Goal: Task Accomplishment & Management: Manage account settings

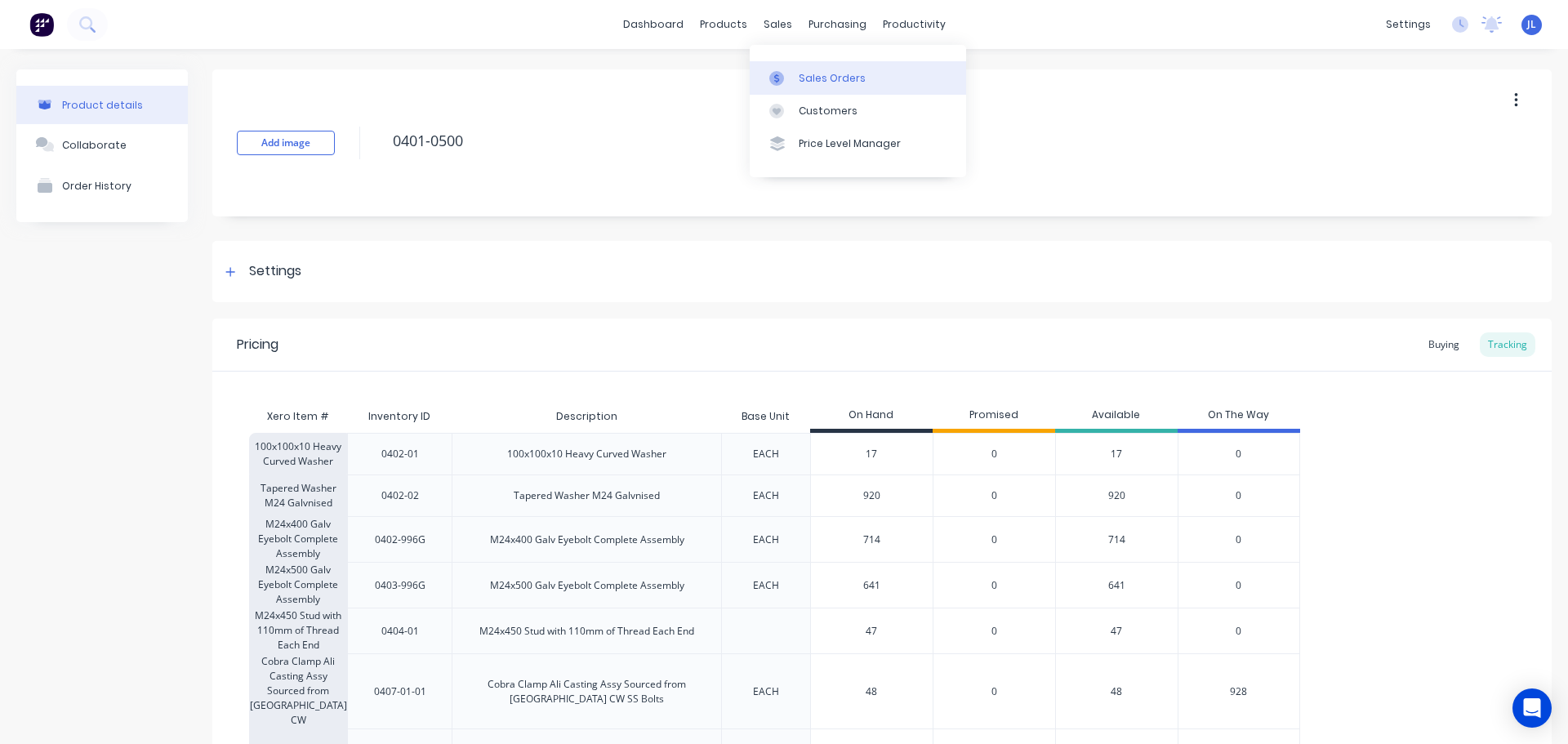
click at [809, 74] on div "Sales Orders" at bounding box center [832, 78] width 67 height 15
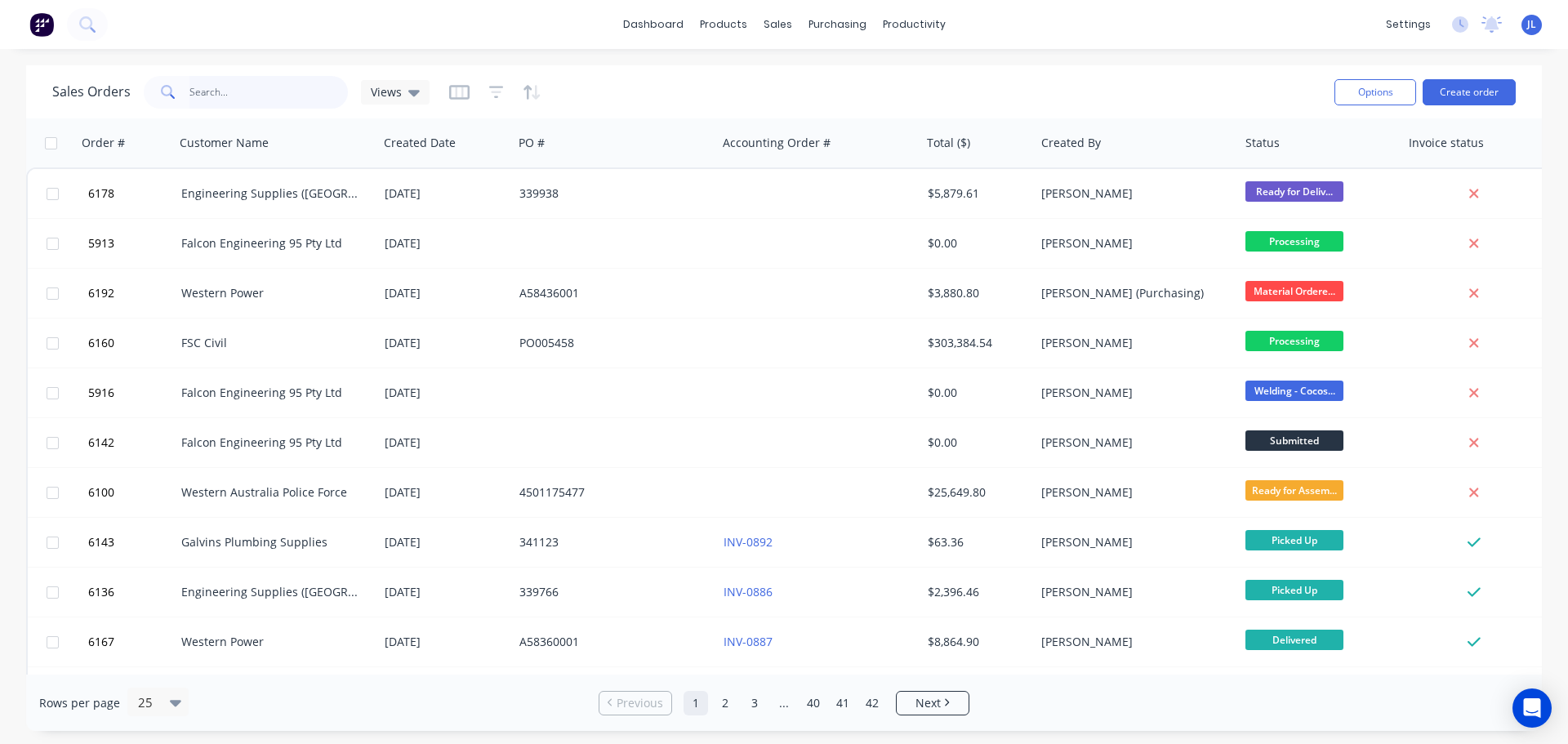
click at [224, 90] on input "text" at bounding box center [270, 92] width 159 height 32
click at [220, 84] on input "text" at bounding box center [270, 92] width 159 height 32
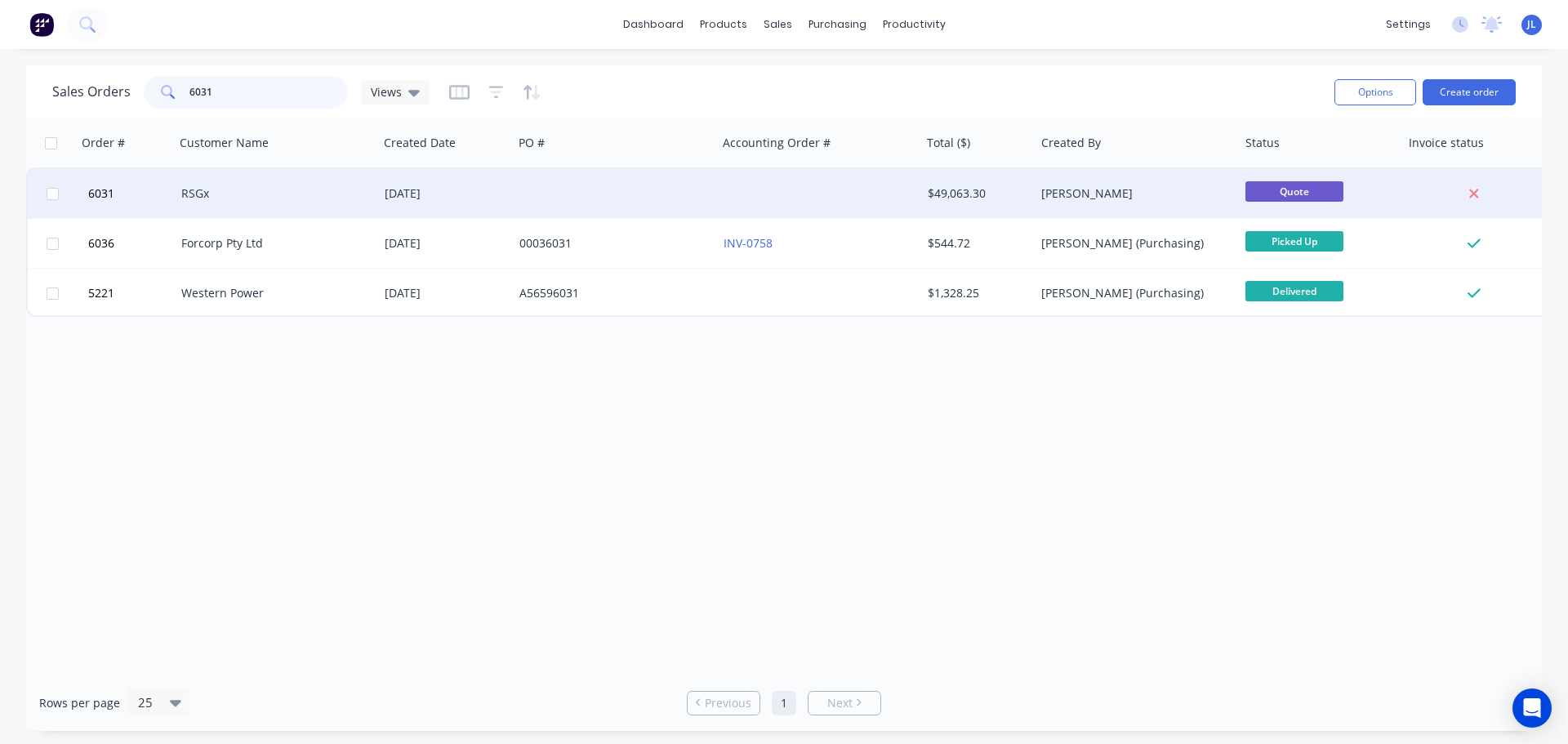
type input "6031"
click at [222, 194] on div "RSGx" at bounding box center [271, 193] width 181 height 17
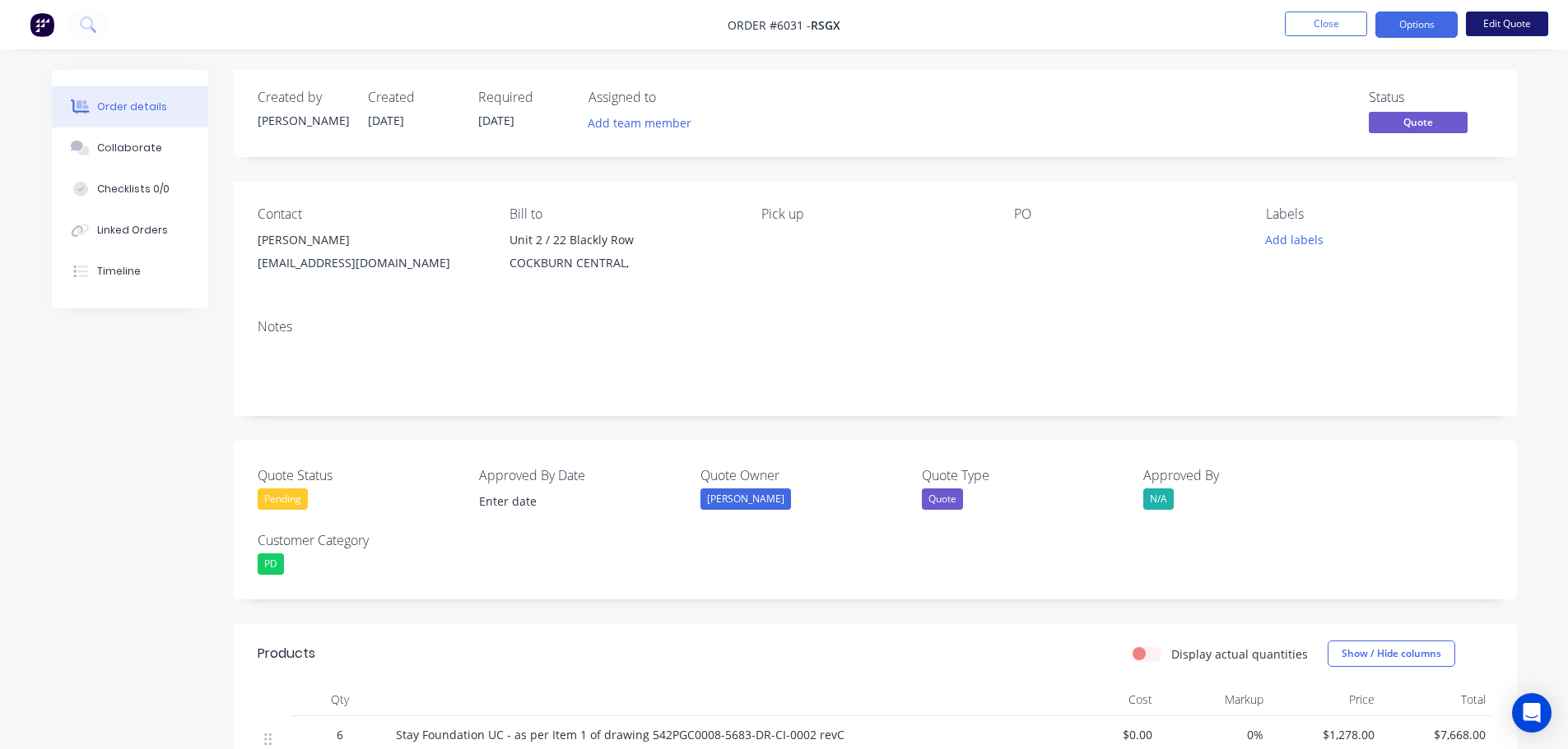
click at [1504, 27] on button "Edit Quote" at bounding box center [1507, 24] width 82 height 25
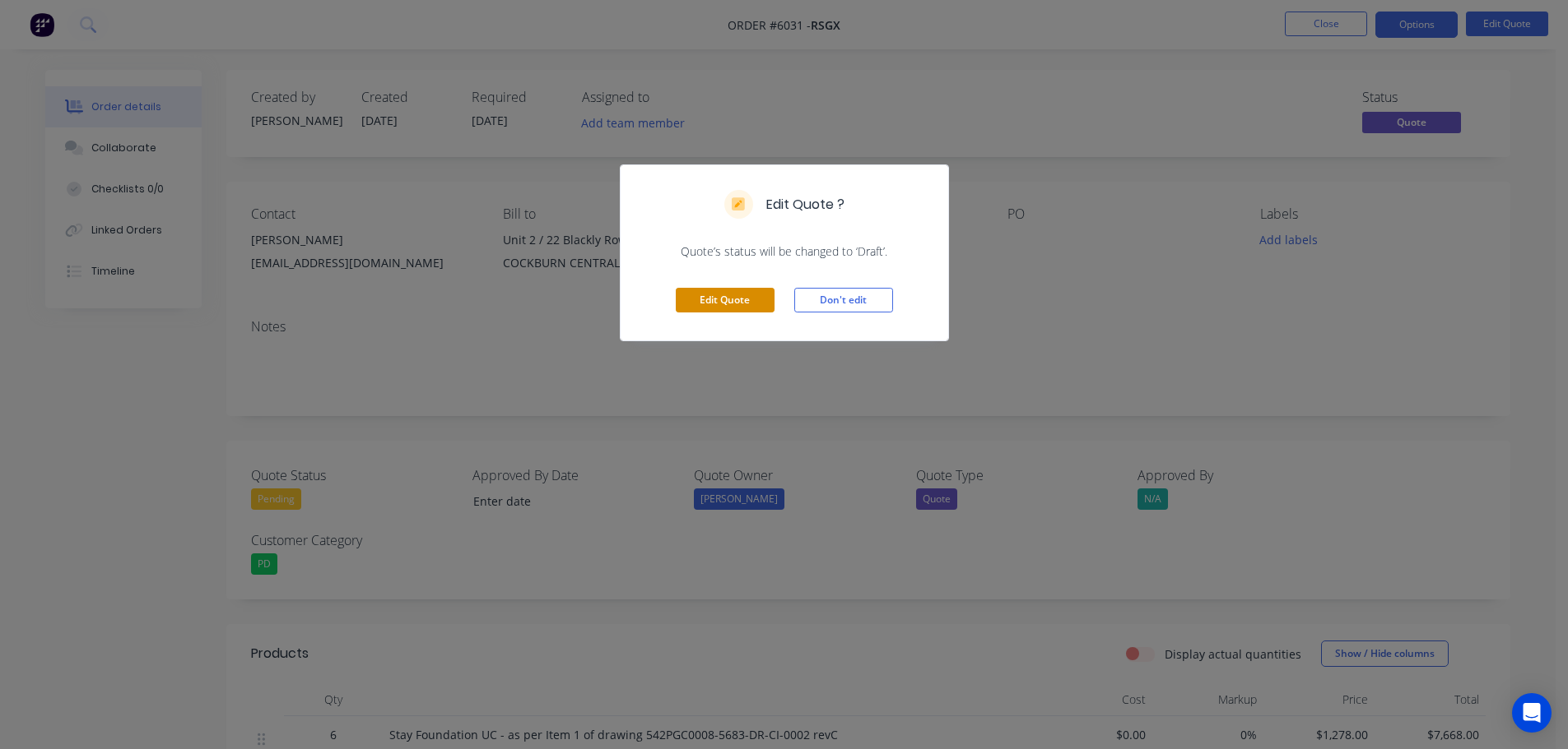
click at [715, 298] on button "Edit Quote" at bounding box center [726, 300] width 99 height 25
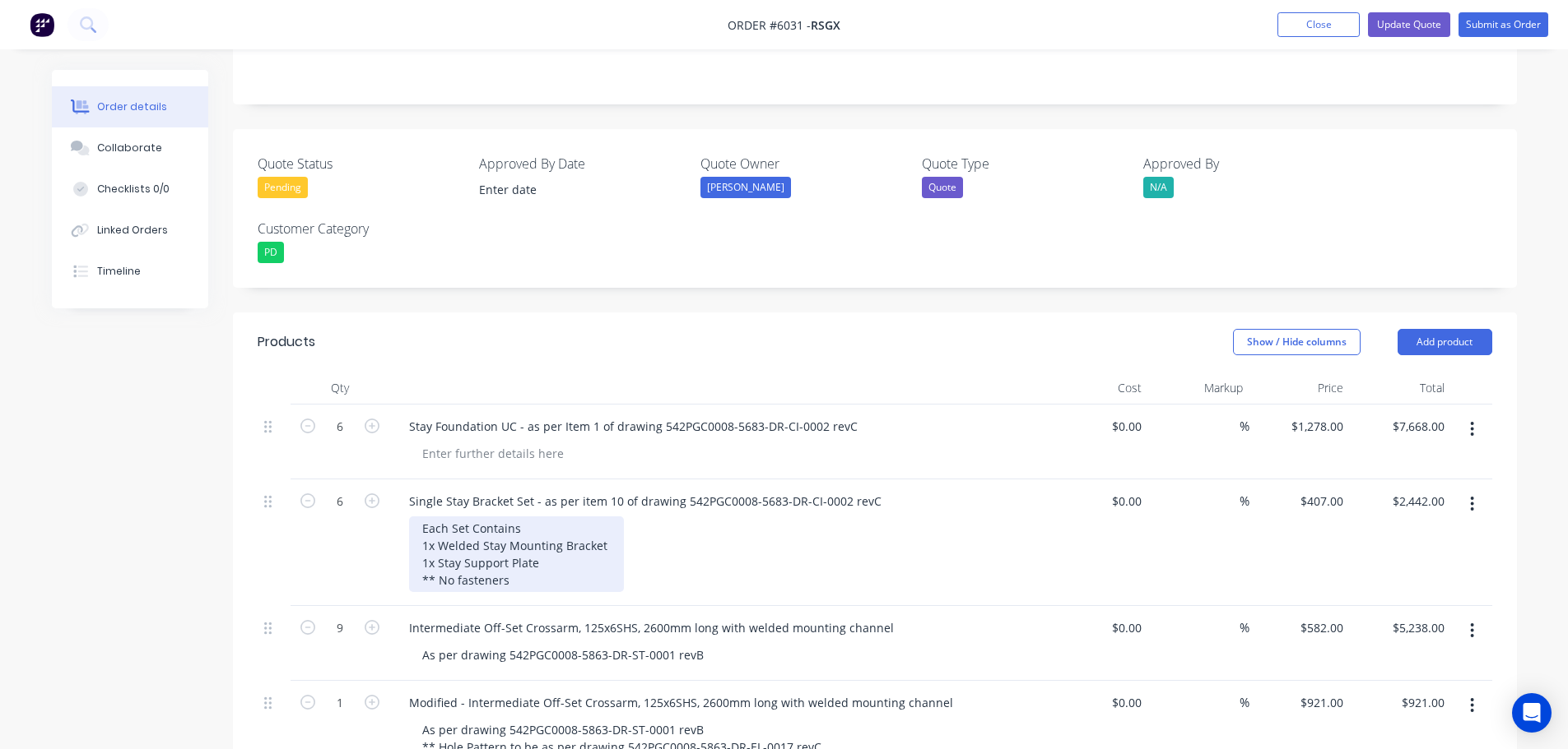
scroll to position [350, 0]
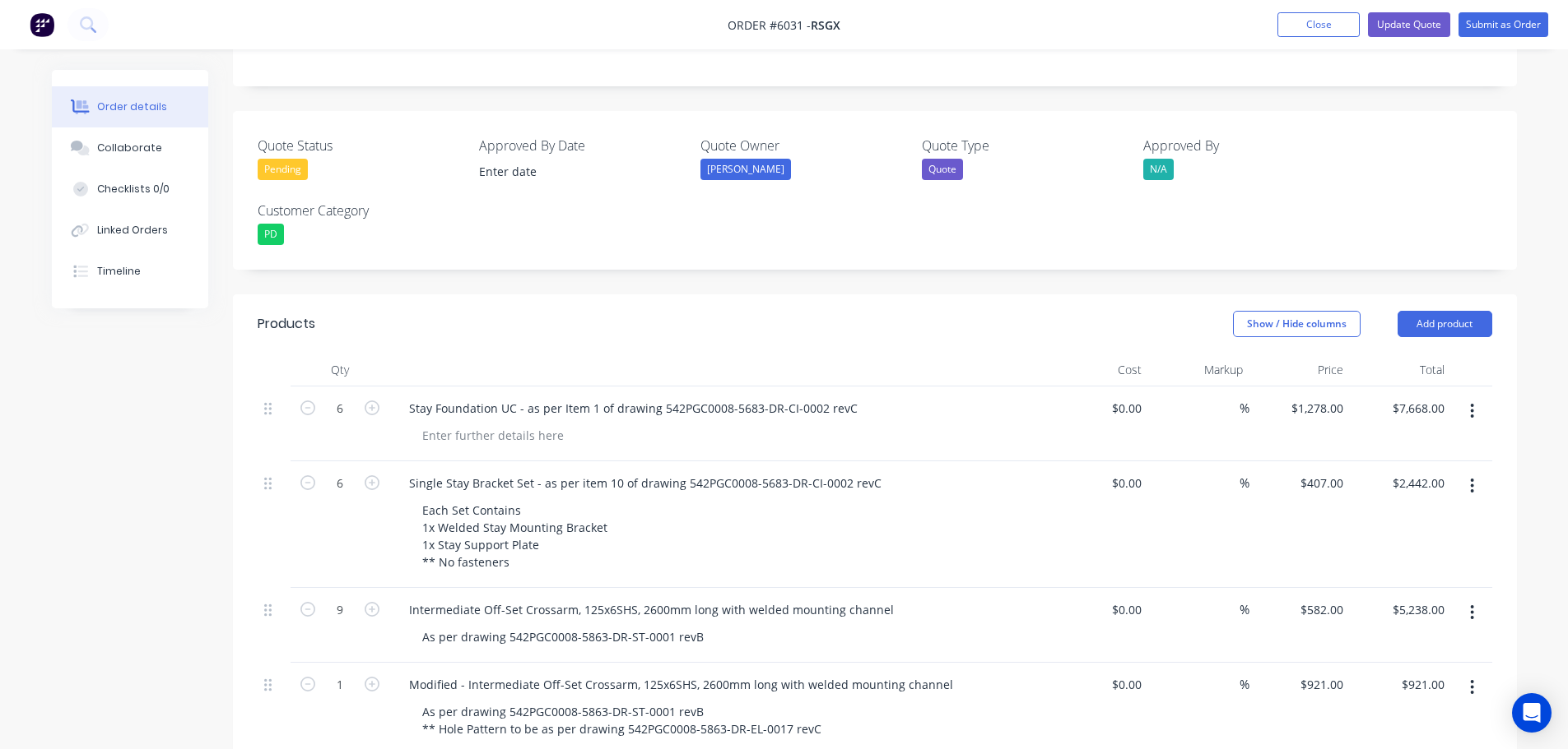
click at [1474, 402] on icon "button" at bounding box center [1472, 411] width 4 height 18
click at [1363, 541] on div "Delete" at bounding box center [1413, 553] width 127 height 24
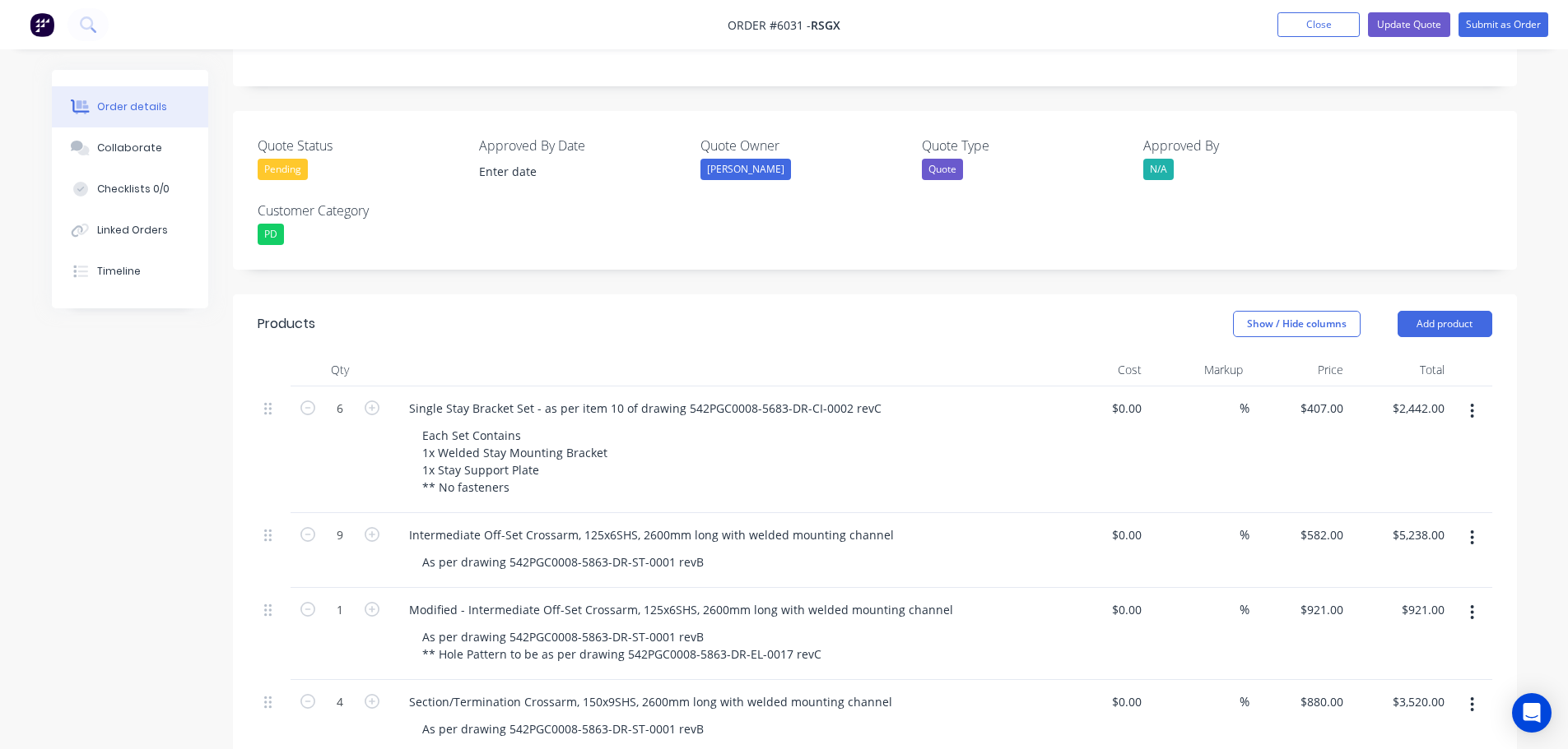
click at [1468, 396] on button "button" at bounding box center [1471, 411] width 39 height 30
click at [1375, 541] on div "Delete" at bounding box center [1413, 553] width 127 height 24
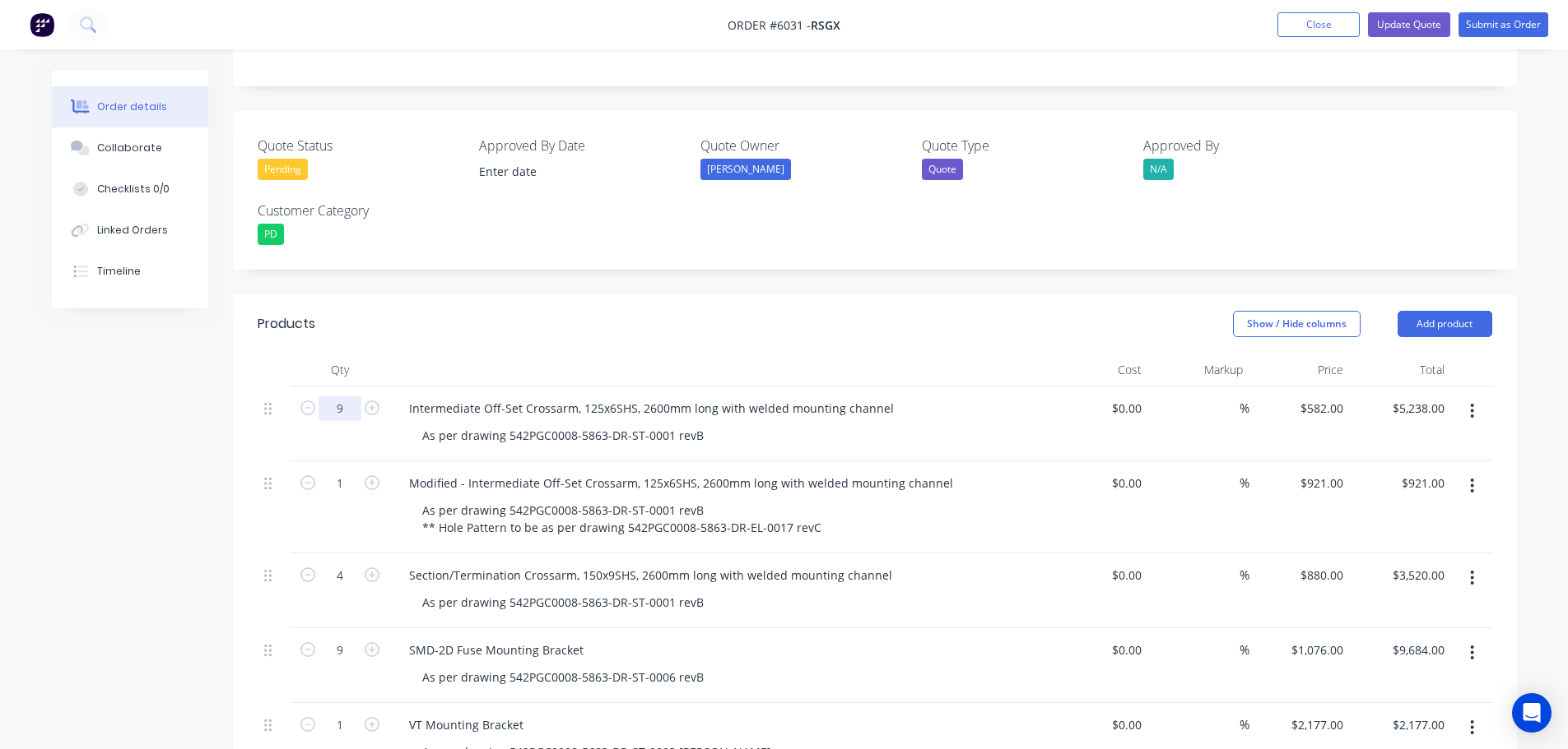
click at [348, 396] on input "9" at bounding box center [339, 408] width 43 height 25
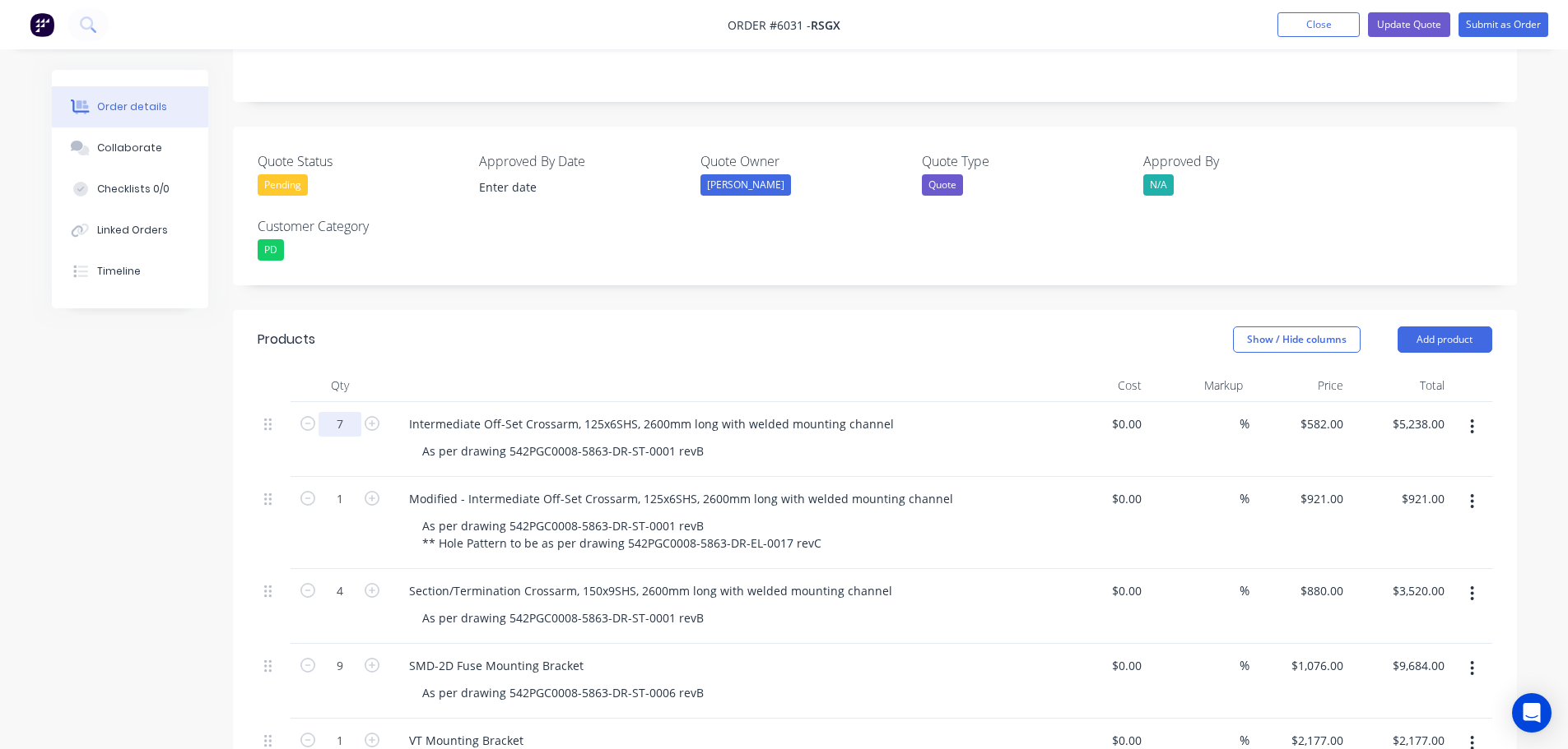
scroll to position [329, 0]
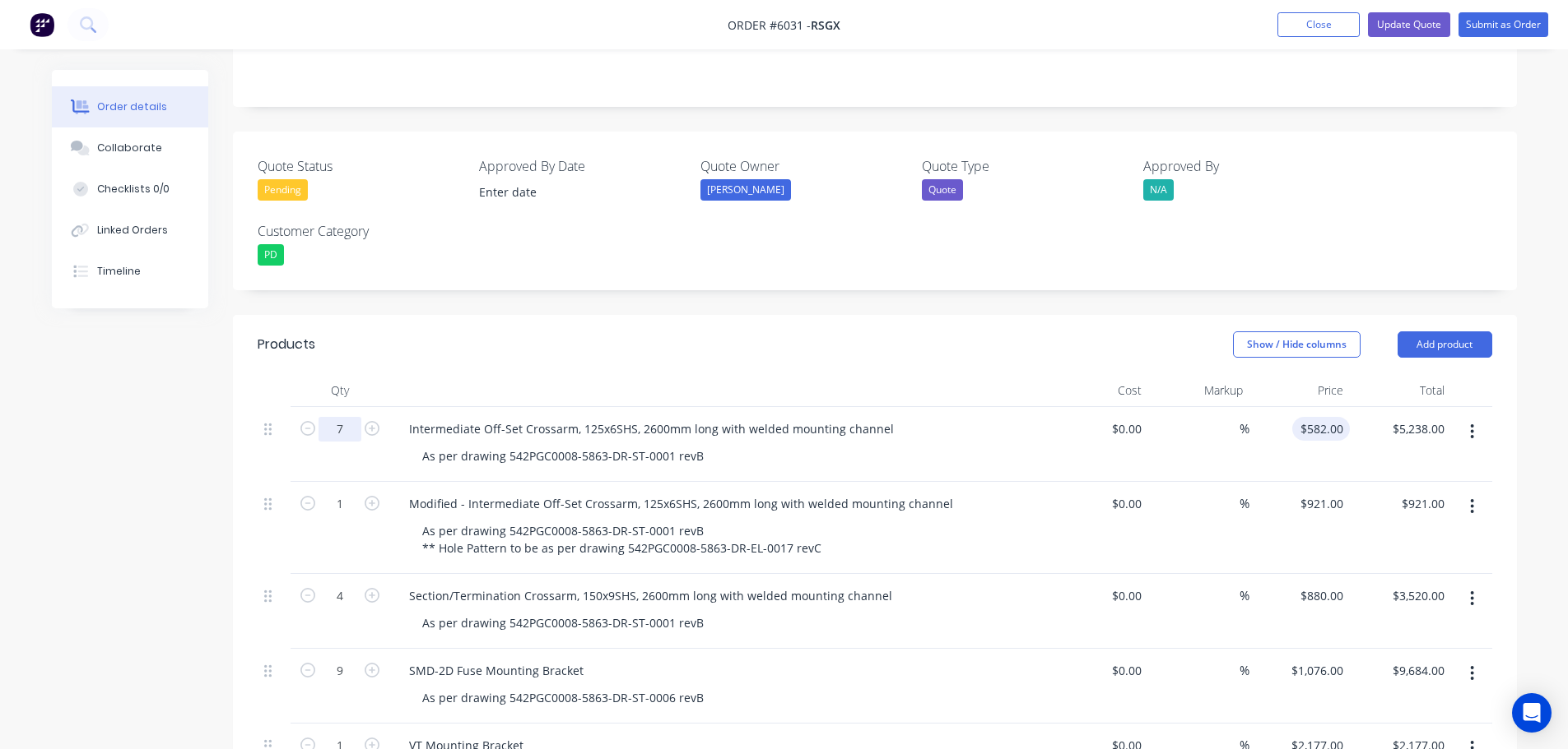
type input "7"
type input "582"
type input "$4,074.00"
click at [1324, 417] on input "582" at bounding box center [1323, 429] width 51 height 24
type input "$820.00"
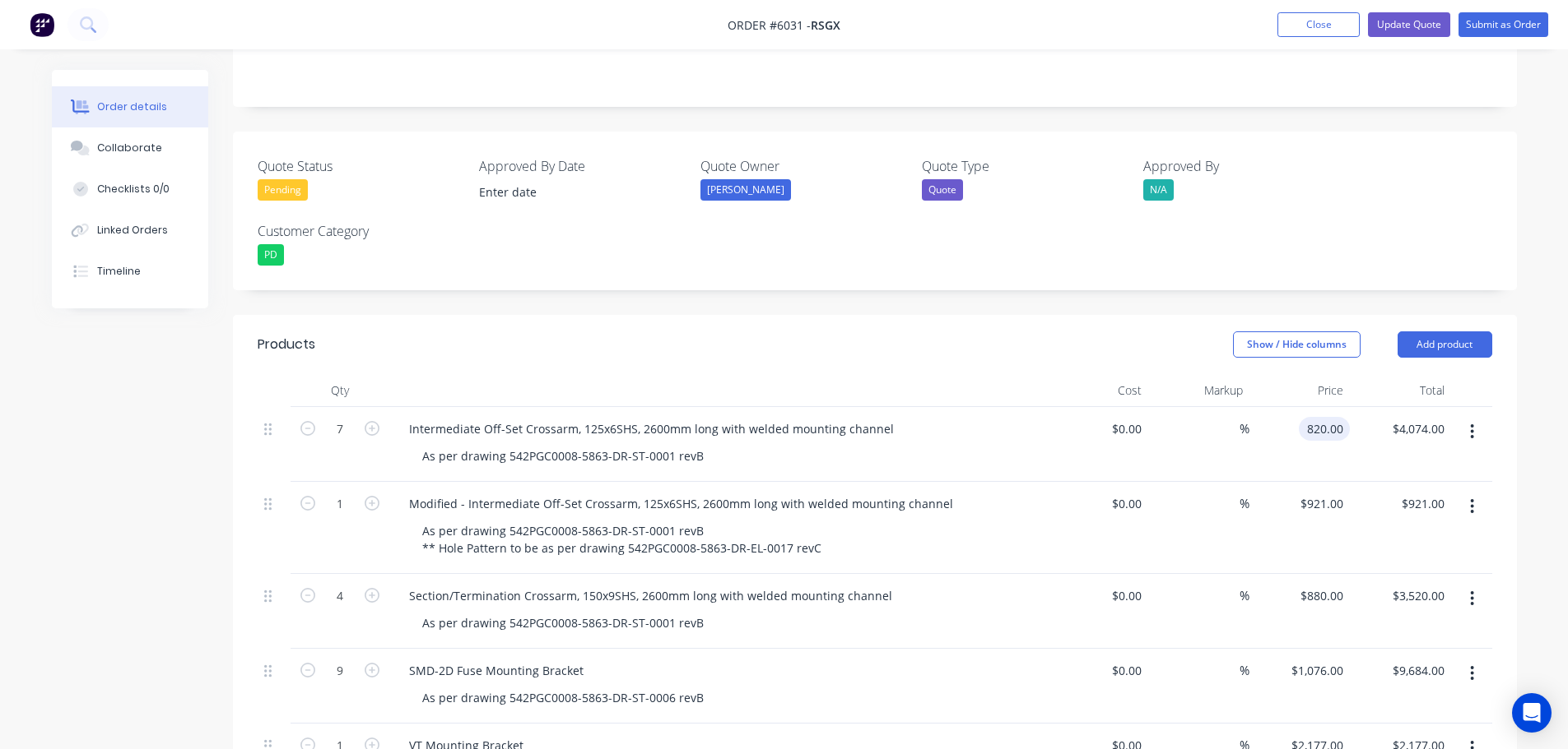
type input "$5,740.00"
click at [1330, 516] on div "$921.00 $921.00" at bounding box center [1299, 528] width 101 height 92
click at [703, 444] on div "As per drawing 542PGC0008-5863-DR-ST-0001 revB" at bounding box center [563, 456] width 308 height 24
click at [816, 531] on div "As per drawing 542PGC0008-5863-DR-ST-0001 revB ** Hole Pattern to be as per dra…" at bounding box center [621, 540] width 425 height 42
click at [696, 519] on div "As per drawing 542PGC0008-5863-DR-ST-0001 revB ** Hole Pattern to be as per dra…" at bounding box center [621, 540] width 425 height 42
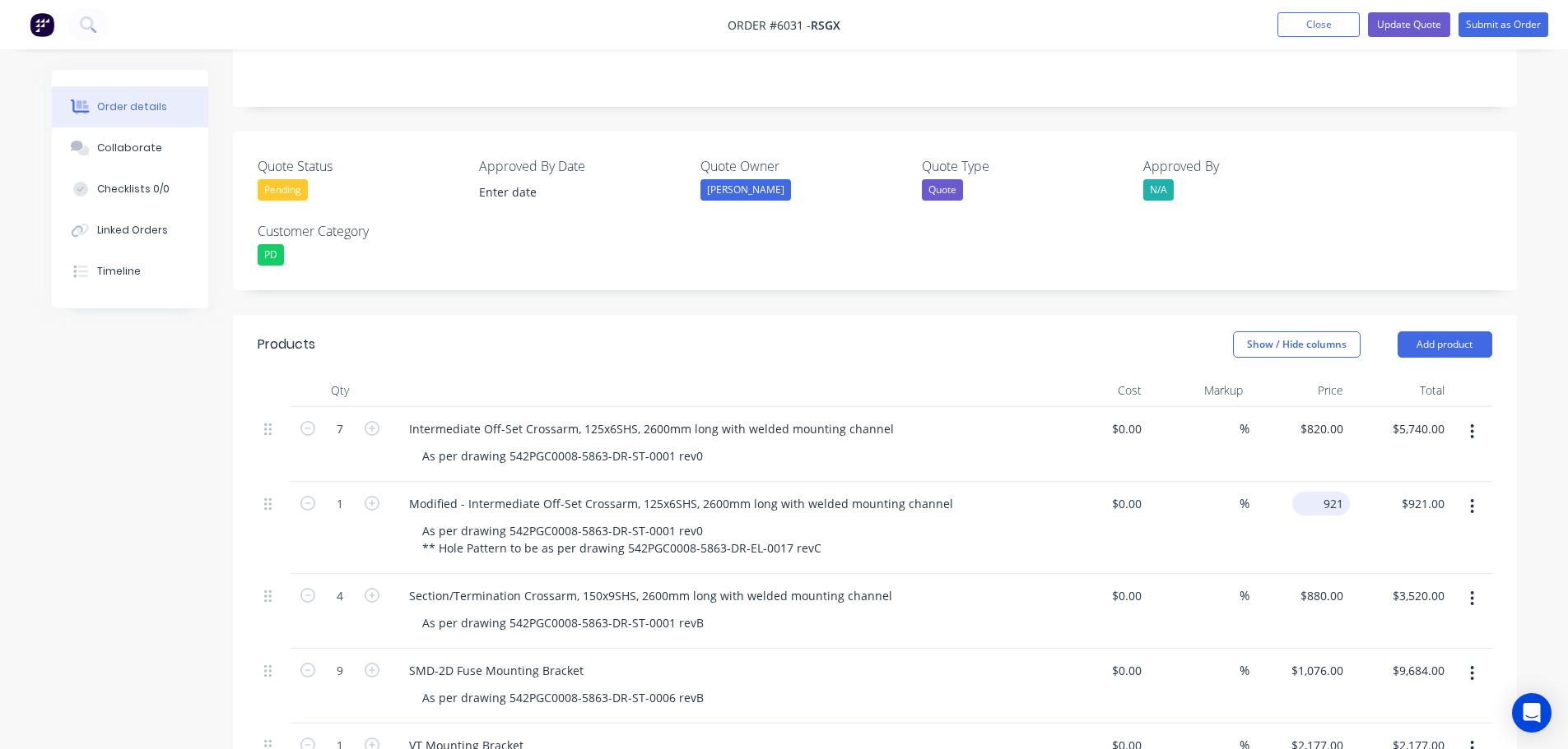
click at [1326, 491] on input "921" at bounding box center [1323, 503] width 51 height 24
type input "$1,137.00"
click at [345, 442] on input "4" at bounding box center [339, 429] width 43 height 25
type input "$1,137.00"
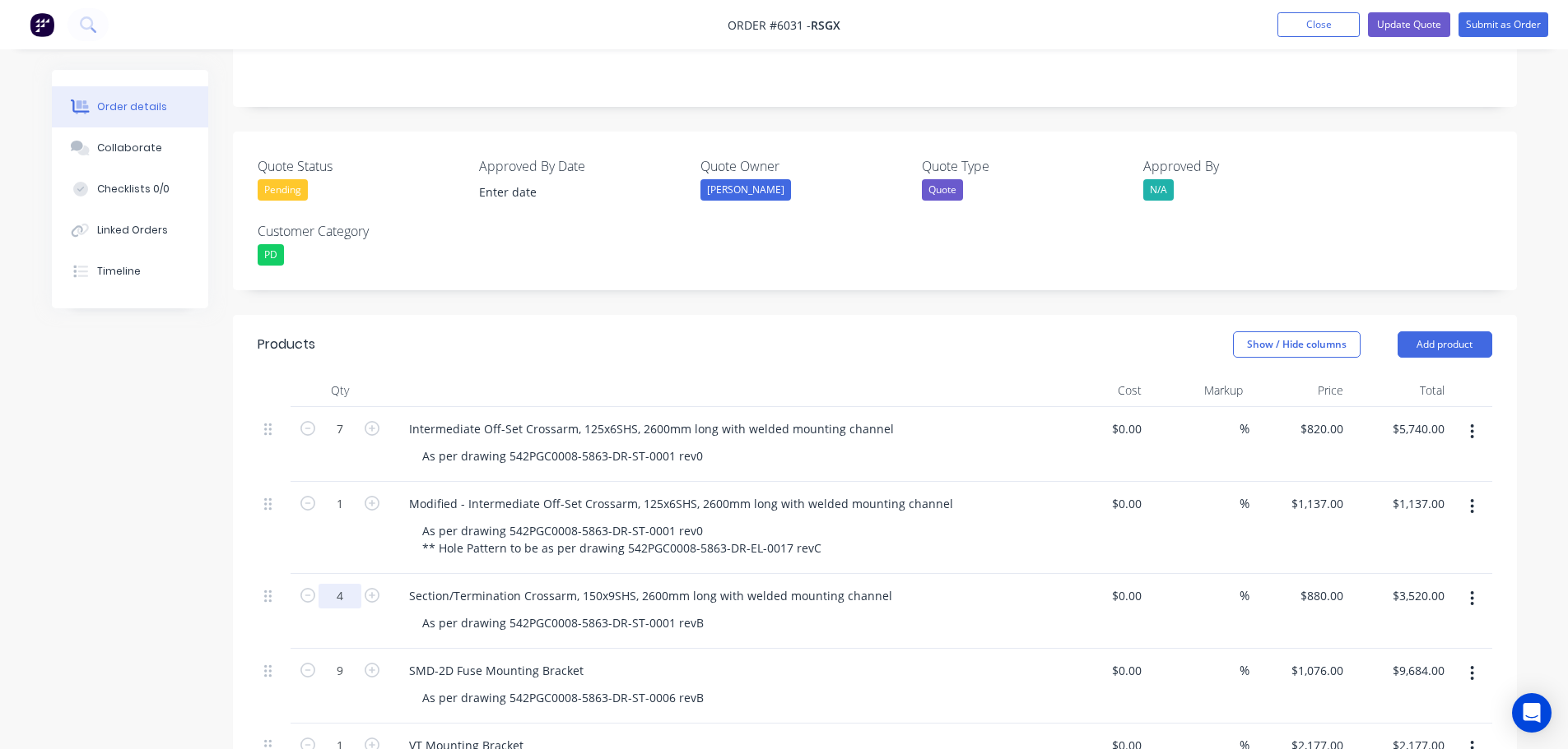
click at [355, 442] on input "4" at bounding box center [339, 429] width 43 height 25
type input "5"
type input "$4,400.00"
click at [706, 611] on div "As per drawing 542PGC0008-5863-DR-ST-0001 revB" at bounding box center [563, 623] width 308 height 24
click at [1325, 584] on input "880" at bounding box center [1323, 595] width 51 height 24
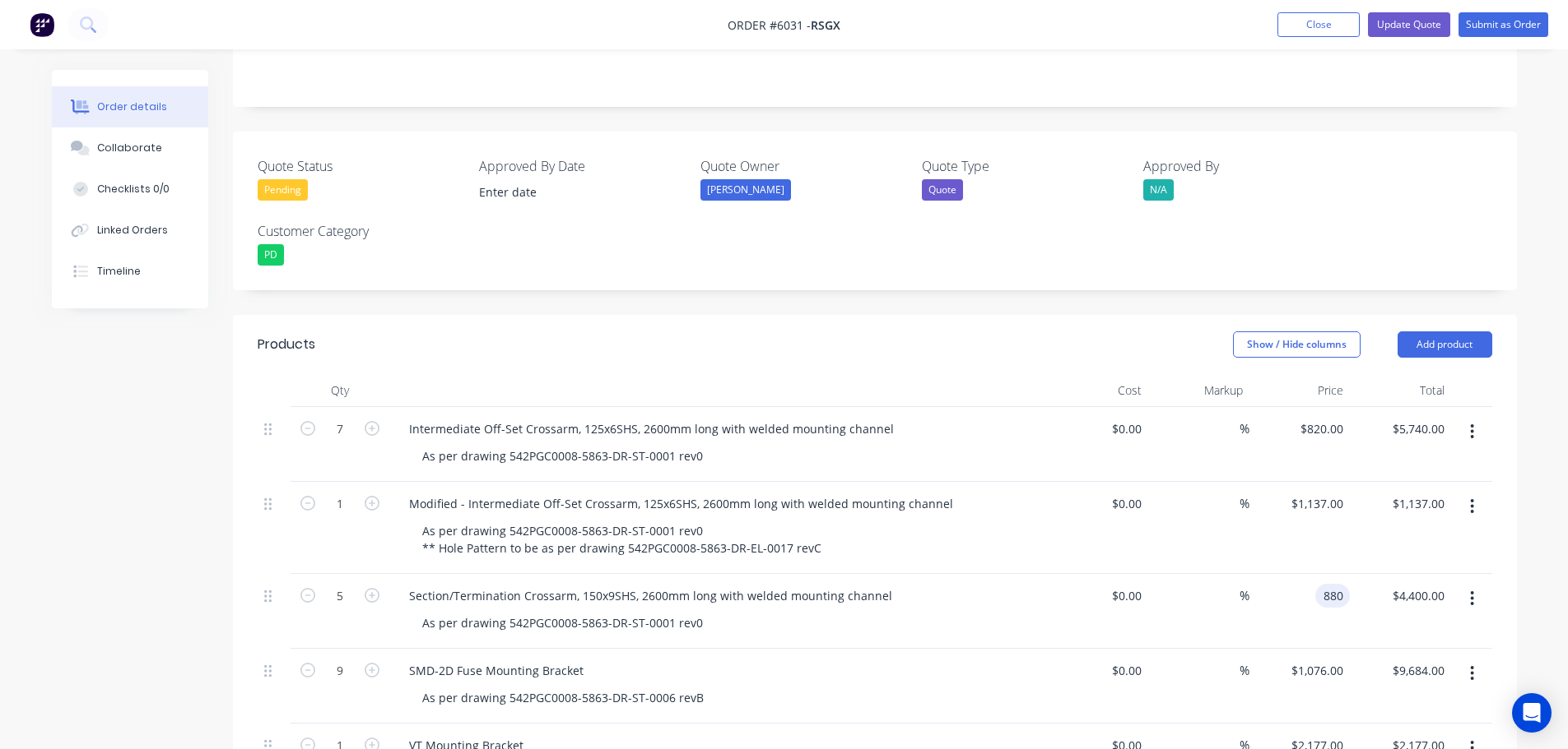
type input "$880.00"
click at [928, 613] on div "As per drawing 542PGC0008-5863-DR-ST-0001 rev0" at bounding box center [726, 623] width 632 height 24
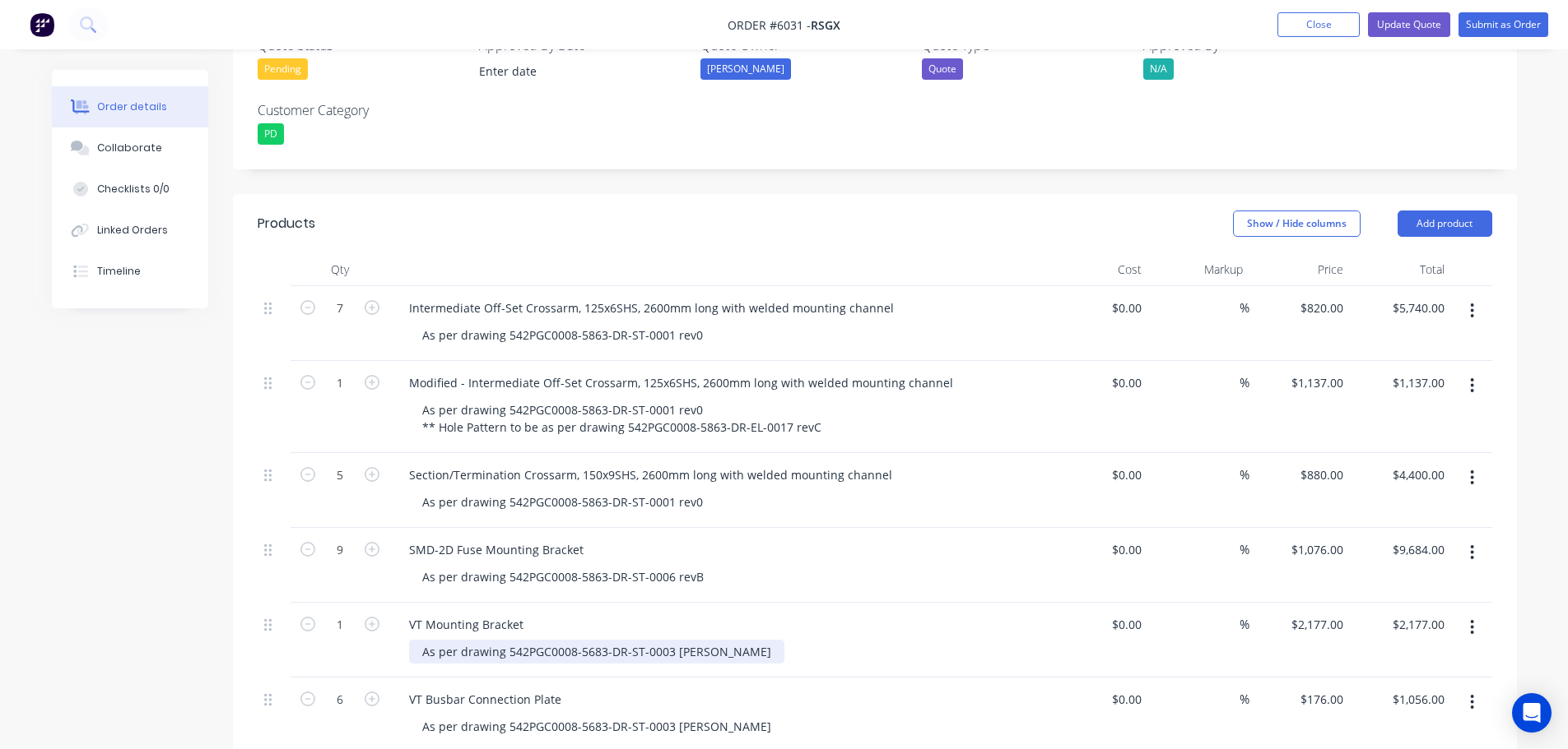
scroll to position [453, 0]
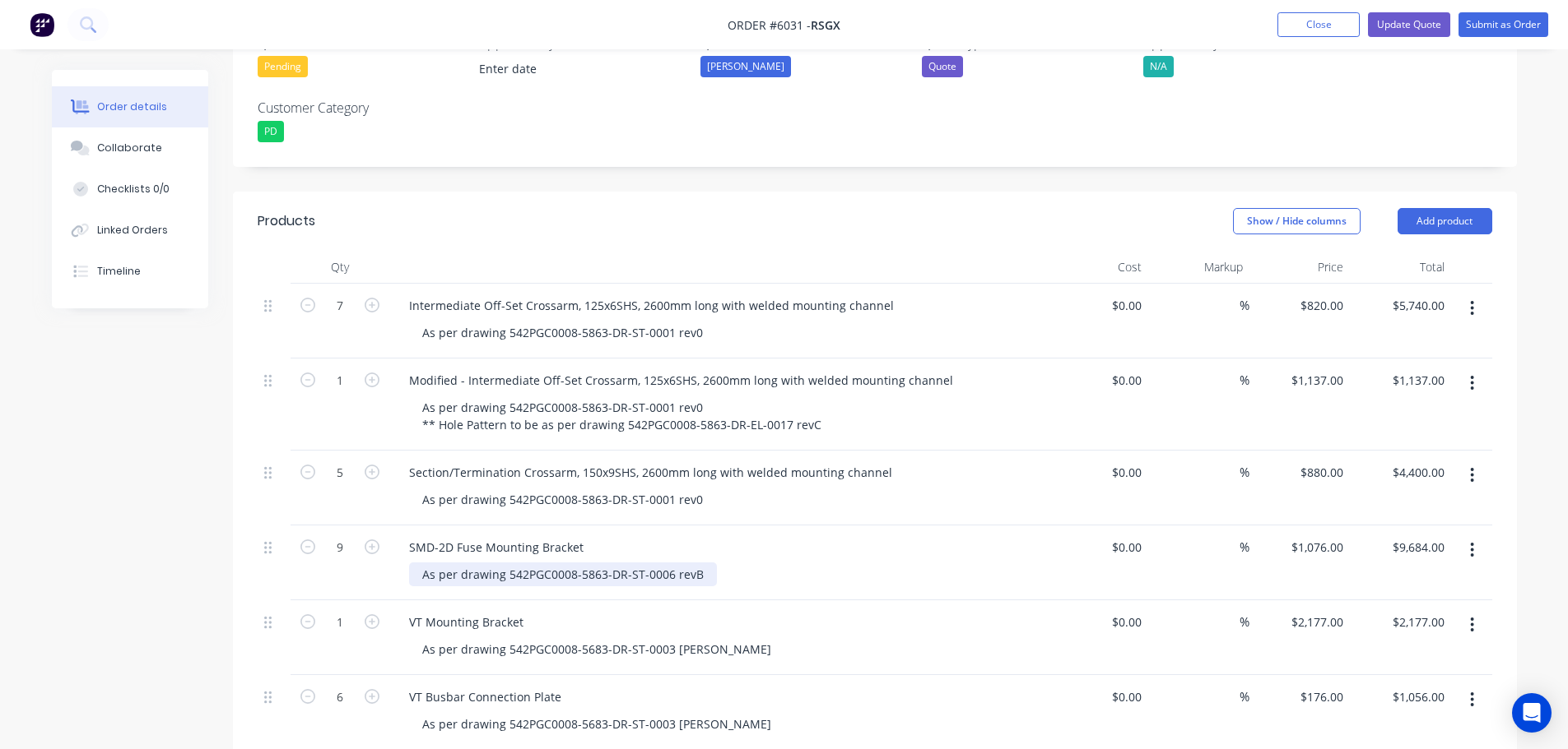
click at [704, 563] on div "As per drawing 542PGC0008-5863-DR-ST-0006 revB" at bounding box center [563, 575] width 308 height 24
click at [1311, 535] on div "1076 $1,076.00" at bounding box center [1315, 547] width 66 height 24
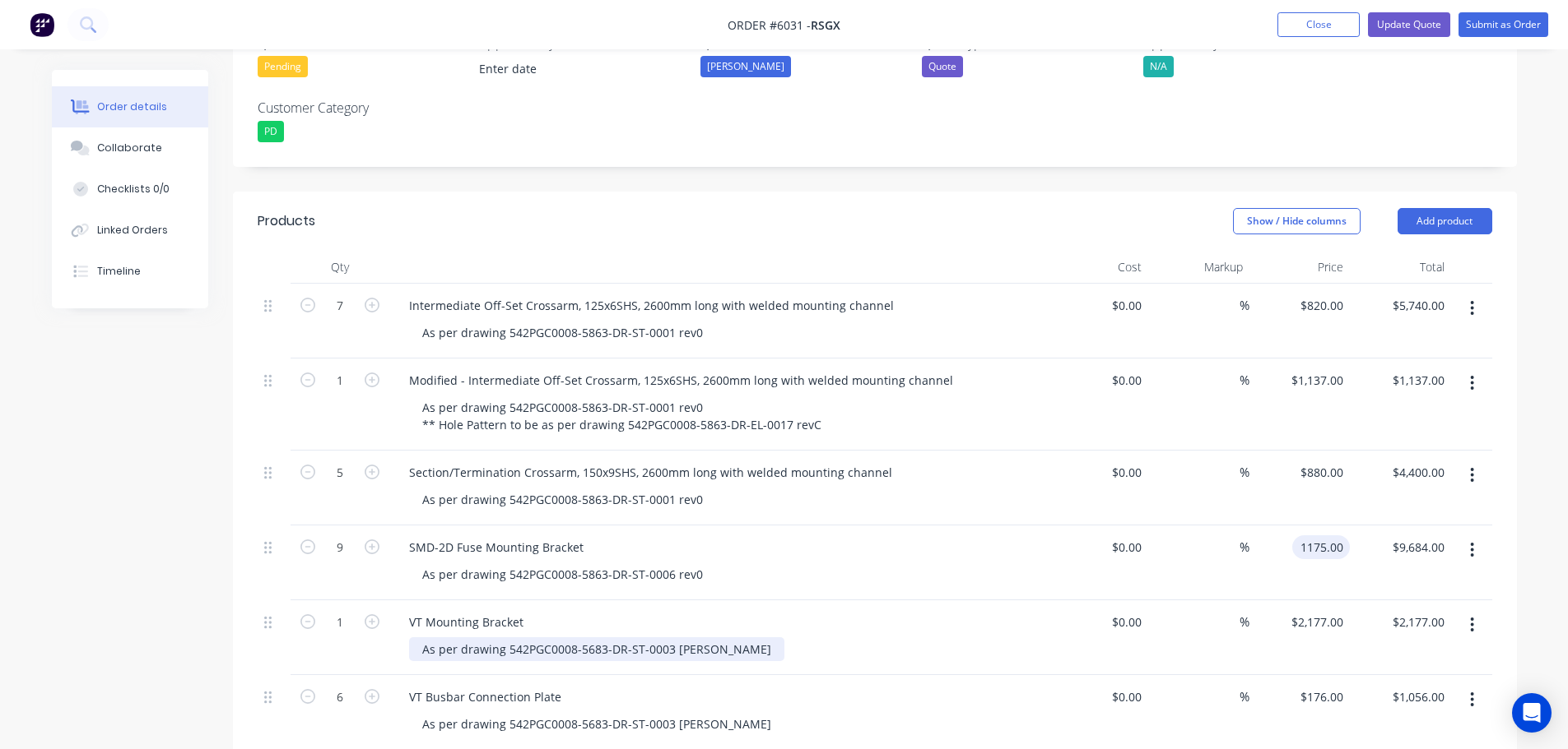
type input "$1,175.00"
type input "$10,575.00"
click at [673, 637] on div "As per drawing 542PGC0008-5683-DR-ST-0003 [PERSON_NAME]" at bounding box center [597, 649] width 376 height 24
click at [704, 637] on div "As per drawing 542PGC0008-5683-DR-ST-0003 [PERSON_NAME]" at bounding box center [597, 649] width 376 height 24
click at [1325, 610] on input "2177" at bounding box center [1319, 622] width 60 height 24
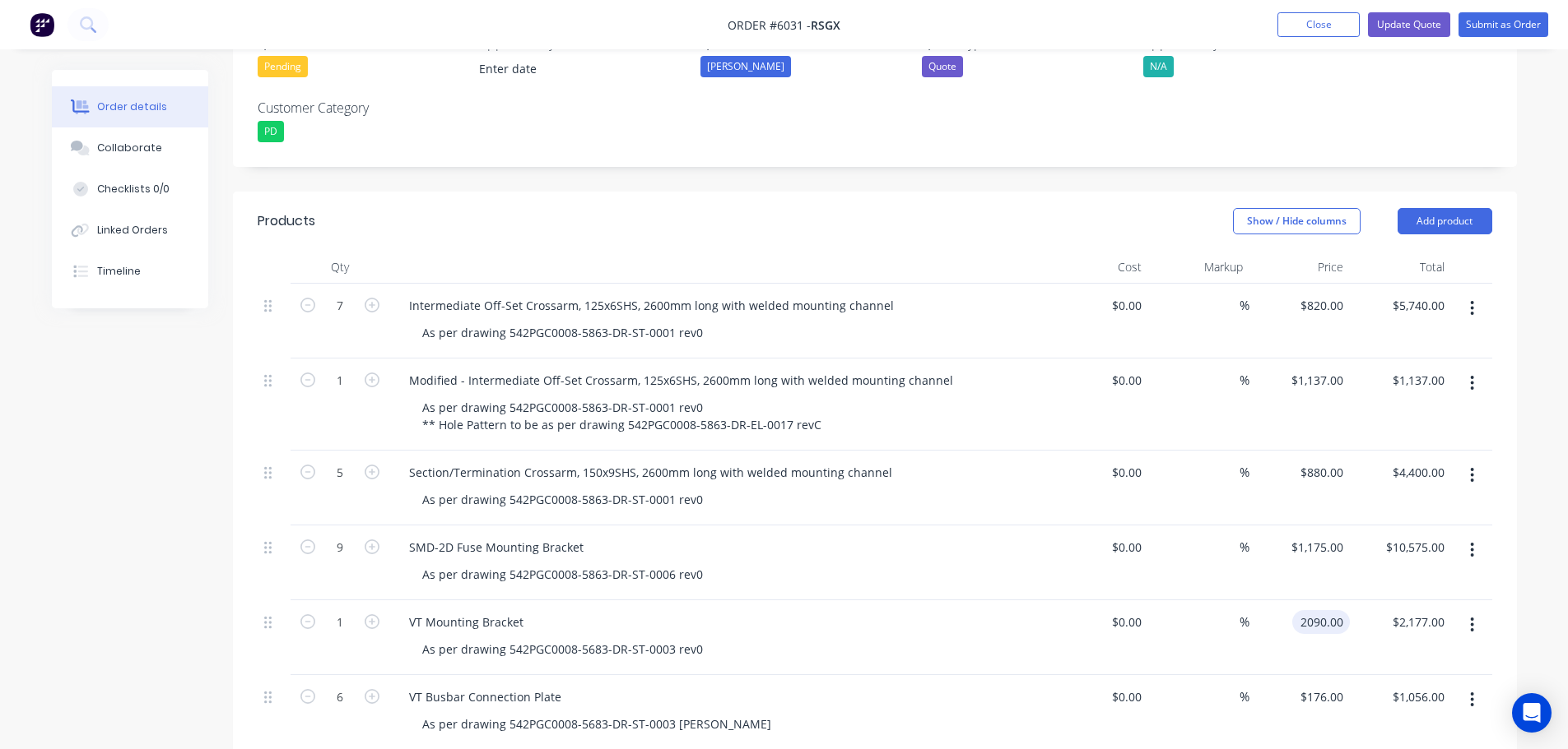
type input "$2,090.00"
click at [960, 637] on div "As per drawing 542PGC0008-5683-DR-ST-0003 rev0" at bounding box center [726, 649] width 632 height 24
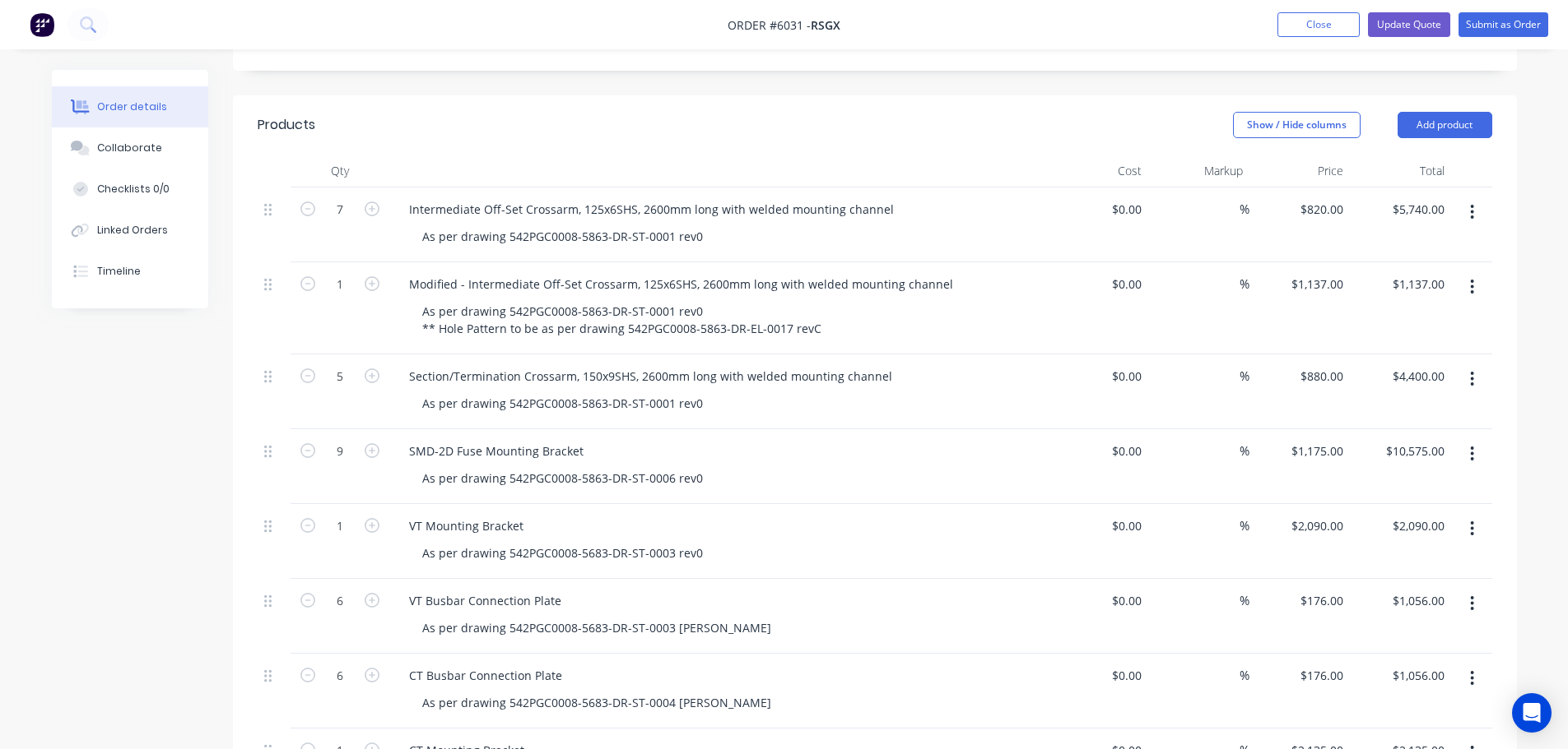
scroll to position [555, 0]
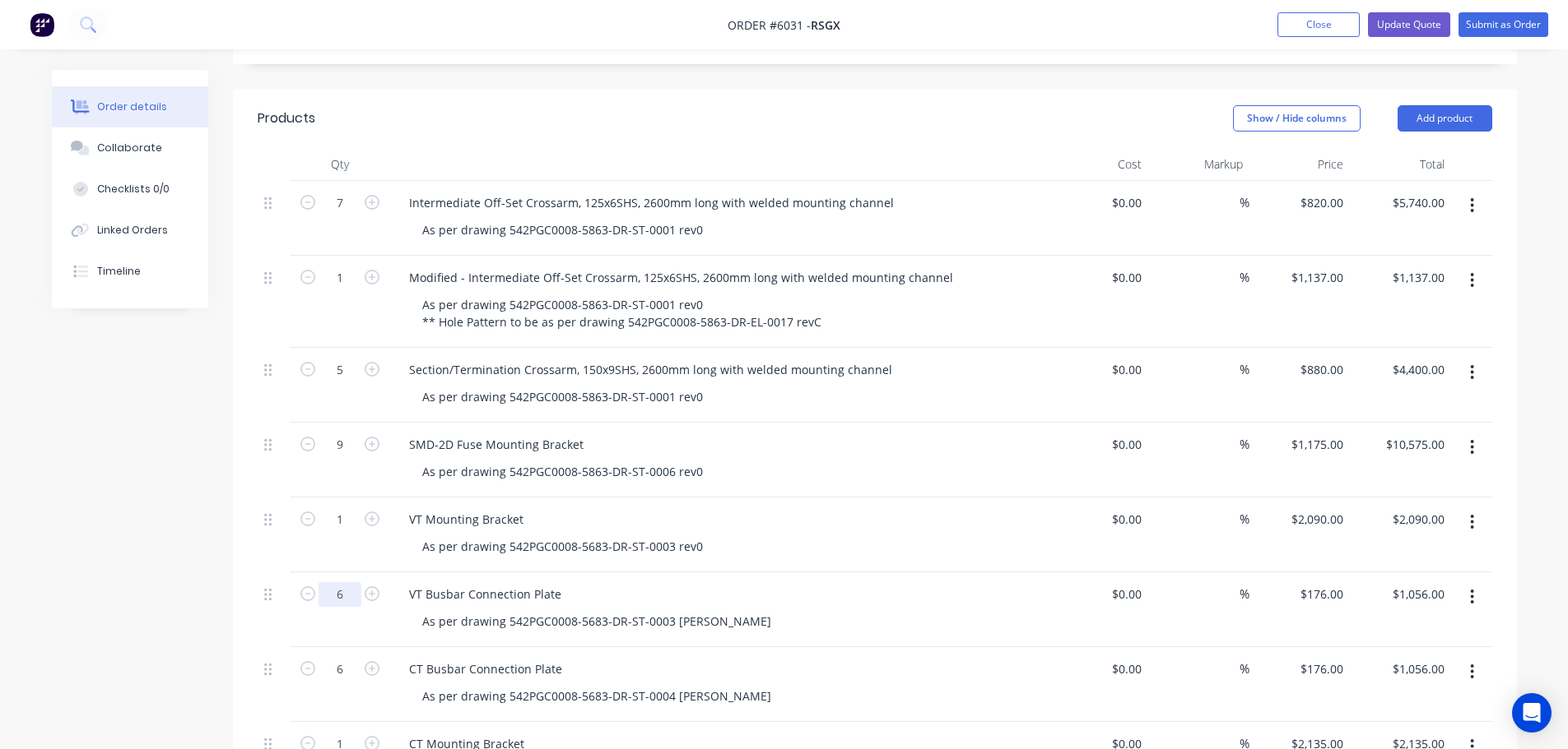
click at [347, 216] on input "6" at bounding box center [339, 203] width 43 height 25
type input "3"
type input "$528.00"
click at [570, 583] on div "VT Busbar Connection Plate" at bounding box center [485, 594] width 178 height 24
click at [654, 583] on div "VT Busbar Connection Plates, (Individual paltes, not sets)" at bounding box center [564, 594] width 338 height 24
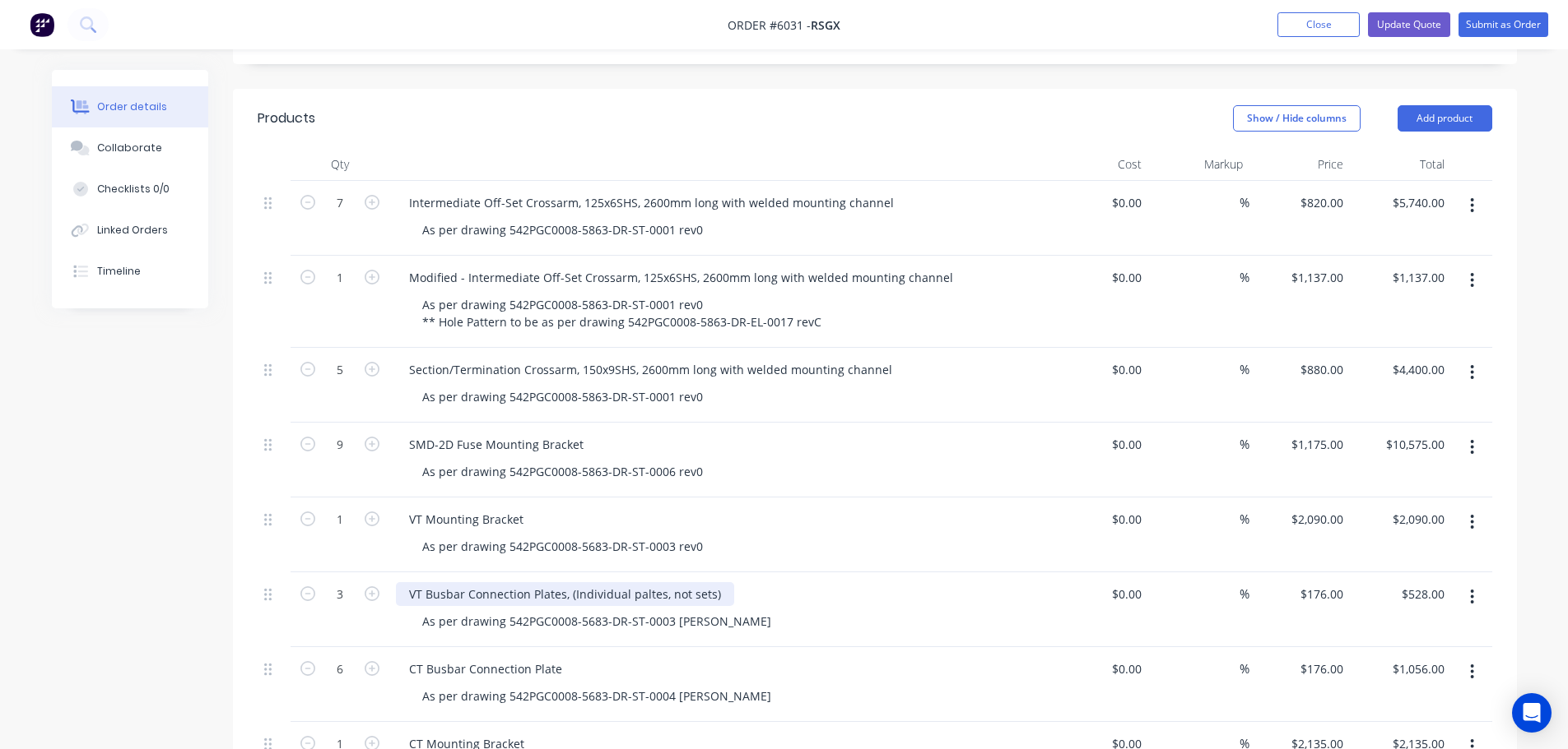
click at [643, 583] on div "VT Busbar Connection Plates, (Individual paltes, not sets)" at bounding box center [564, 594] width 338 height 24
click at [724, 583] on div "VT Busbar Connection Plates, (Individual plates, not sets)" at bounding box center [564, 594] width 338 height 24
drag, startPoint x: 715, startPoint y: 577, endPoint x: 560, endPoint y: 586, distance: 155.3
click at [560, 586] on div "VT Busbar Connection Plates, (Individual plates, not sets)" at bounding box center [564, 594] width 338 height 24
copy div "s, (Individual plates, not sets)"
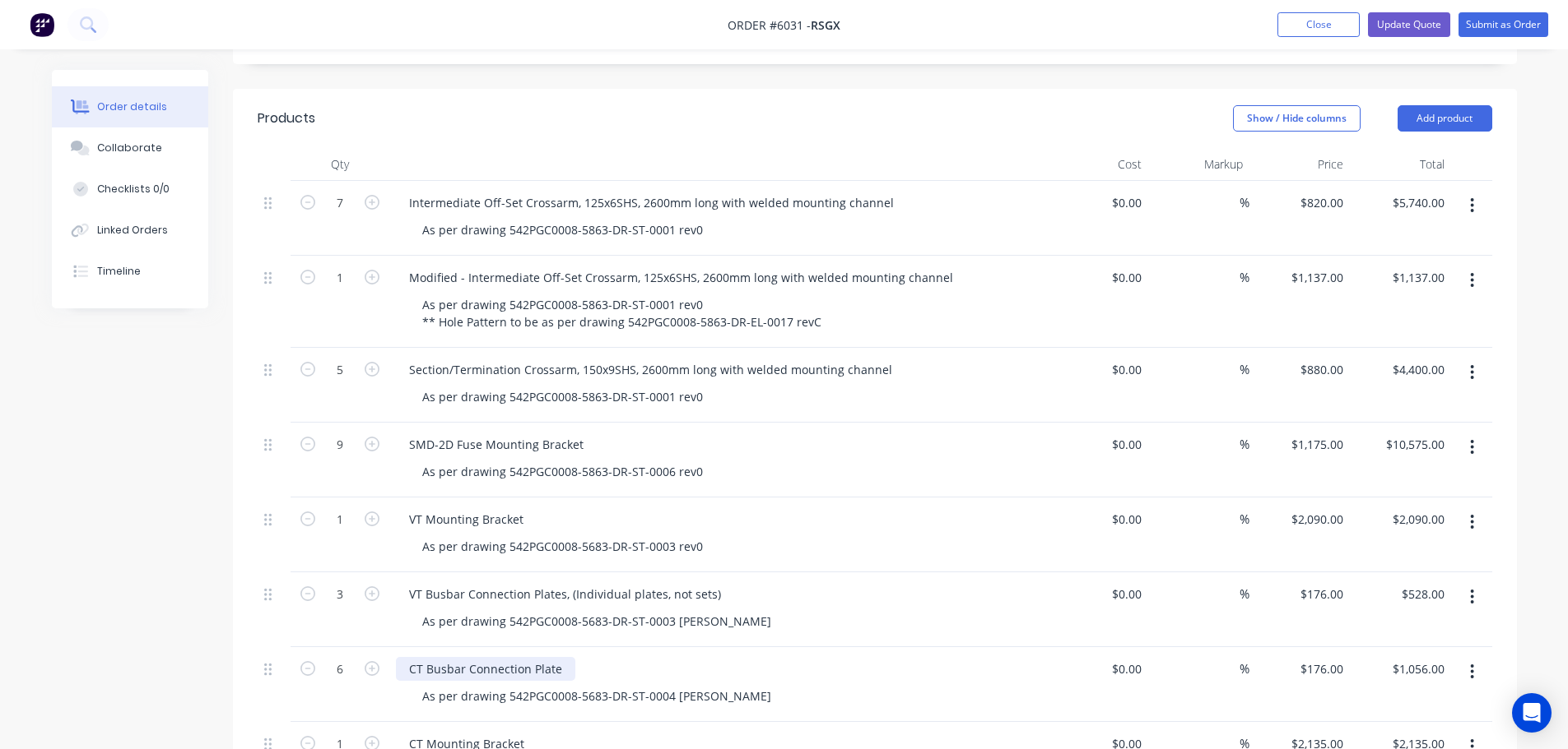
click at [559, 657] on div "CT Busbar Connection Plate" at bounding box center [485, 669] width 179 height 24
paste div
click at [708, 657] on div "CT Busbar Connection Plates, (Individual plates, not sets)" at bounding box center [565, 669] width 339 height 24
click at [707, 583] on div "VT Busbar Connection Plates, (Individual plates, not sets)" at bounding box center [564, 594] width 338 height 24
click at [1327, 583] on input "176" at bounding box center [1323, 594] width 51 height 24
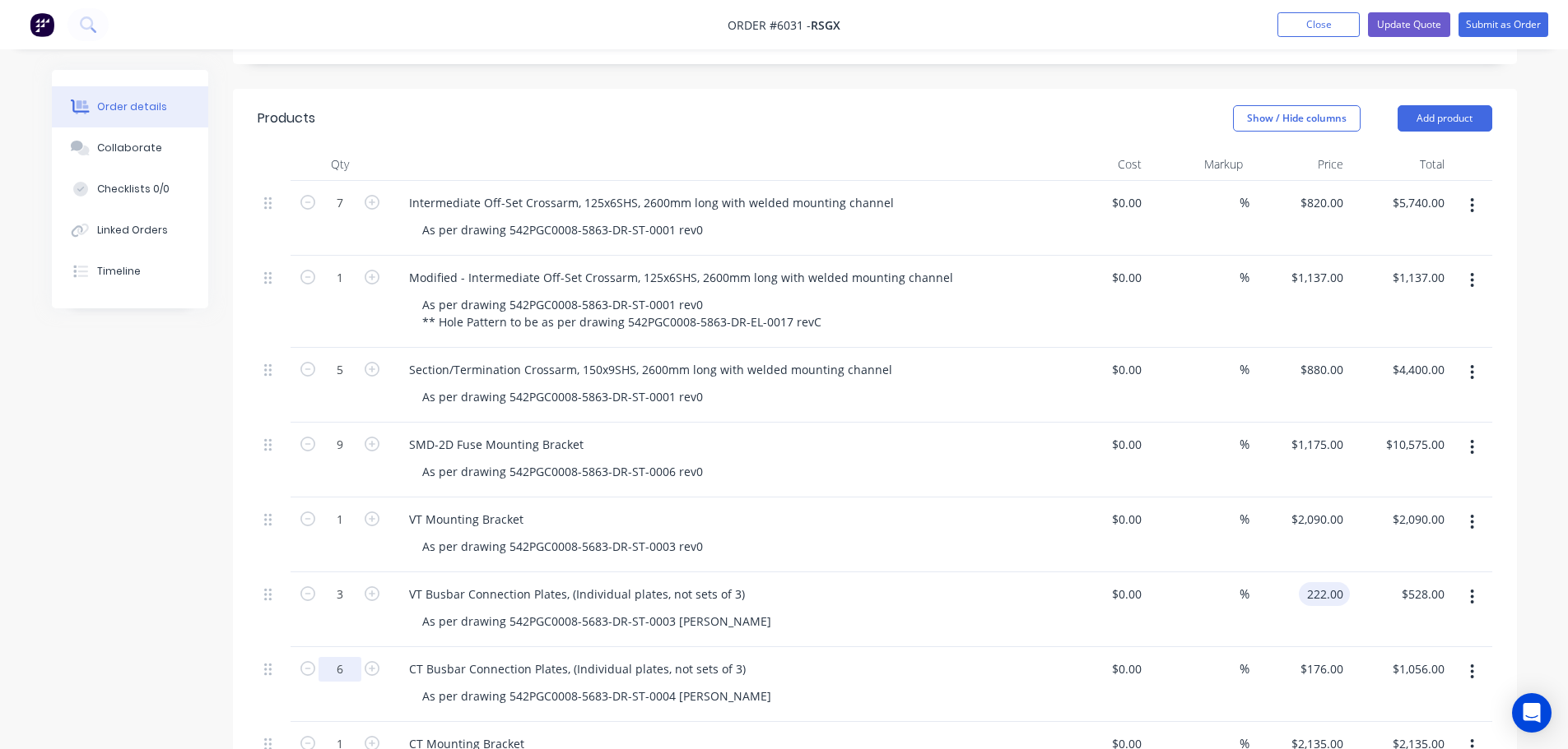
type input "$222.00"
type input "$666.00"
click at [349, 216] on input "6" at bounding box center [339, 203] width 43 height 25
type input "3"
type input "$528.00"
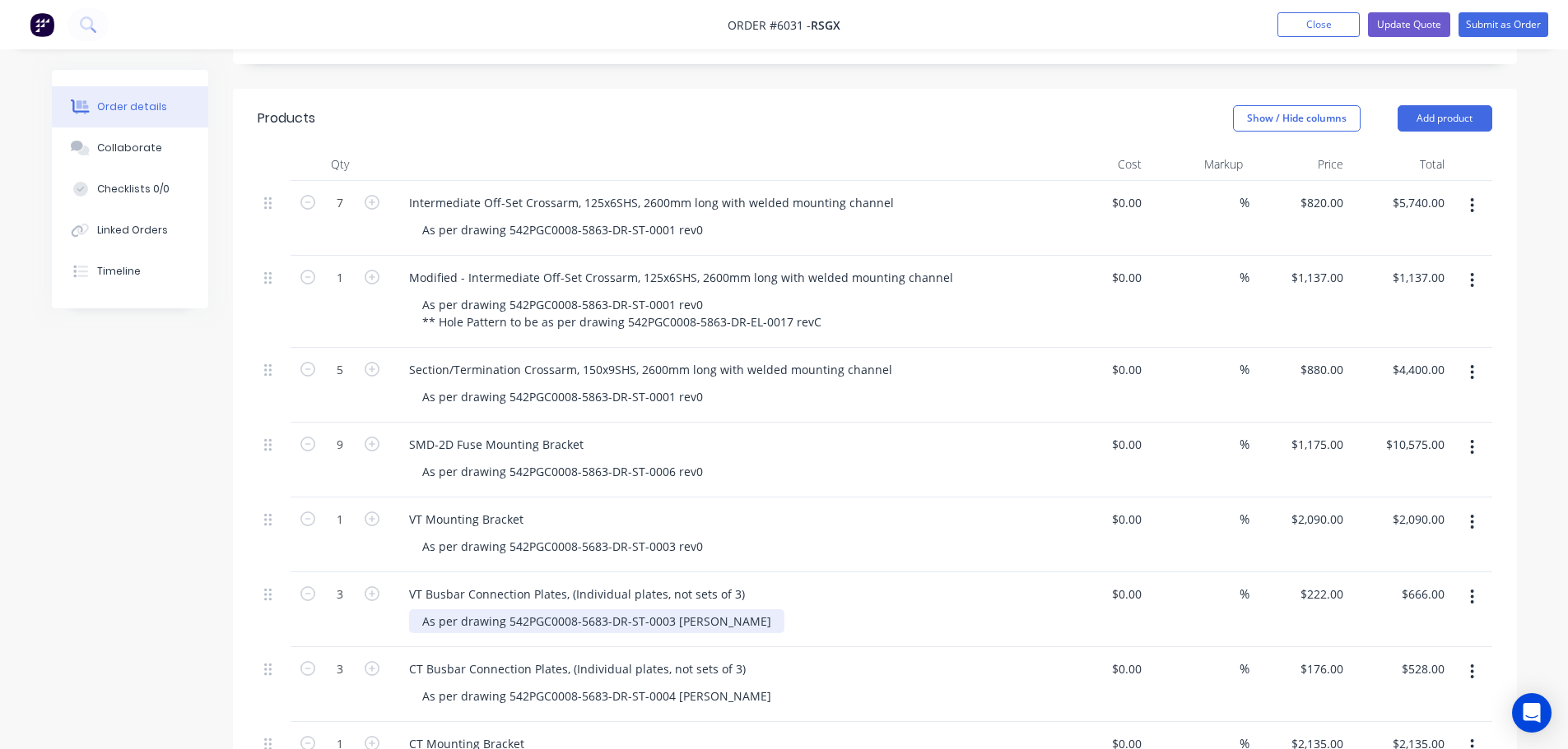
click at [697, 609] on div "As per drawing 542PGC0008-5683-DR-ST-0003 [PERSON_NAME]" at bounding box center [597, 621] width 376 height 24
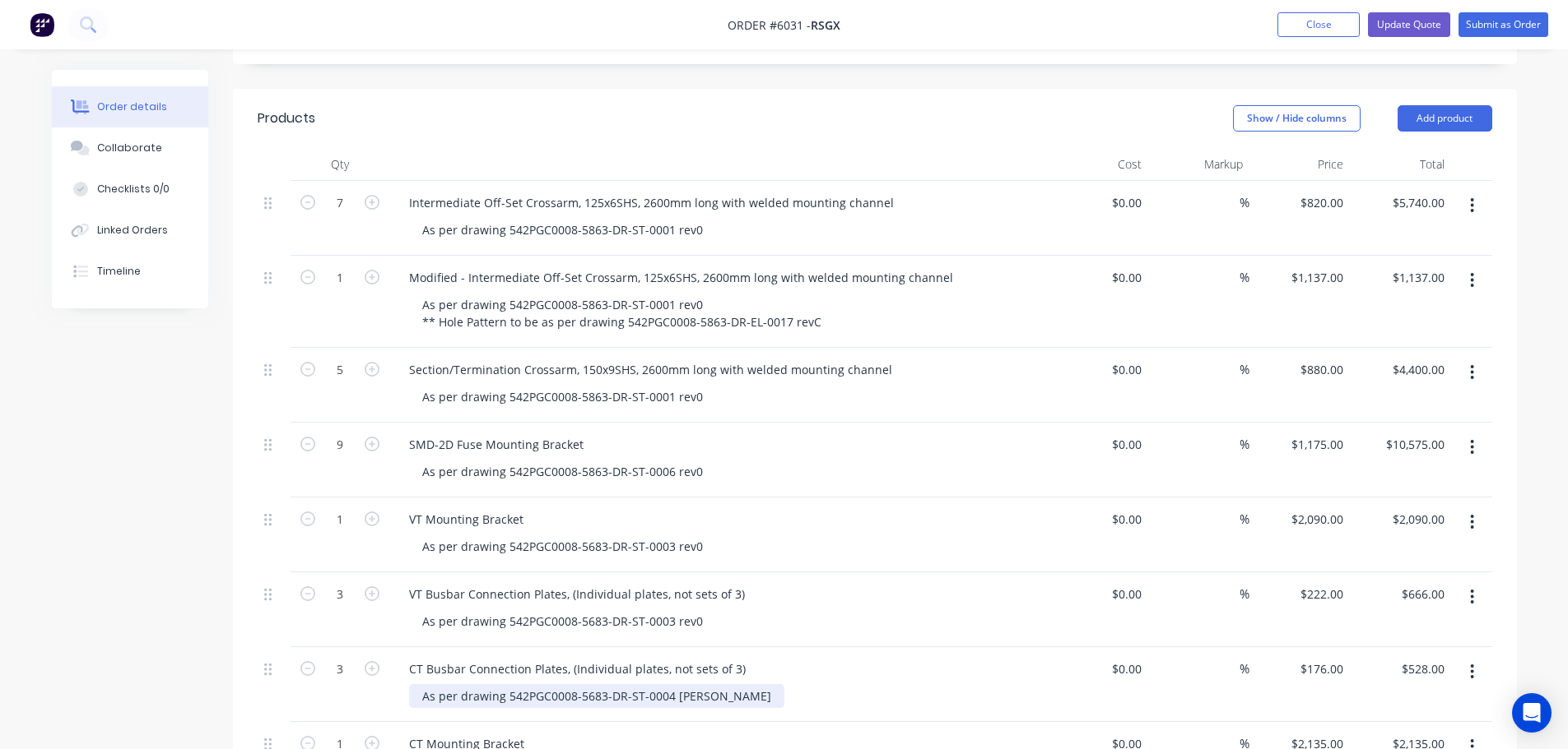
click at [700, 685] on div "As per drawing 542PGC0008-5683-DR-ST-0004 [PERSON_NAME]" at bounding box center [597, 696] width 376 height 24
click at [667, 685] on div "As per drawing 542PGC0008-5683-DR-ST-0004 rev0" at bounding box center [563, 696] width 307 height 24
click at [1326, 657] on input "176" at bounding box center [1323, 669] width 51 height 24
type input "$222.00"
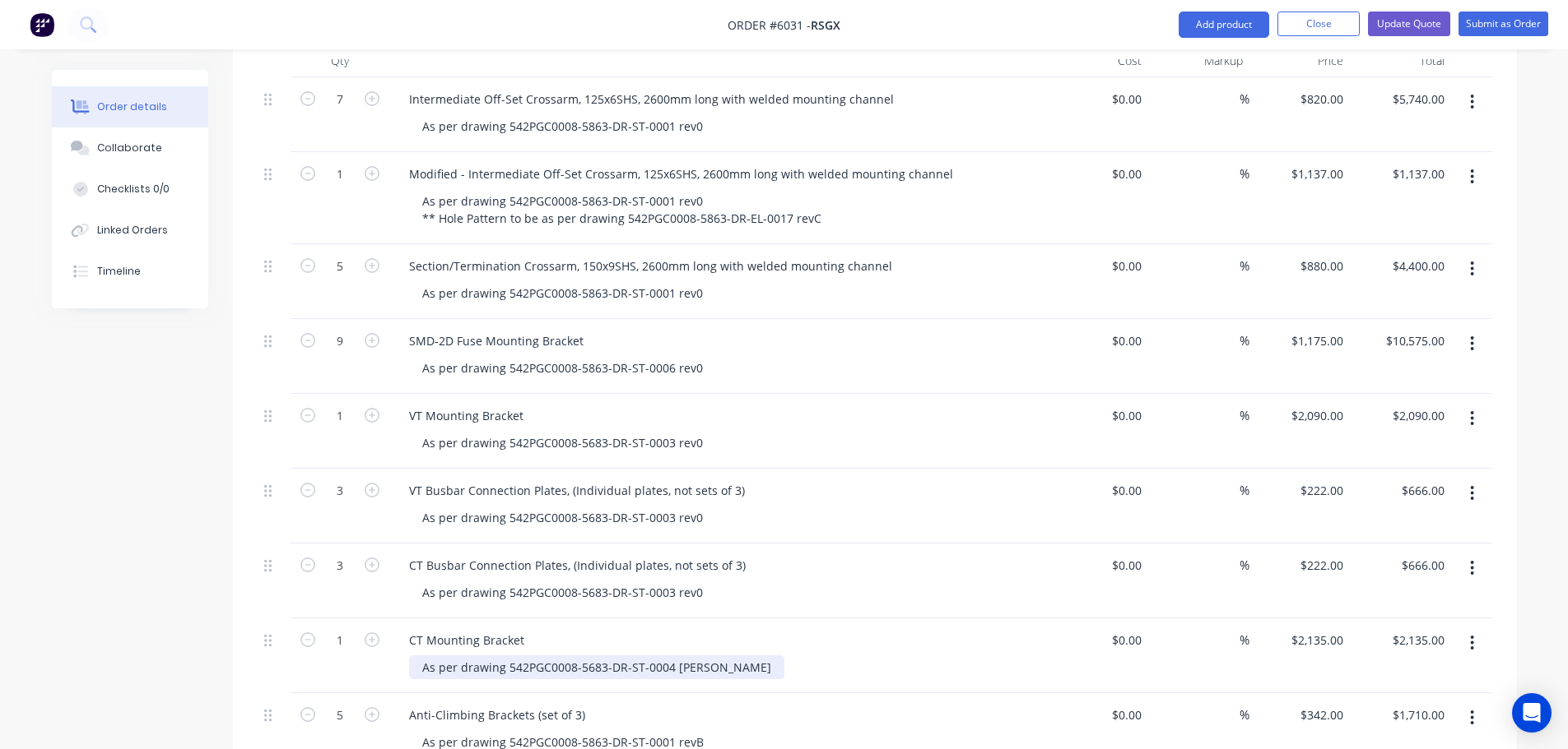
scroll to position [658, 0]
type input "$666.00"
click at [694, 657] on div "As per drawing 542PGC0008-5683-DR-ST-0004 [PERSON_NAME]" at bounding box center [597, 669] width 376 height 24
type input "2135"
click at [1323, 629] on input "2135" at bounding box center [1319, 641] width 60 height 24
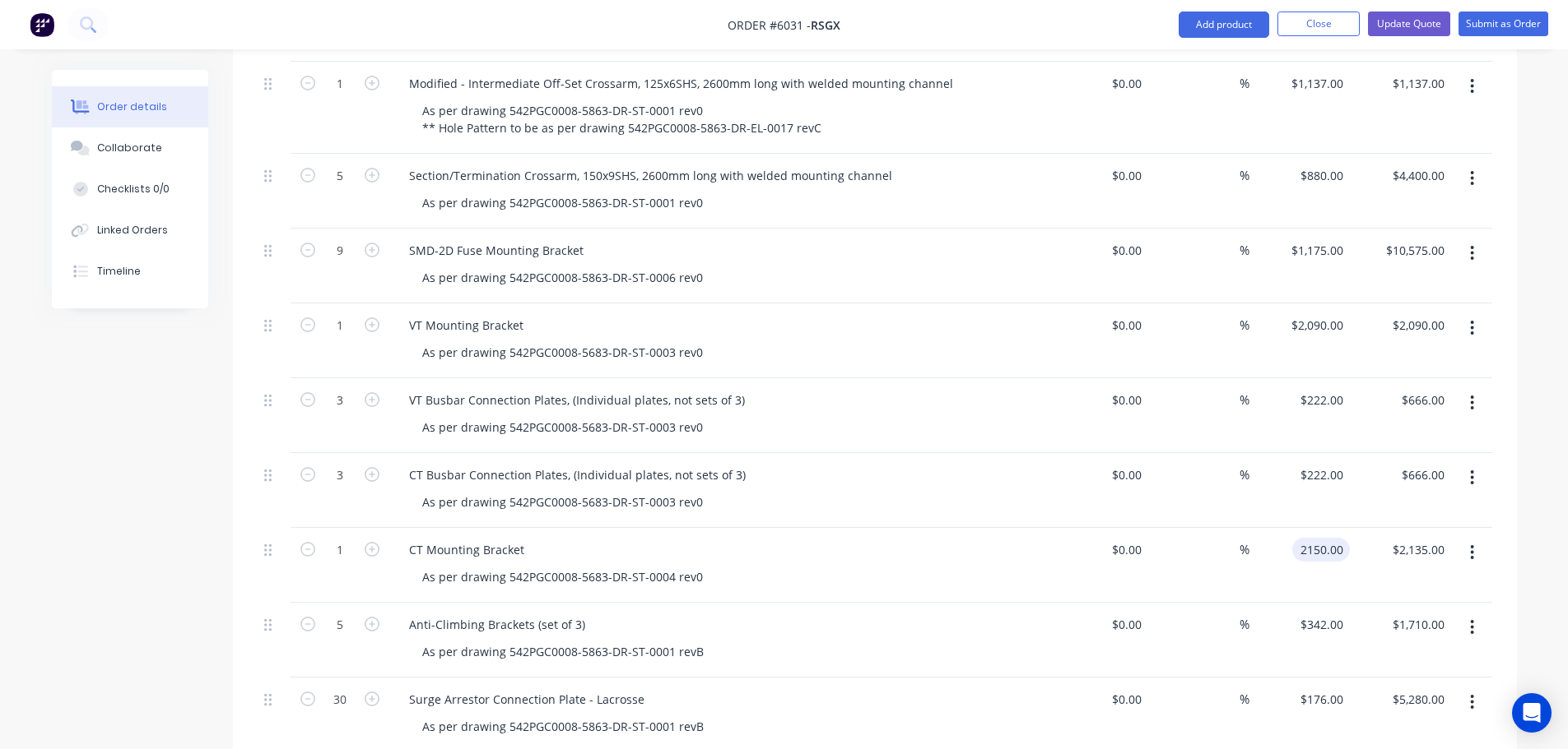
scroll to position [782, 0]
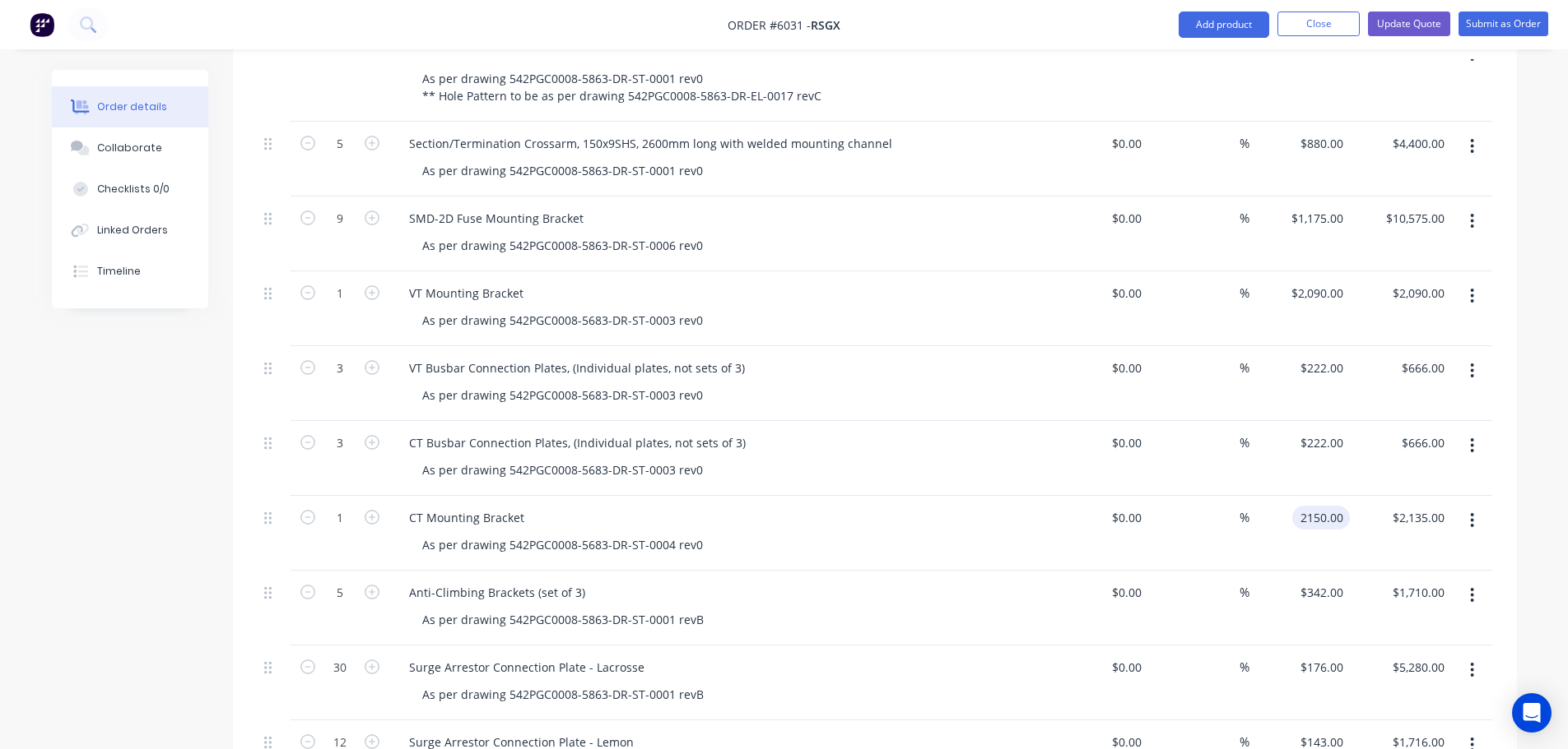
type input "$2,150.00"
click at [701, 608] on div "As per drawing 542PGC0008-5863-DR-ST-0001 revB" at bounding box center [563, 620] width 308 height 24
click at [1325, 581] on input "342" at bounding box center [1335, 592] width 28 height 24
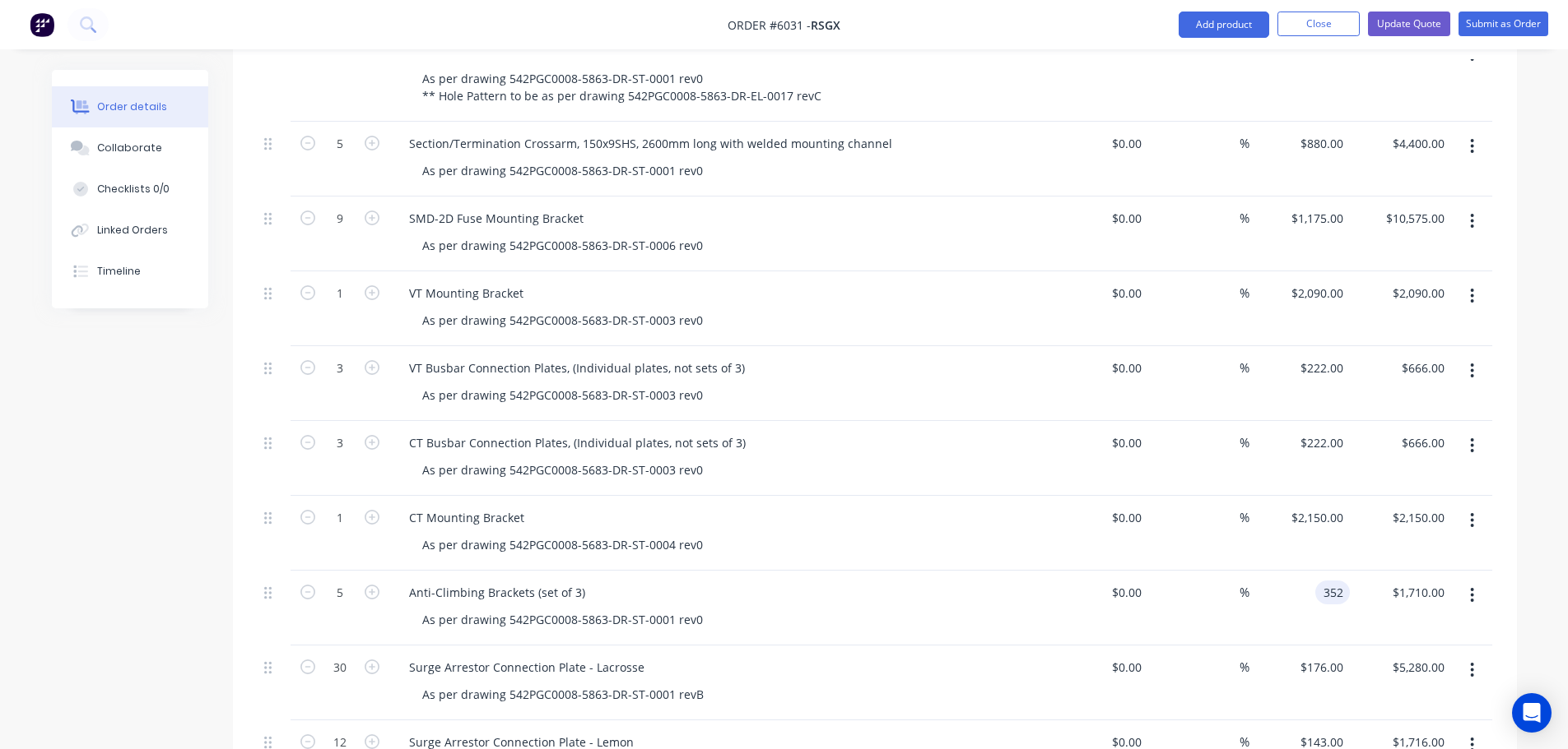
type input "$352.00"
type input "$1,760.00"
click at [1073, 613] on div "$0.00 $0.00" at bounding box center [1098, 608] width 101 height 75
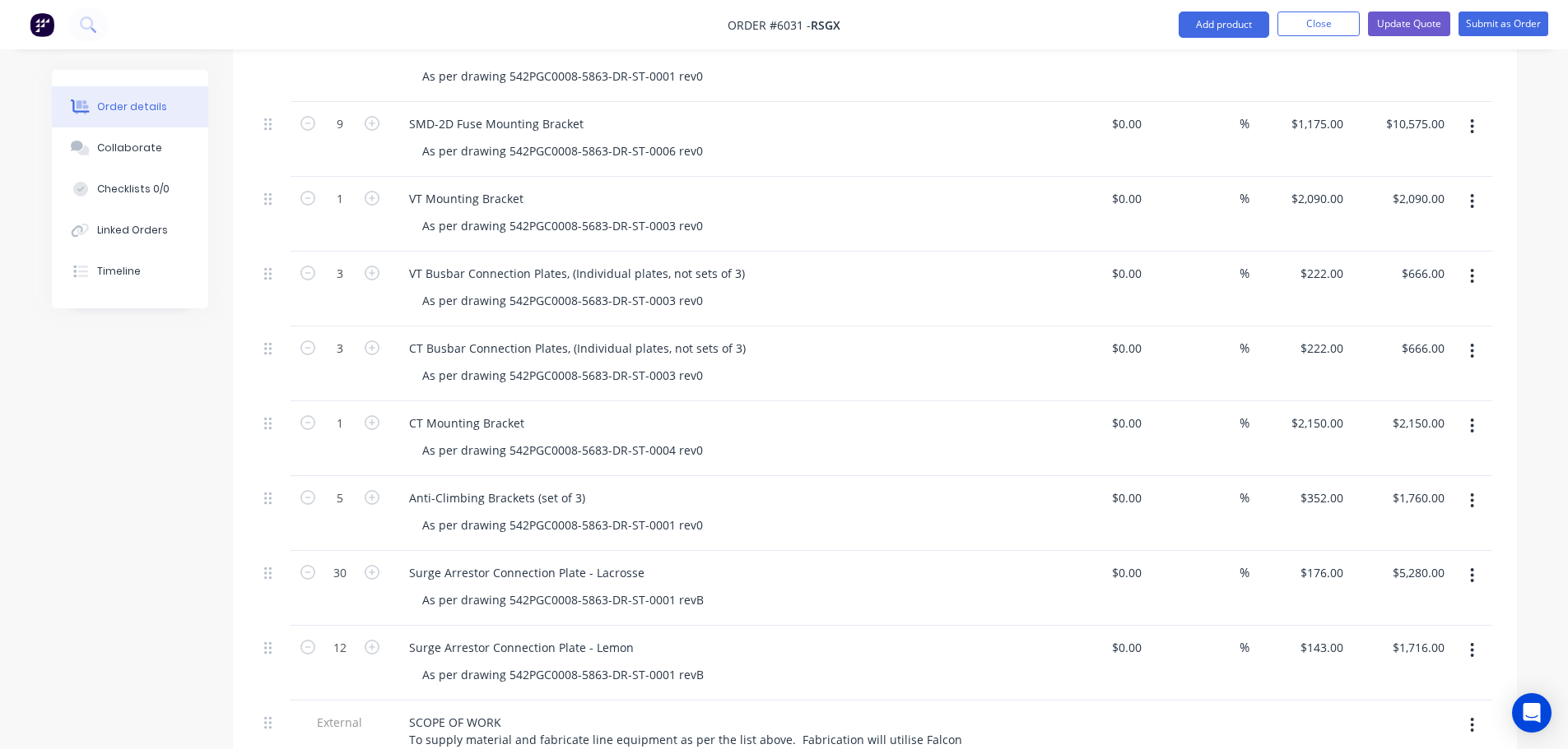
scroll to position [885, 0]
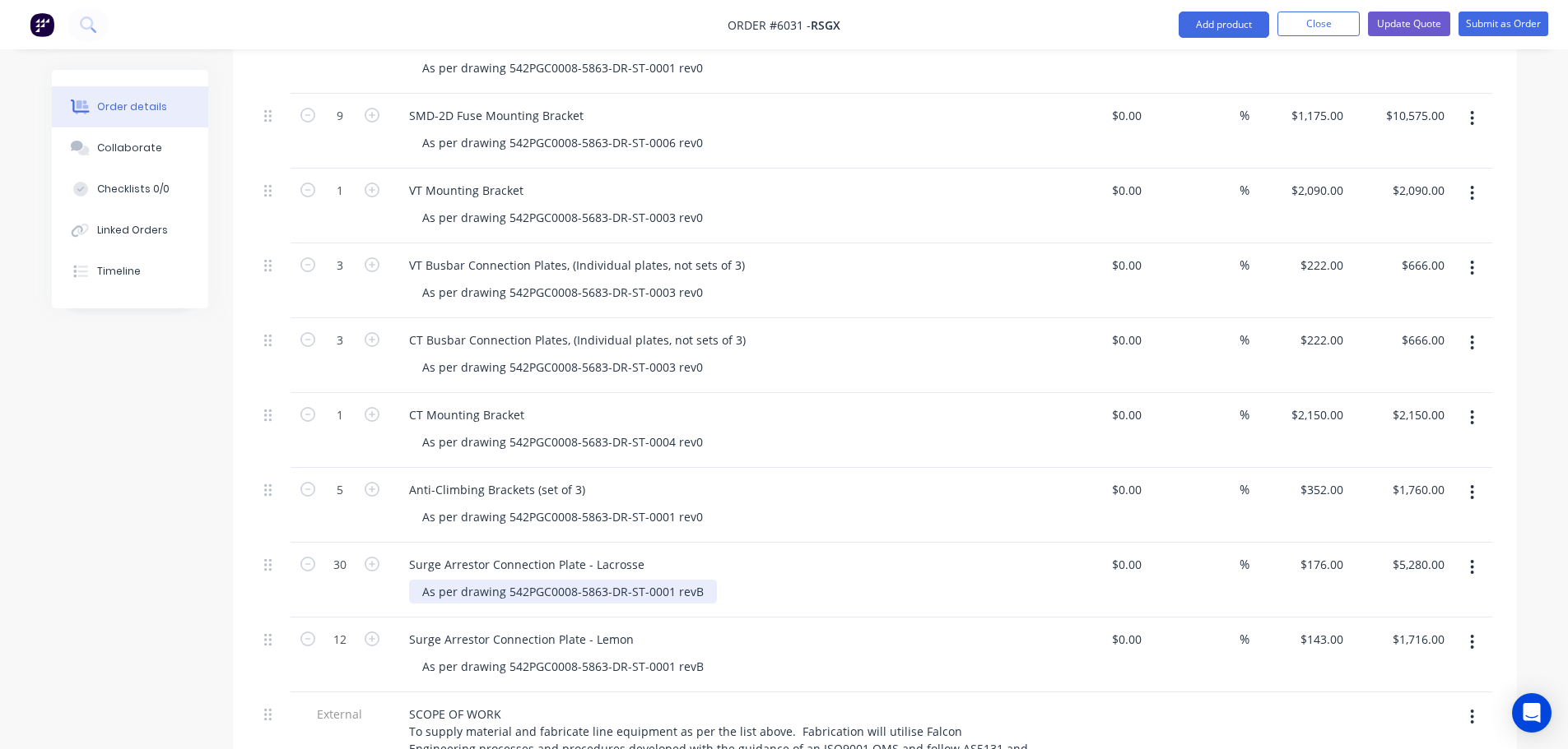
click at [697, 580] on div "As per drawing 542PGC0008-5863-DR-ST-0001 revB" at bounding box center [563, 591] width 308 height 24
click at [1324, 553] on input "176" at bounding box center [1323, 565] width 51 height 24
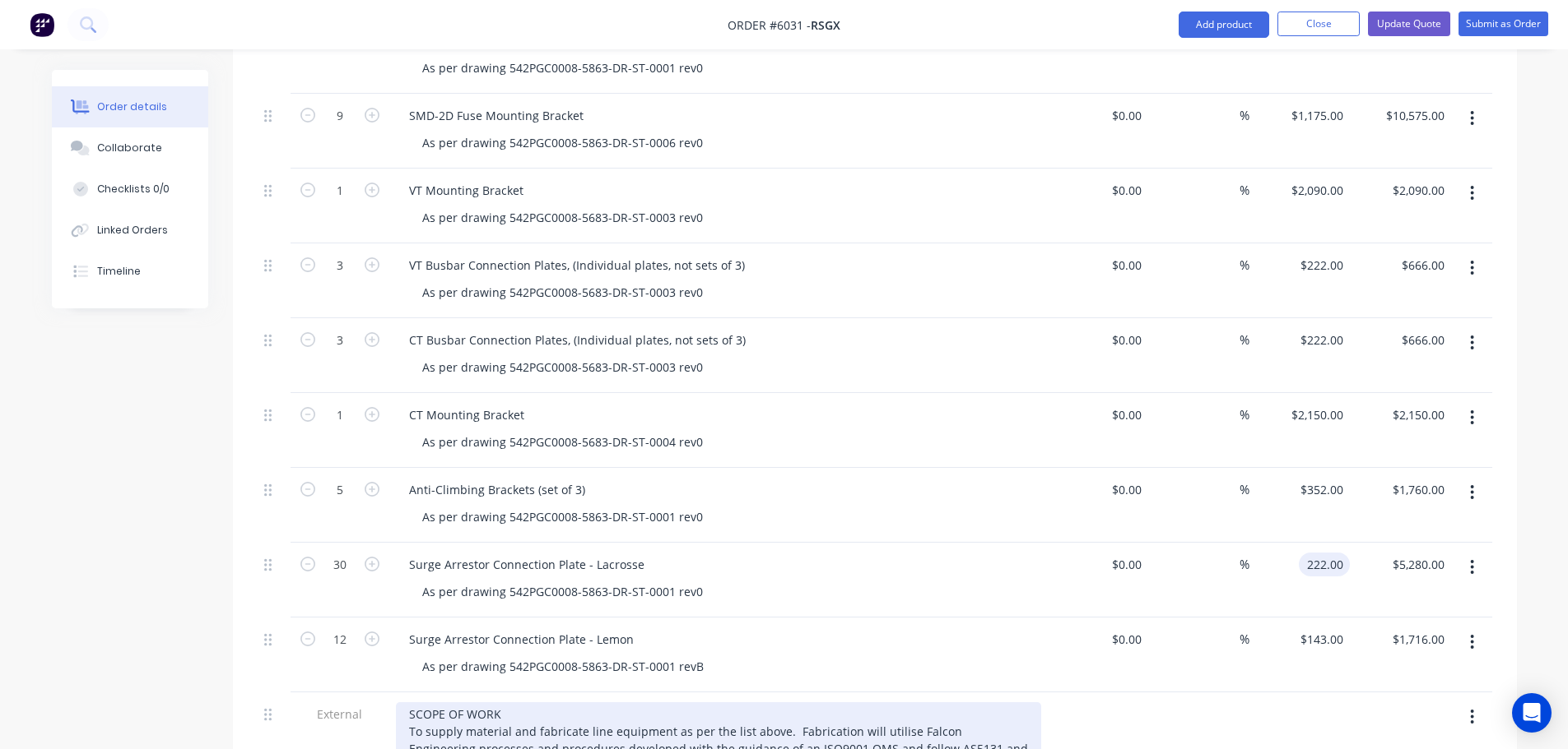
type input "$222.00"
type input "$6,660.00"
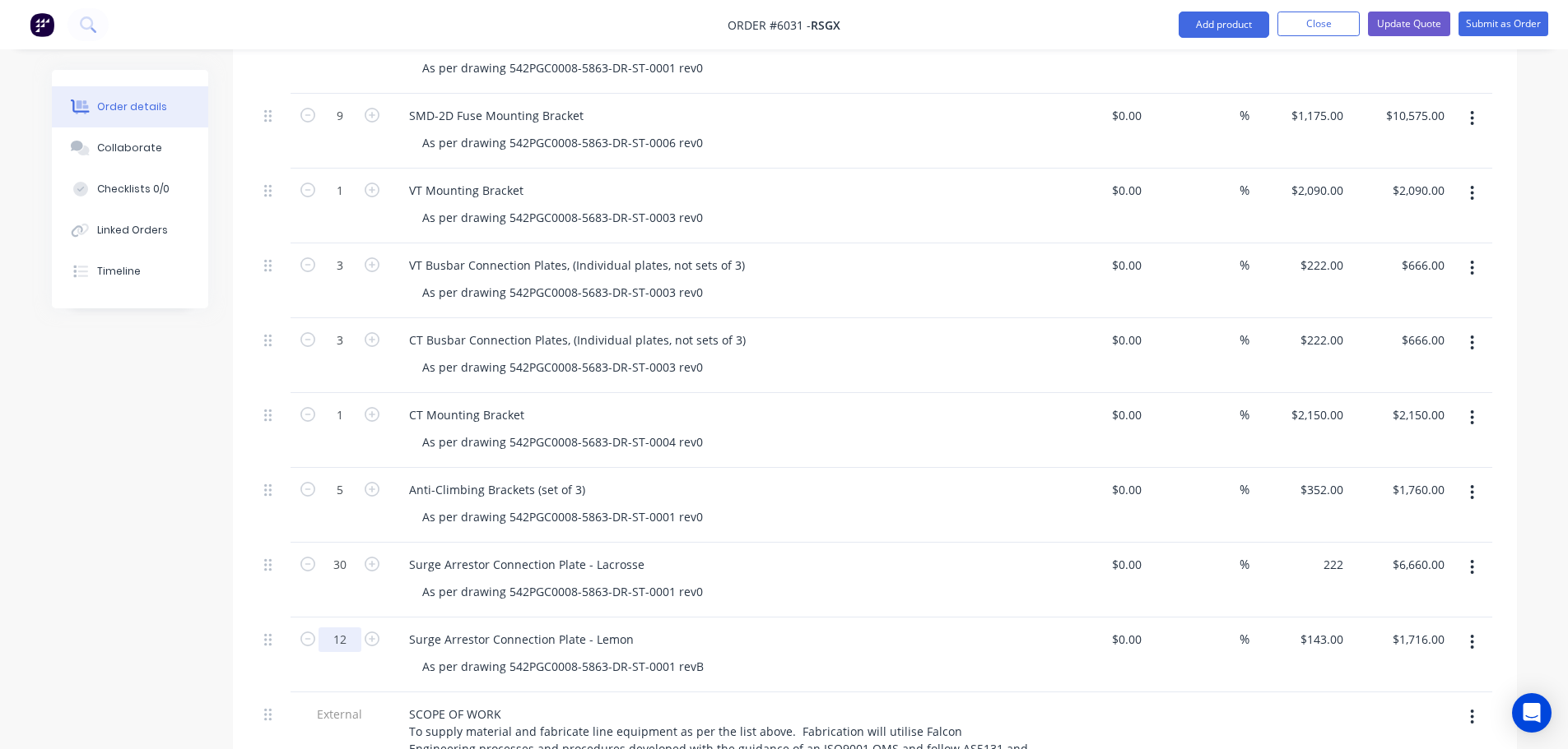
type input "$222.00"
type input "6"
type input "143"
type input "$858.00"
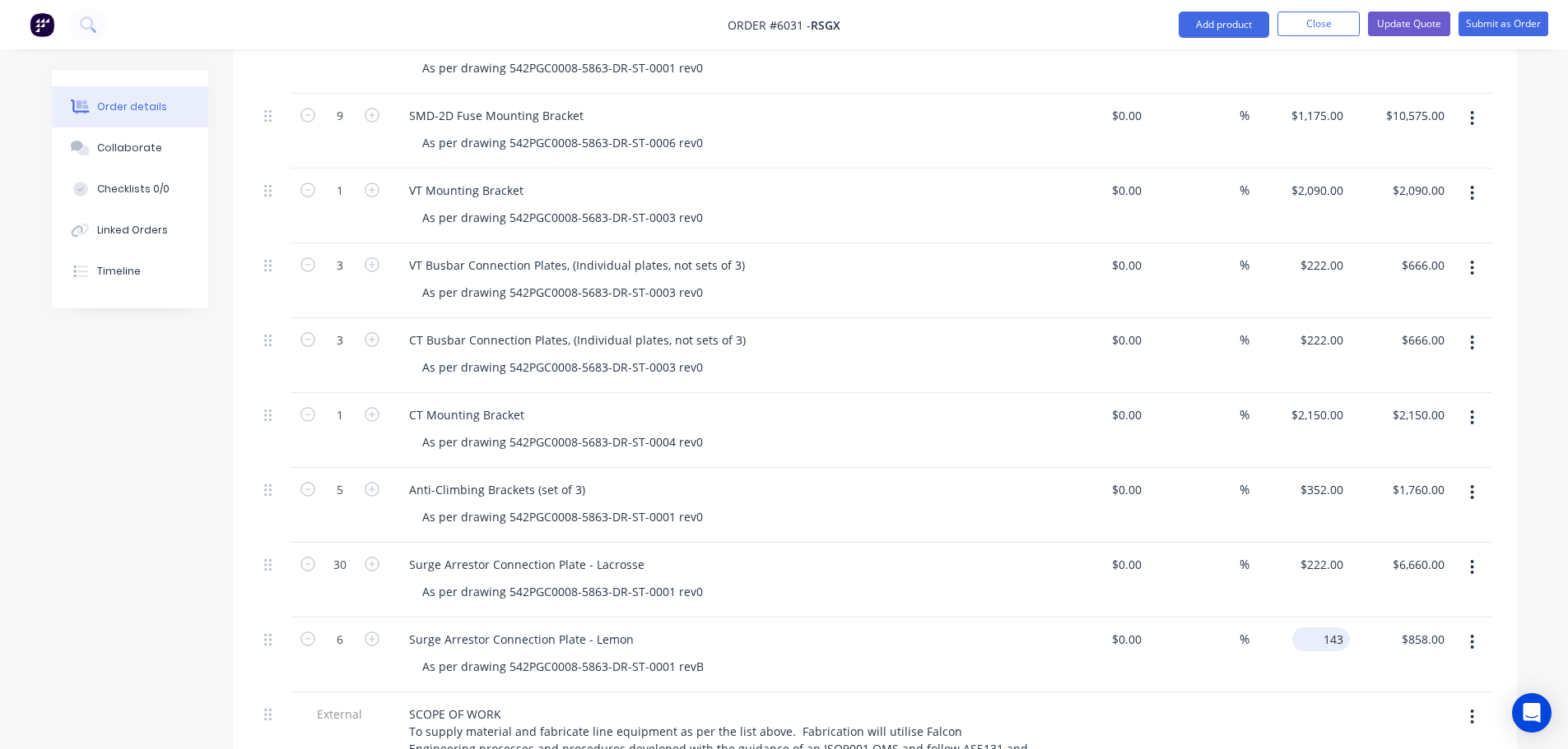
click at [1326, 627] on input "143" at bounding box center [1323, 639] width 51 height 24
type input "$198.00"
type input "$1,188.00"
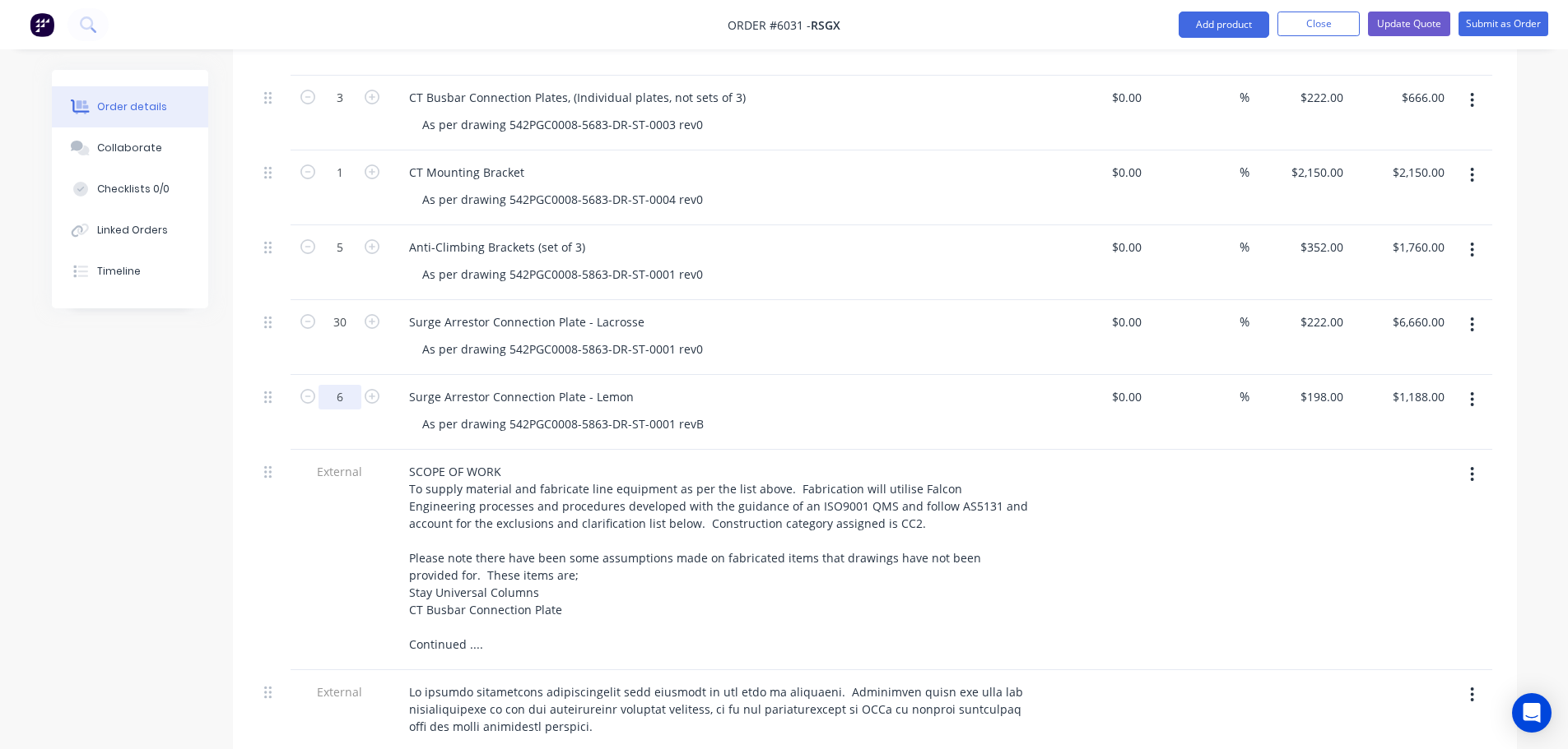
scroll to position [1151, 0]
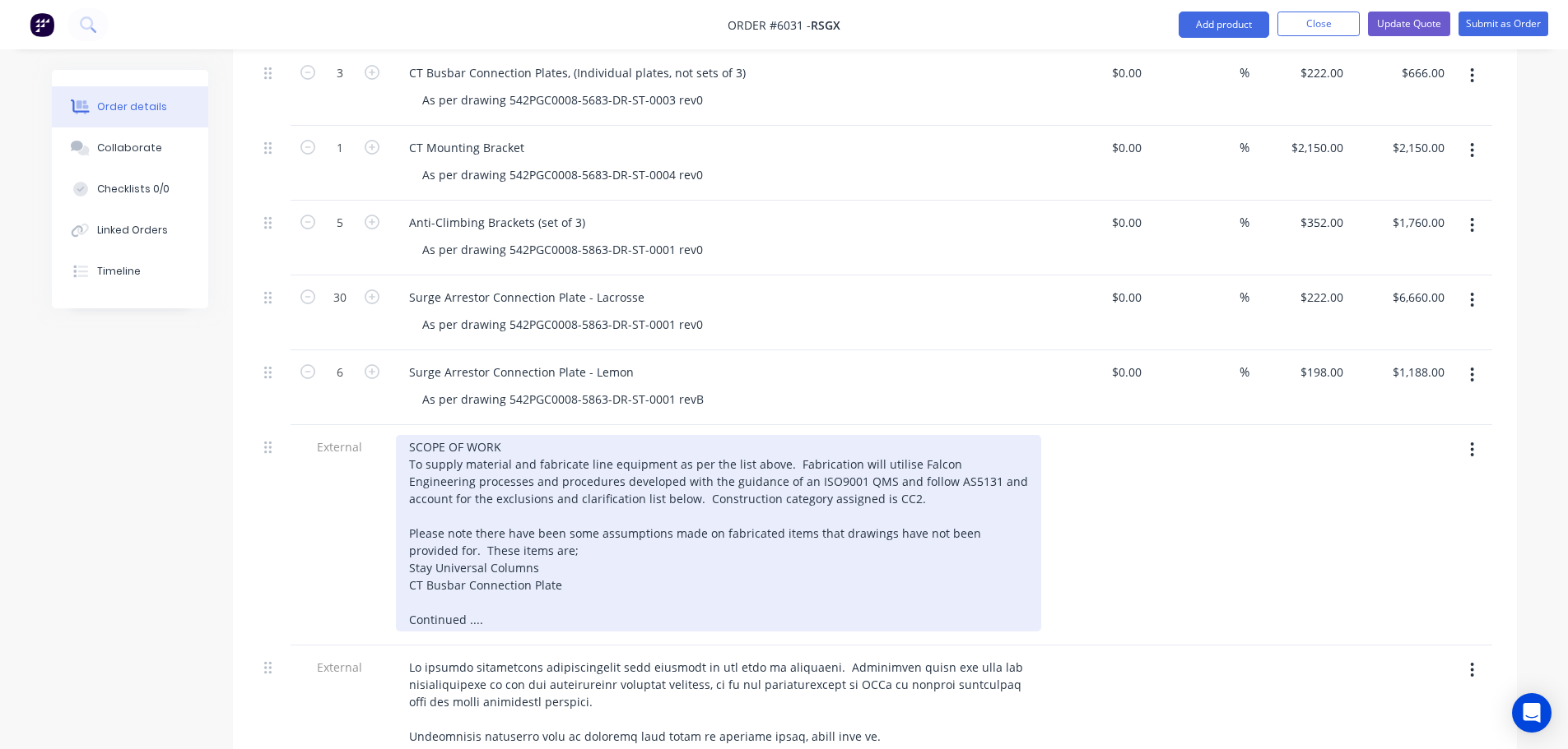
click at [540, 555] on div "SCOPE OF WORK To supply material and fabricate line equipment as per the list a…" at bounding box center [718, 533] width 645 height 196
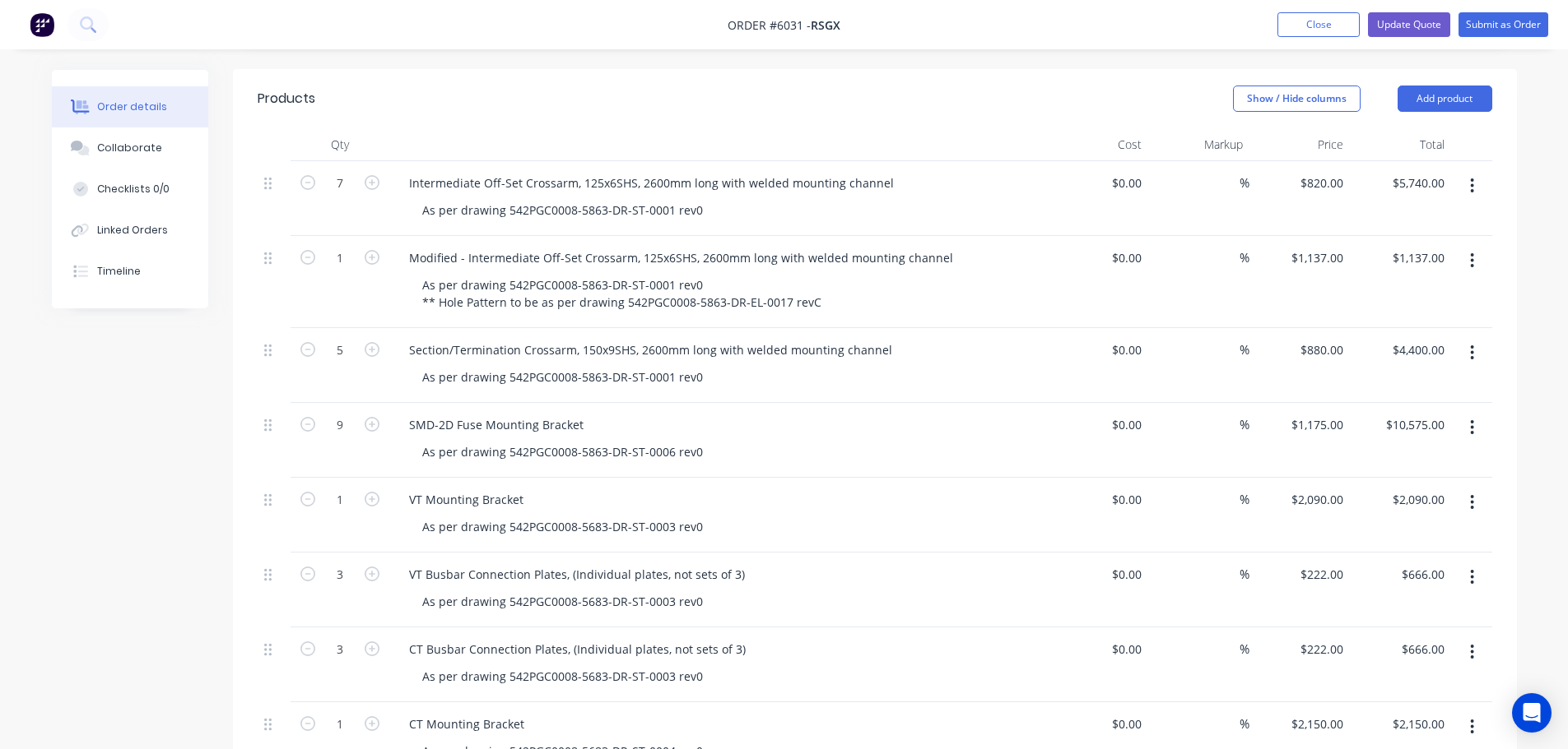
scroll to position [535, 0]
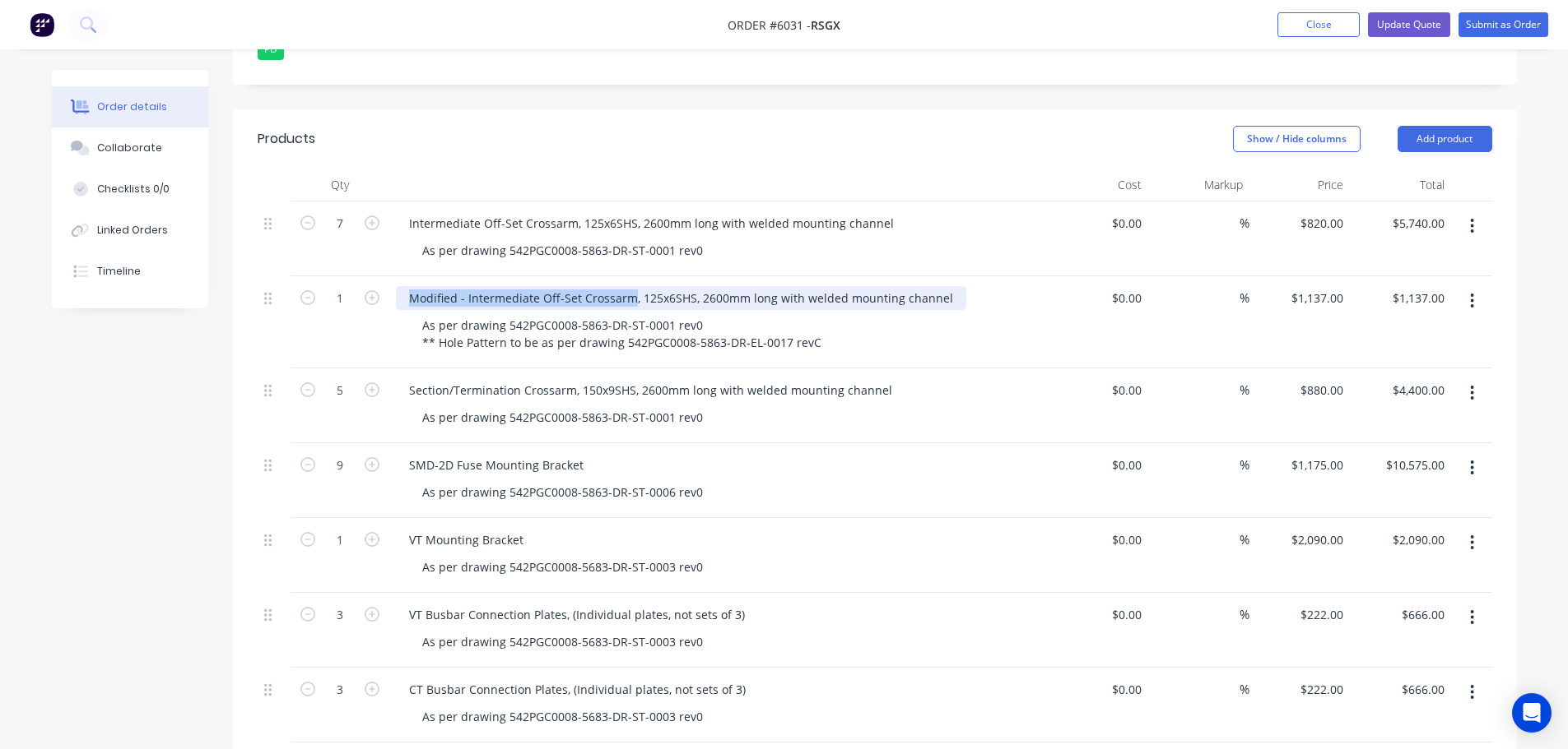
drag, startPoint x: 629, startPoint y: 276, endPoint x: 402, endPoint y: 259, distance: 227.6
click at [402, 276] on div "Modified - Intermediate Off-Set Crossarm, 125x6SHS, 2600mm long with welded mou…" at bounding box center [719, 322] width 658 height 92
copy div "Modified - Intermediate Off-Set Crossarm"
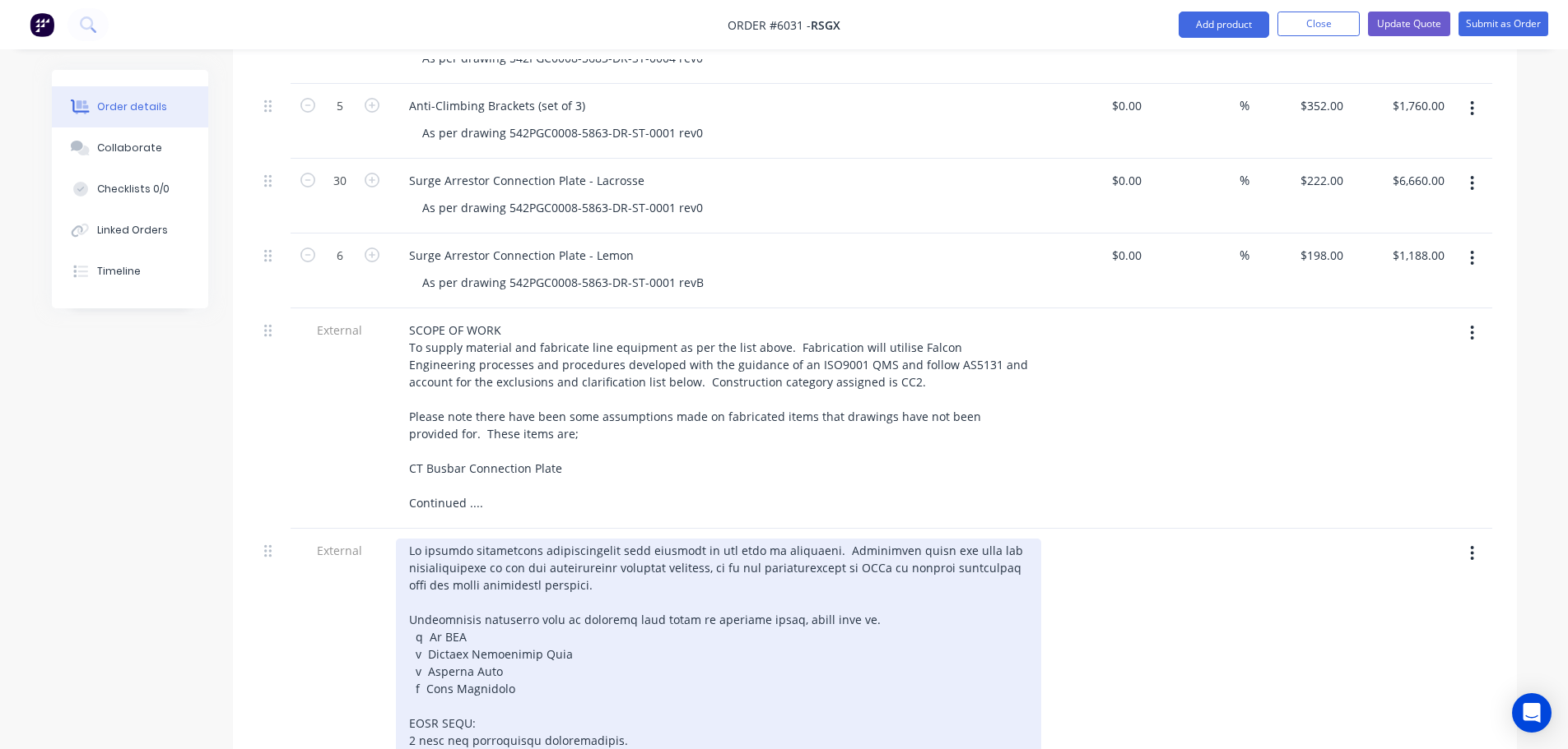
scroll to position [1316, 0]
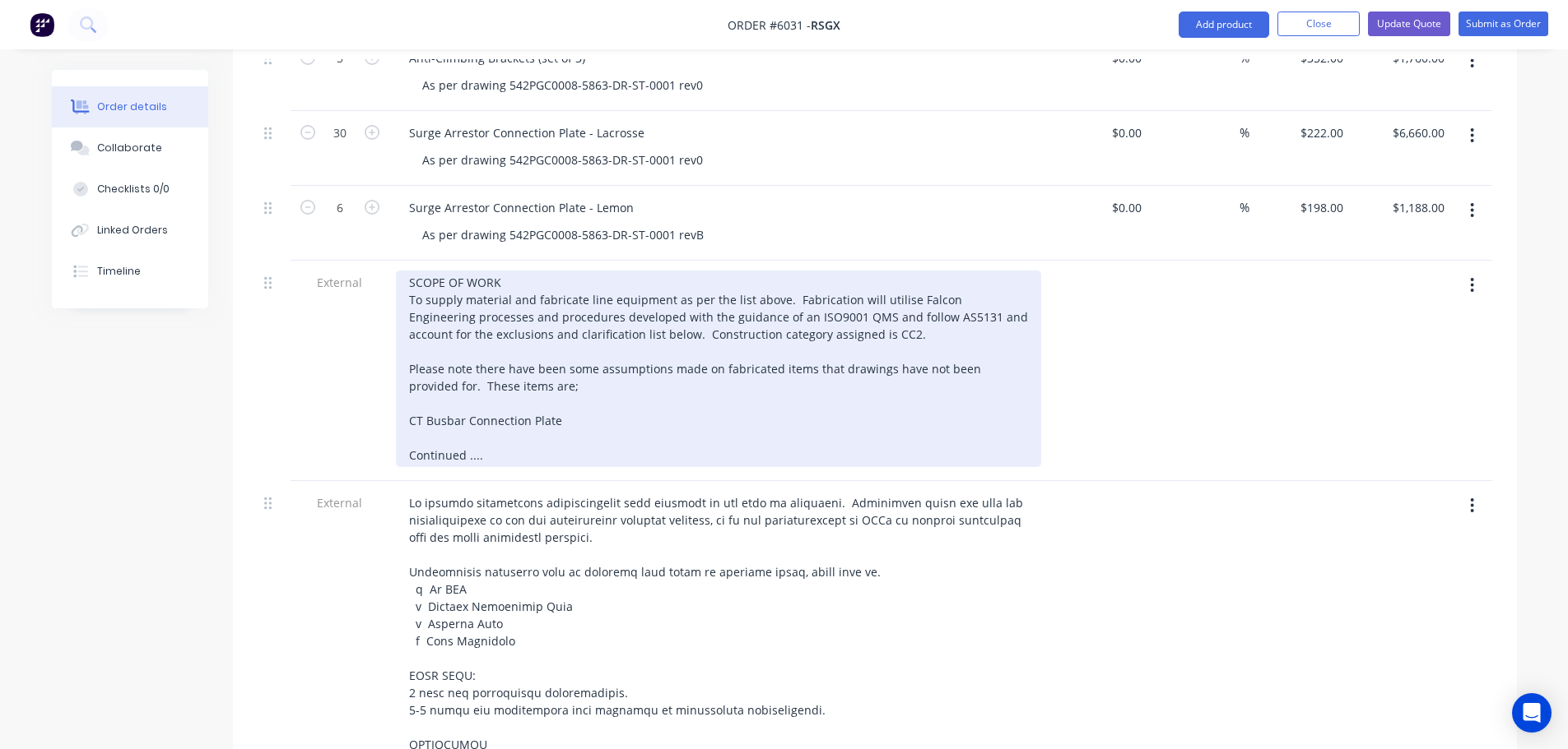
click at [415, 385] on div "SCOPE OF WORK To supply material and fabricate line equipment as per the list a…" at bounding box center [718, 369] width 645 height 196
click at [525, 369] on div "SCOPE OF WORK To supply material and fabricate line equipment as per the list a…" at bounding box center [718, 369] width 645 height 196
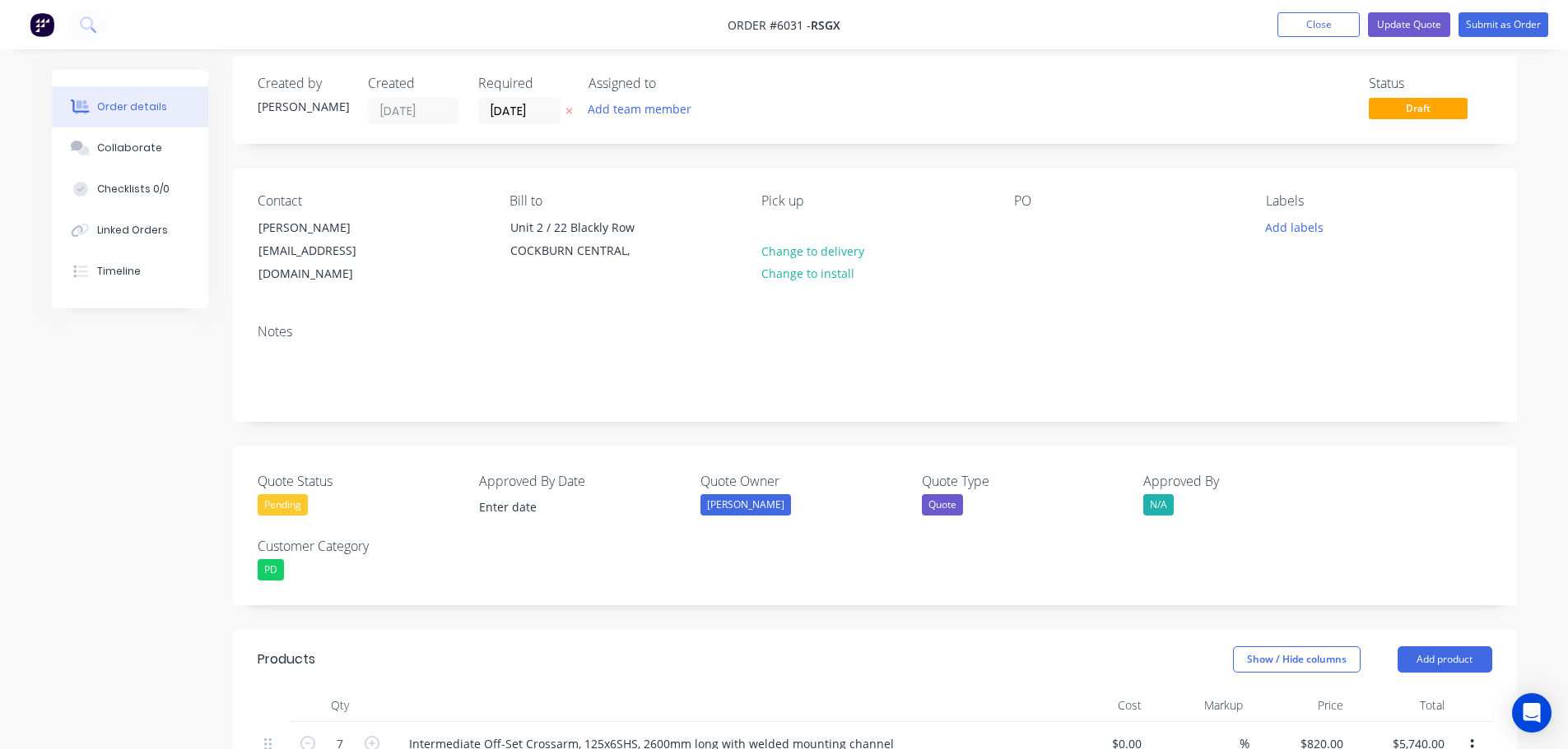
scroll to position [0, 0]
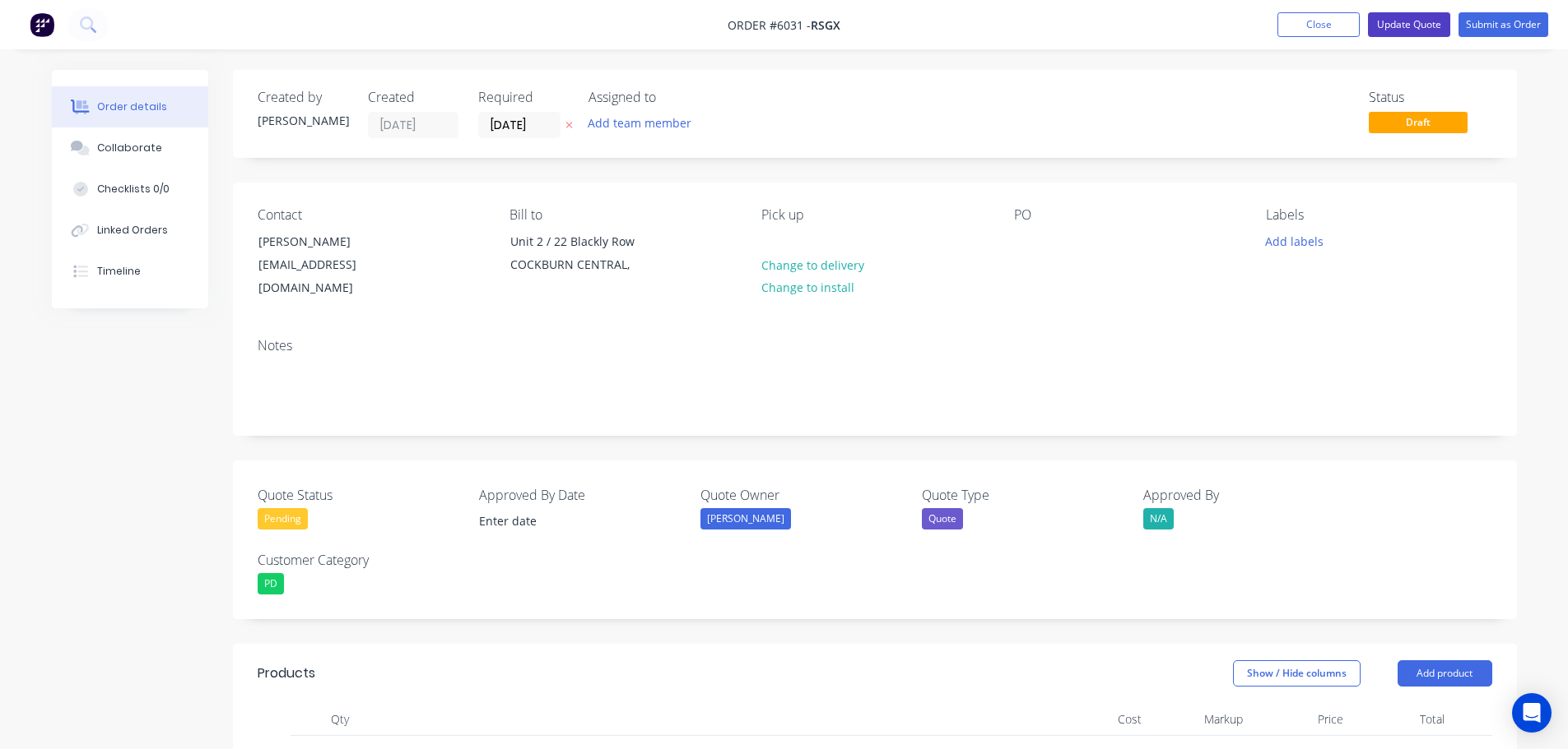
click at [1404, 25] on button "Update Quote" at bounding box center [1408, 24] width 82 height 25
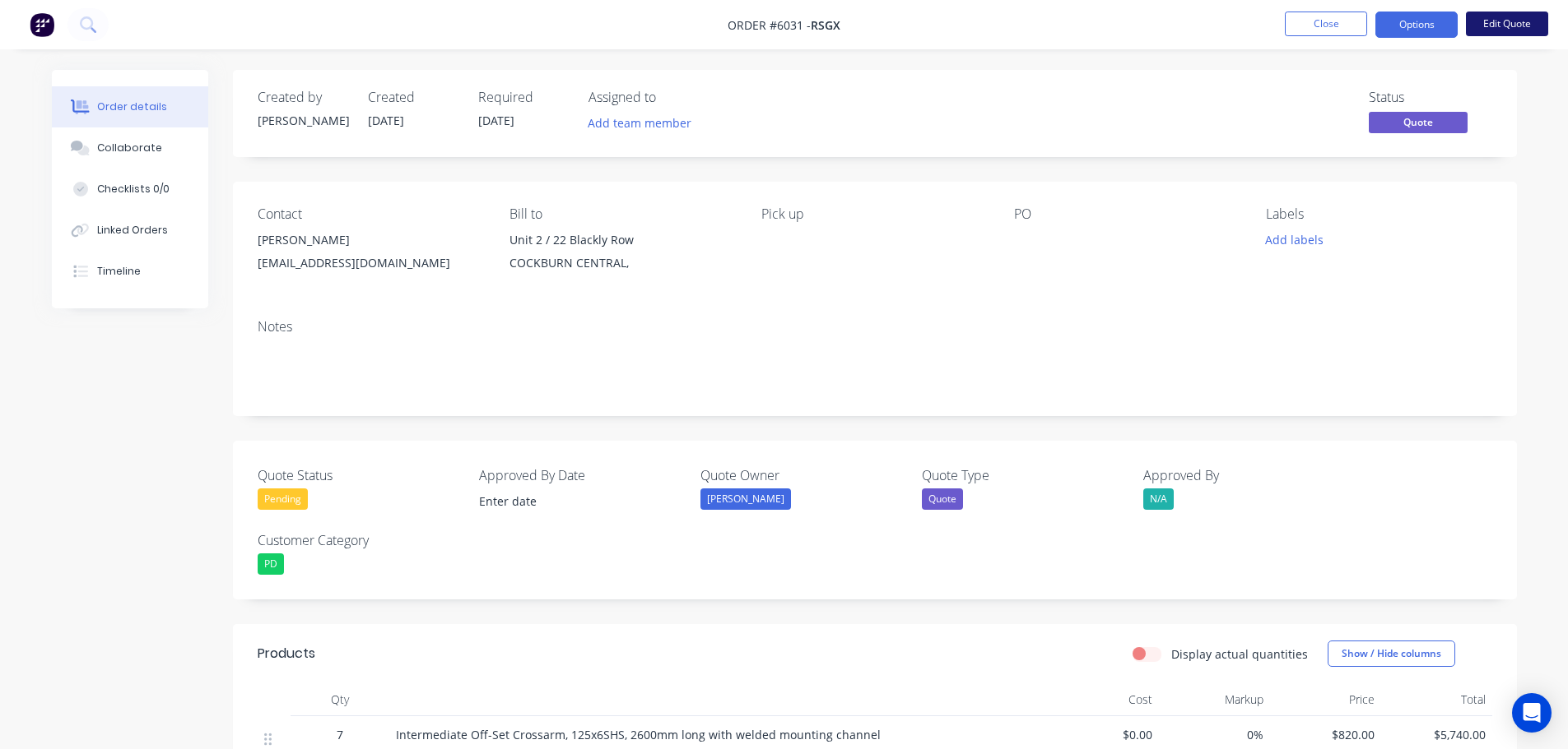
click at [1509, 22] on button "Edit Quote" at bounding box center [1507, 24] width 82 height 25
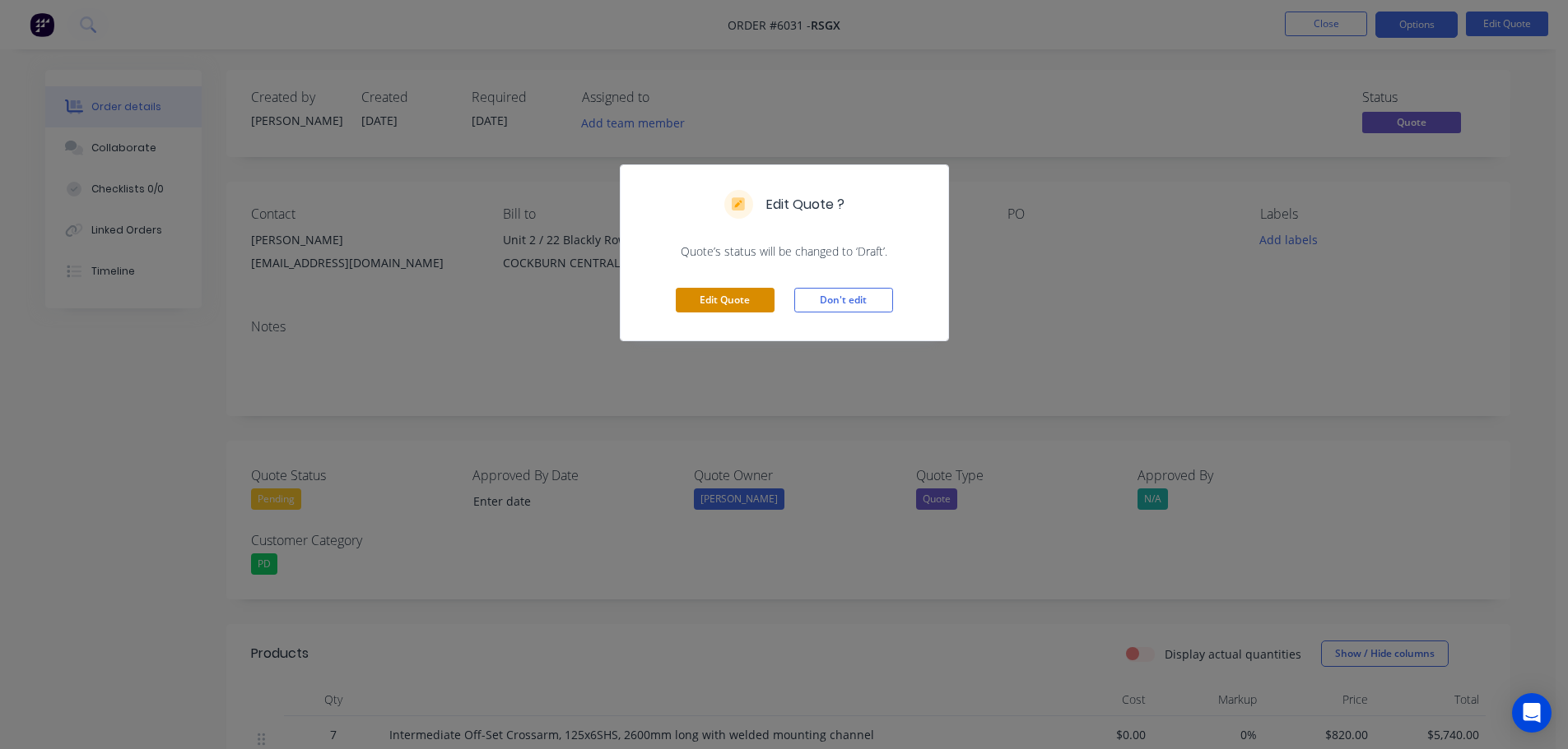
click at [719, 301] on button "Edit Quote" at bounding box center [726, 300] width 99 height 25
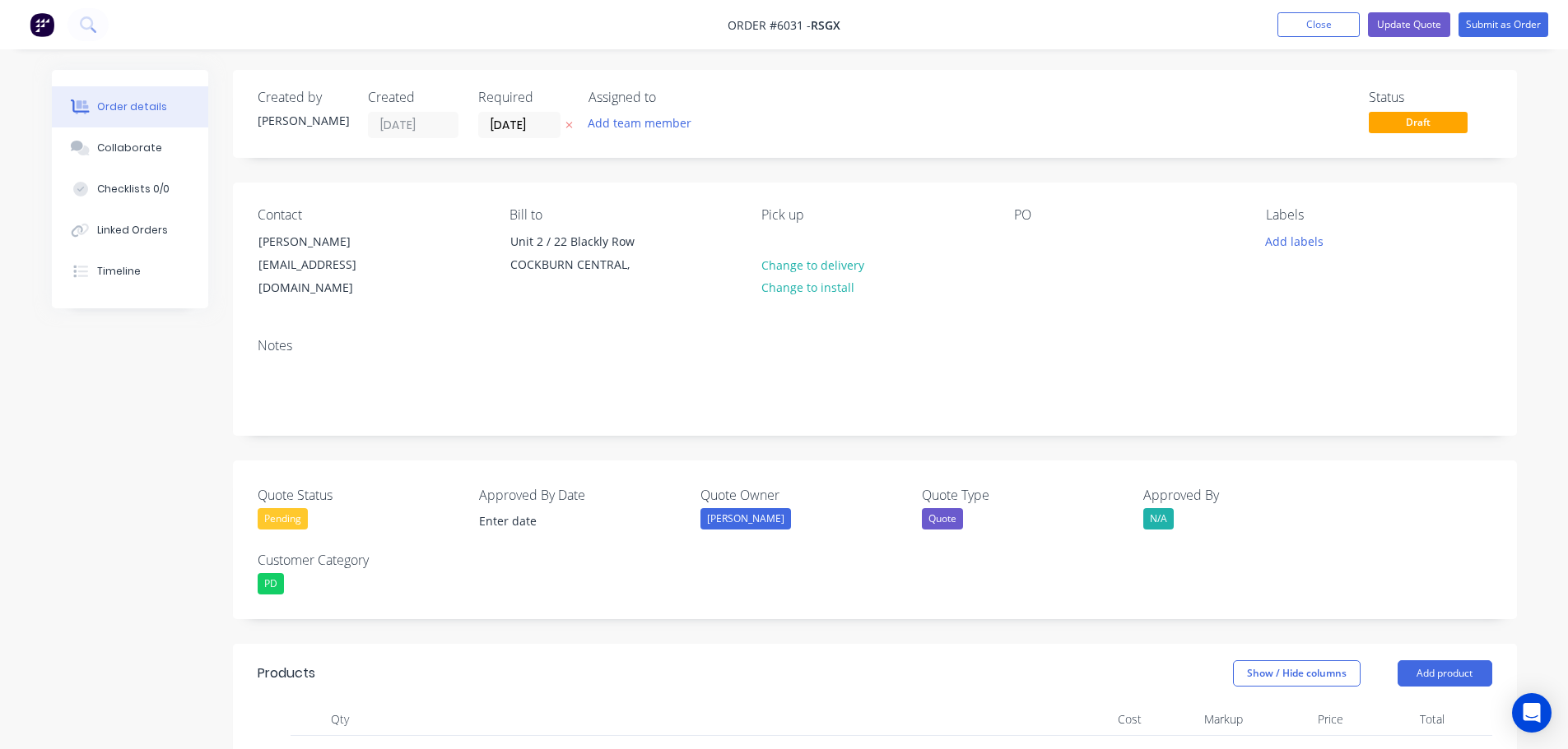
click at [1154, 508] on div "N/A" at bounding box center [1158, 519] width 31 height 22
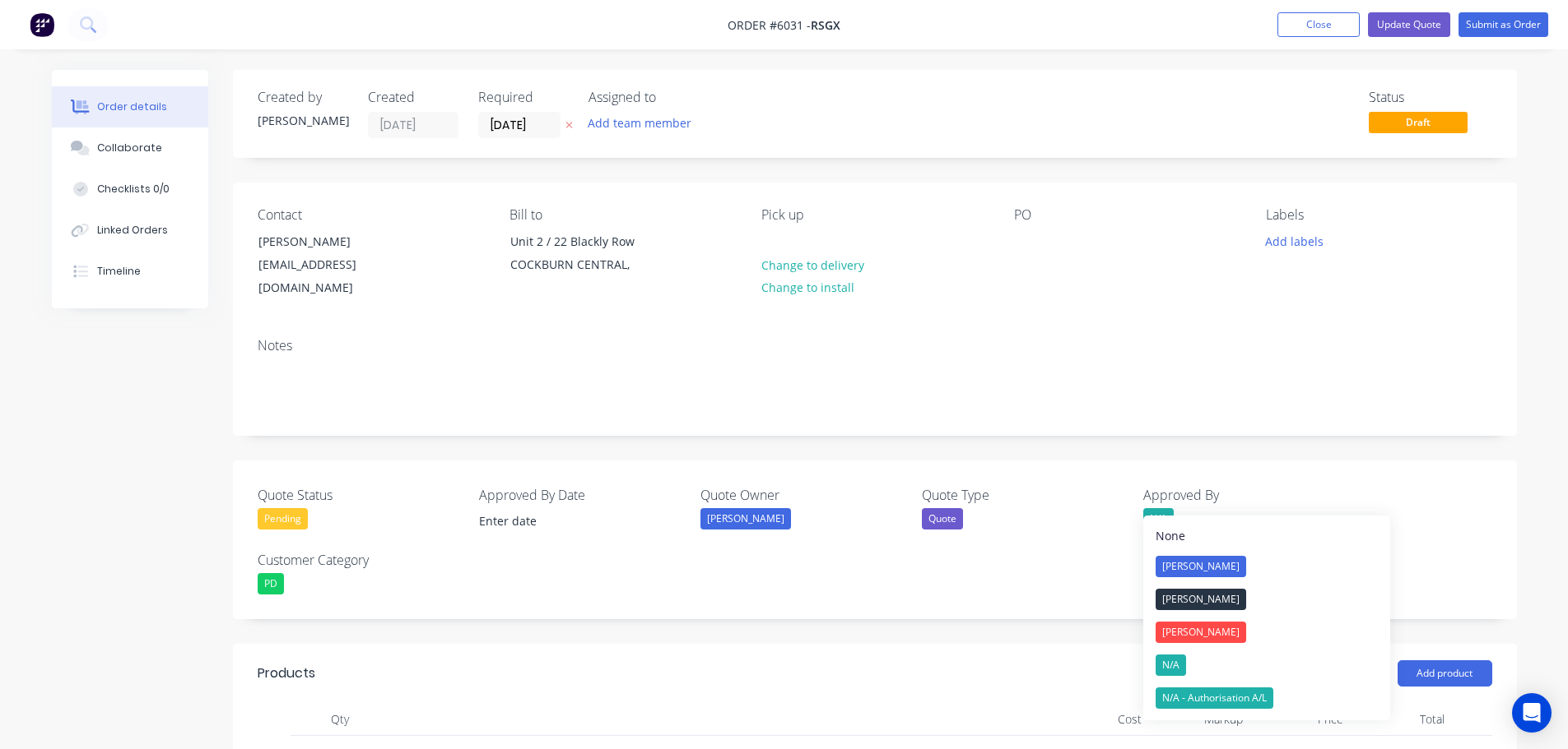
click at [1180, 629] on div "[PERSON_NAME]" at bounding box center [1200, 633] width 90 height 22
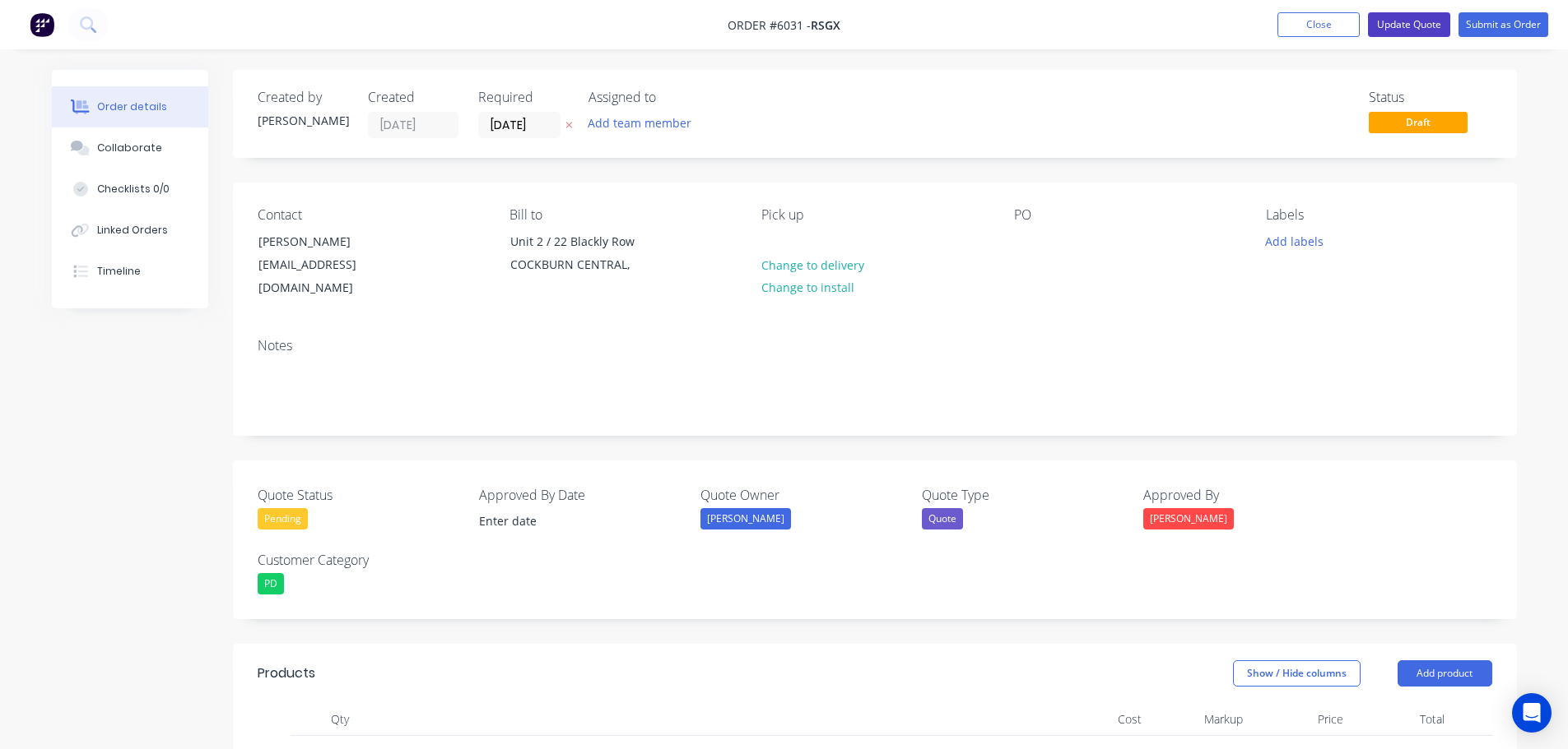
click at [1407, 27] on button "Update Quote" at bounding box center [1408, 24] width 82 height 25
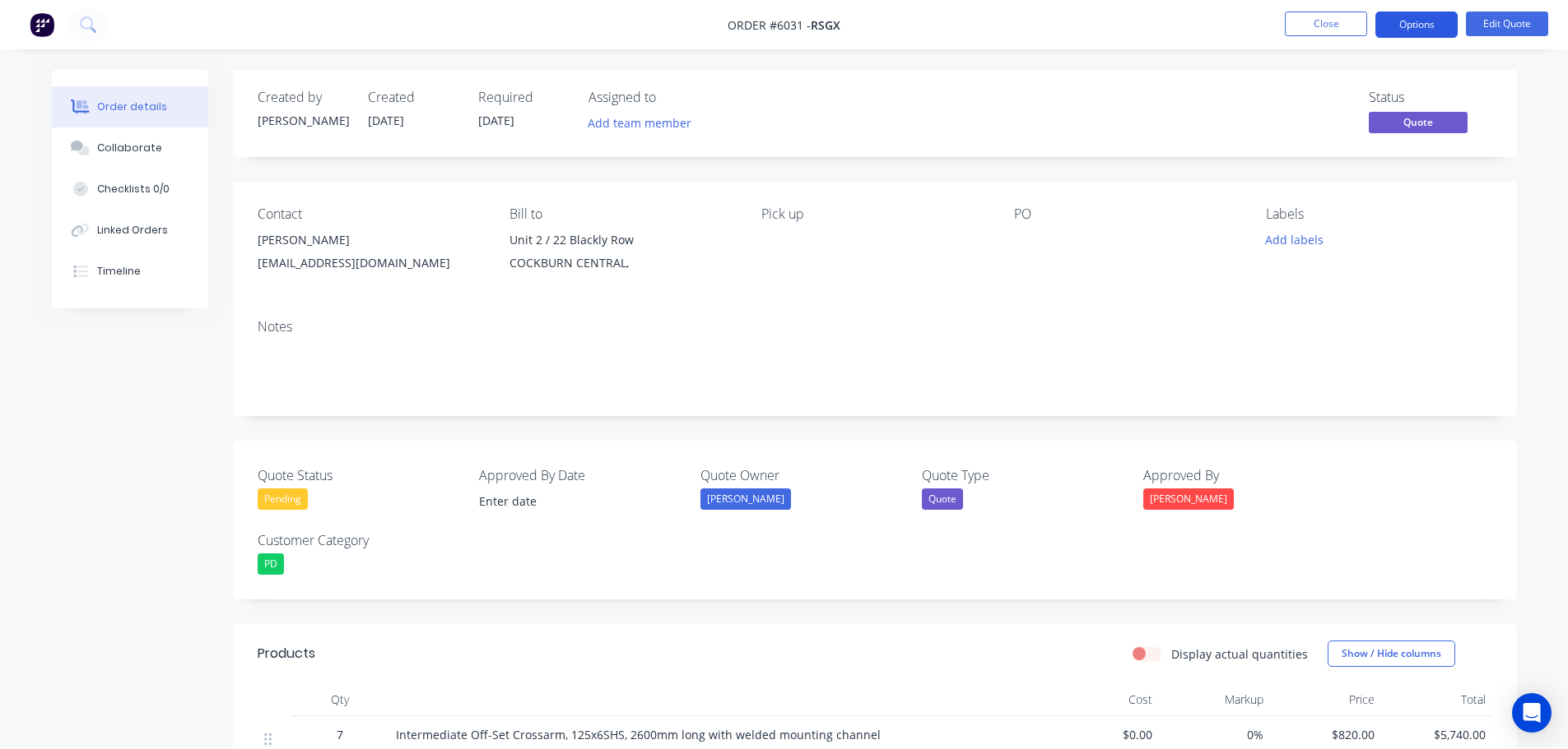
click at [1419, 26] on button "Options" at bounding box center [1415, 25] width 82 height 27
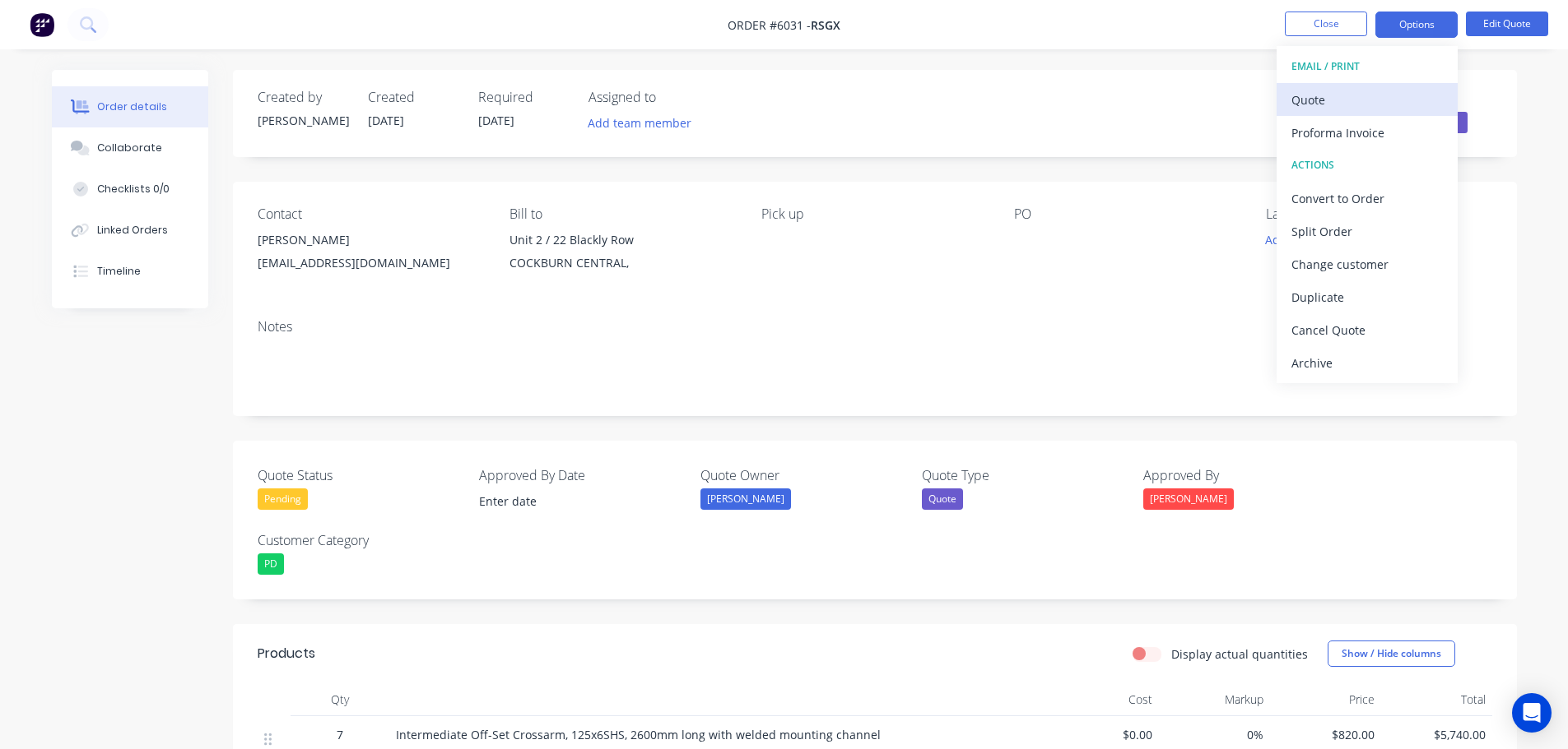
click at [1306, 106] on div "Quote" at bounding box center [1367, 100] width 152 height 24
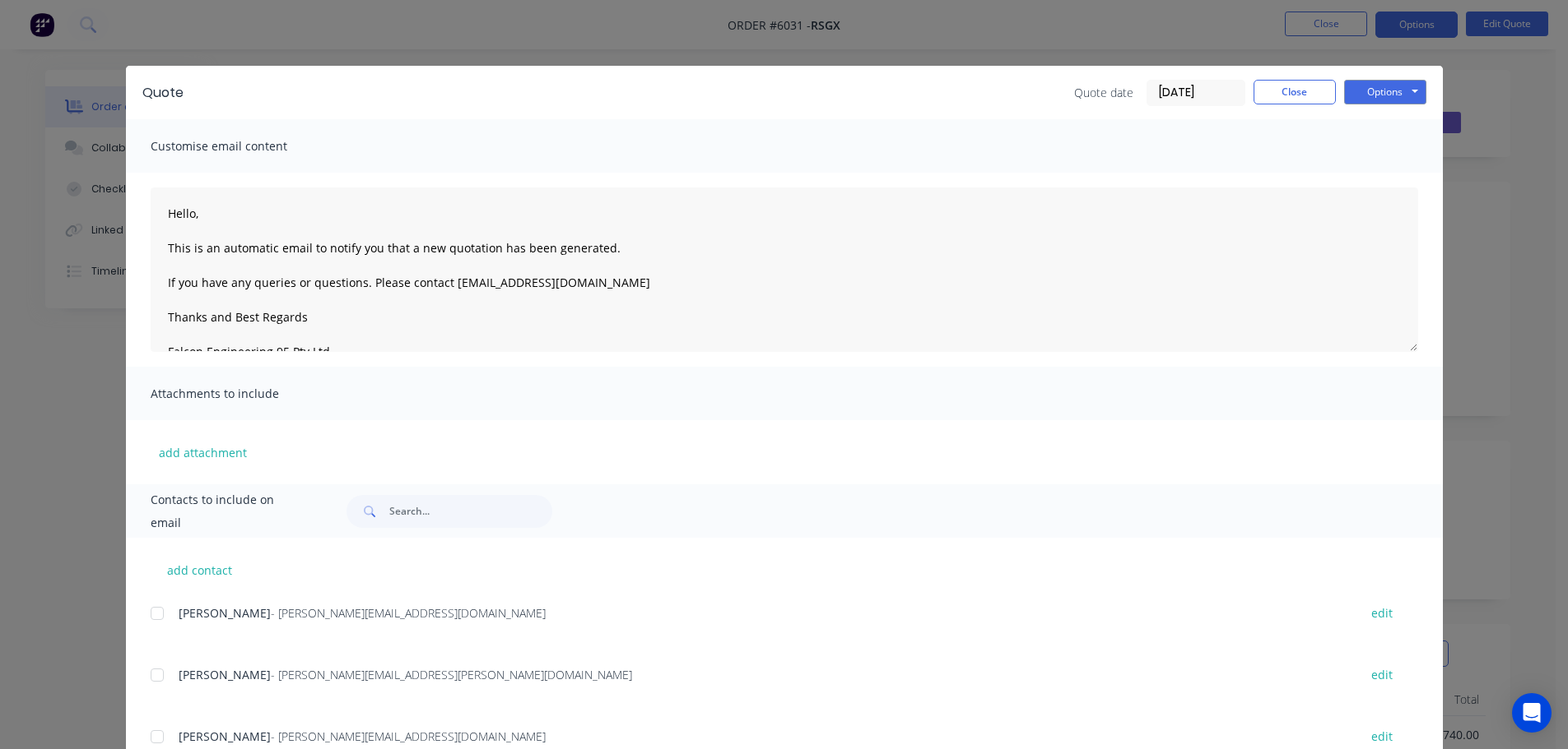
click at [144, 612] on div at bounding box center [157, 613] width 33 height 33
click at [1389, 95] on button "Options" at bounding box center [1385, 92] width 82 height 25
click at [1385, 174] on button "Email" at bounding box center [1397, 175] width 105 height 27
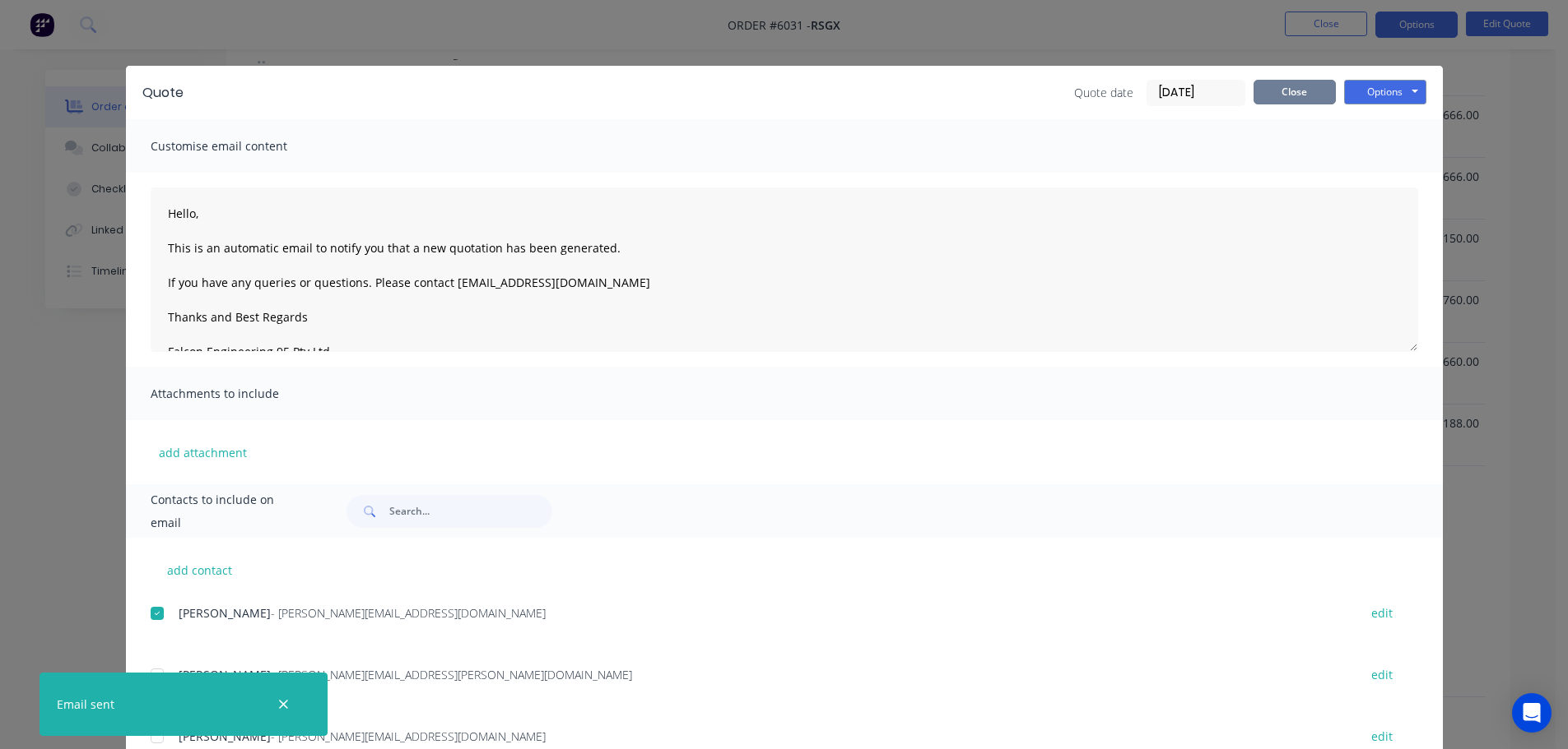
click at [1263, 88] on button "Close" at bounding box center [1293, 92] width 82 height 25
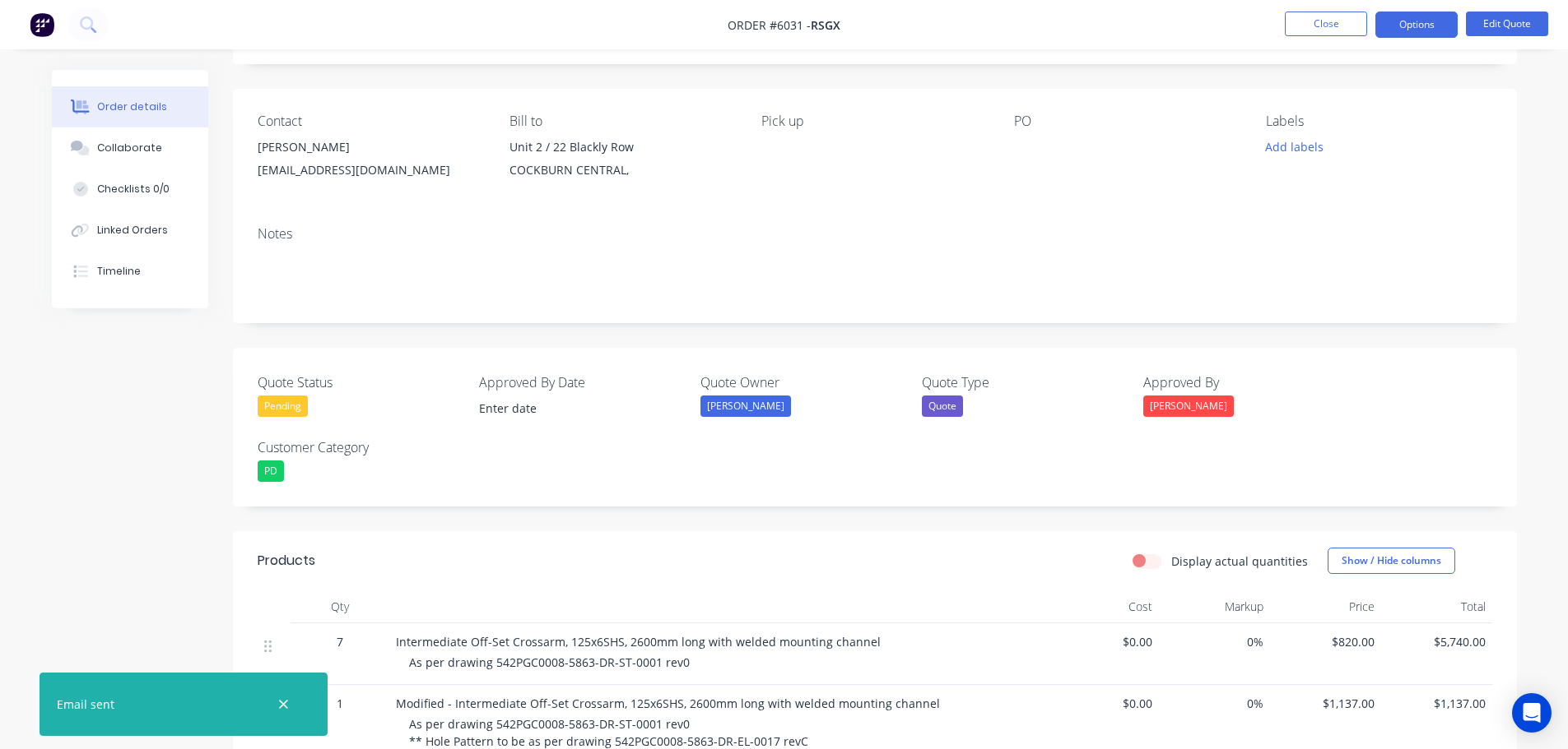
scroll to position [82, 0]
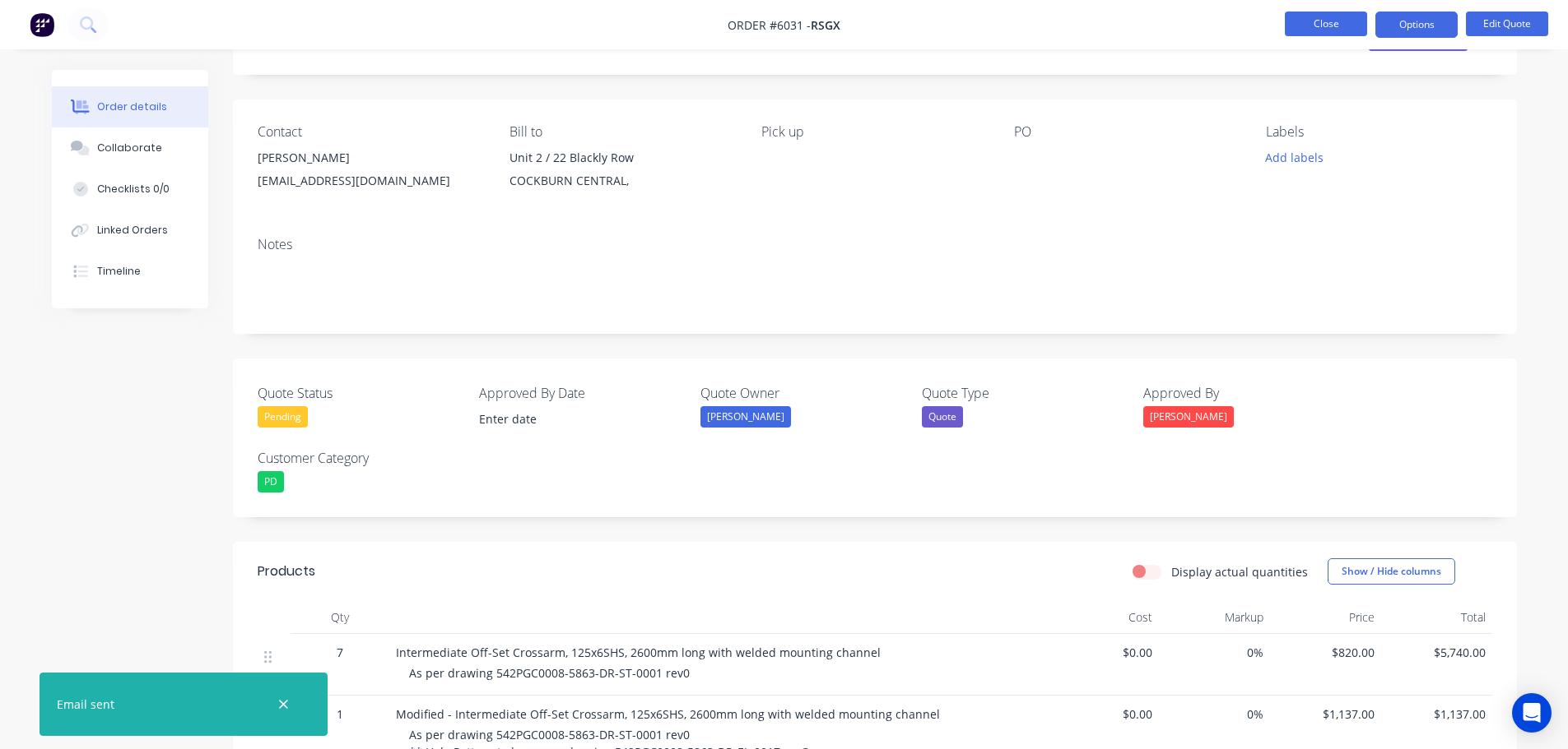
click at [1319, 25] on button "Close" at bounding box center [1325, 24] width 82 height 25
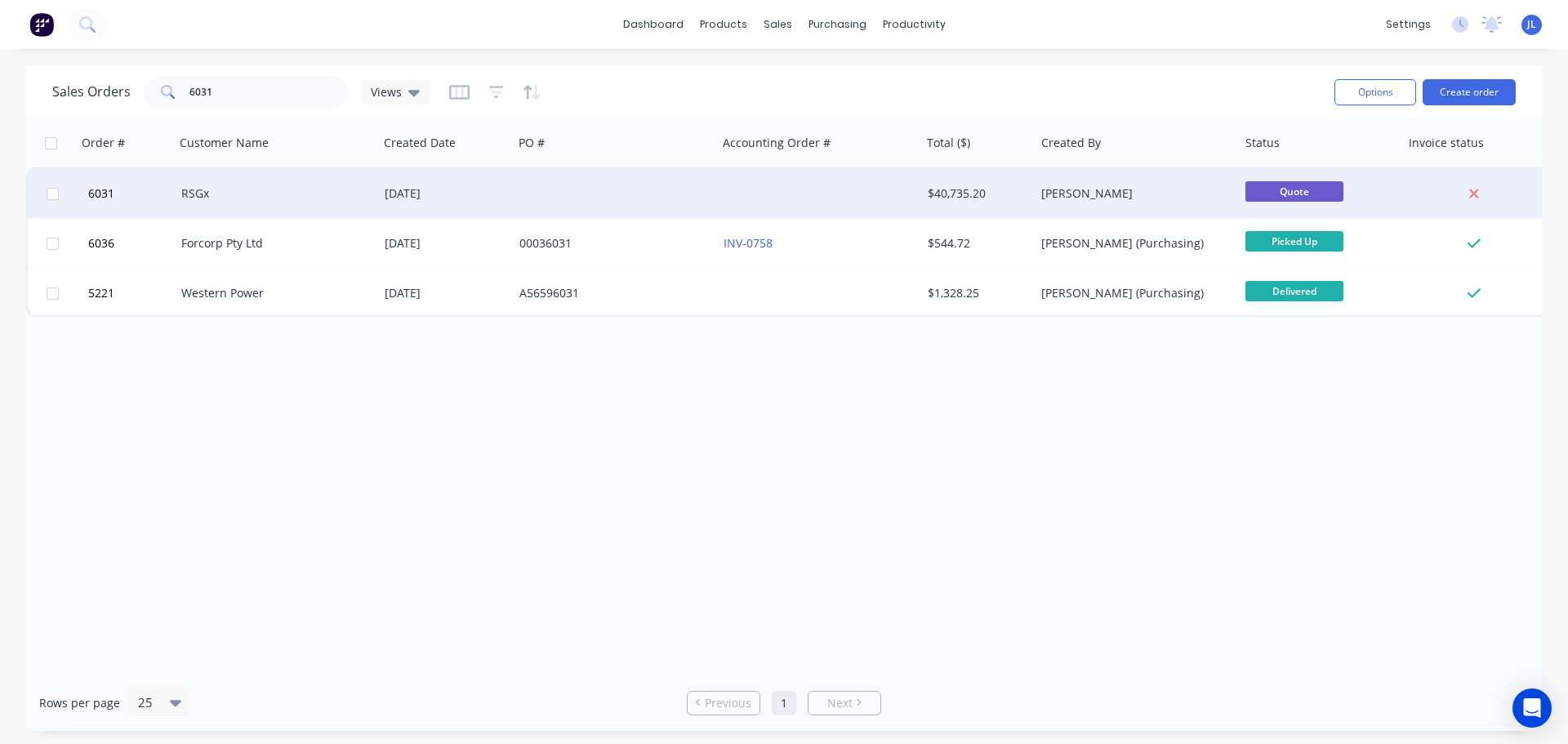
click at [216, 193] on div "RSGx" at bounding box center [271, 193] width 181 height 17
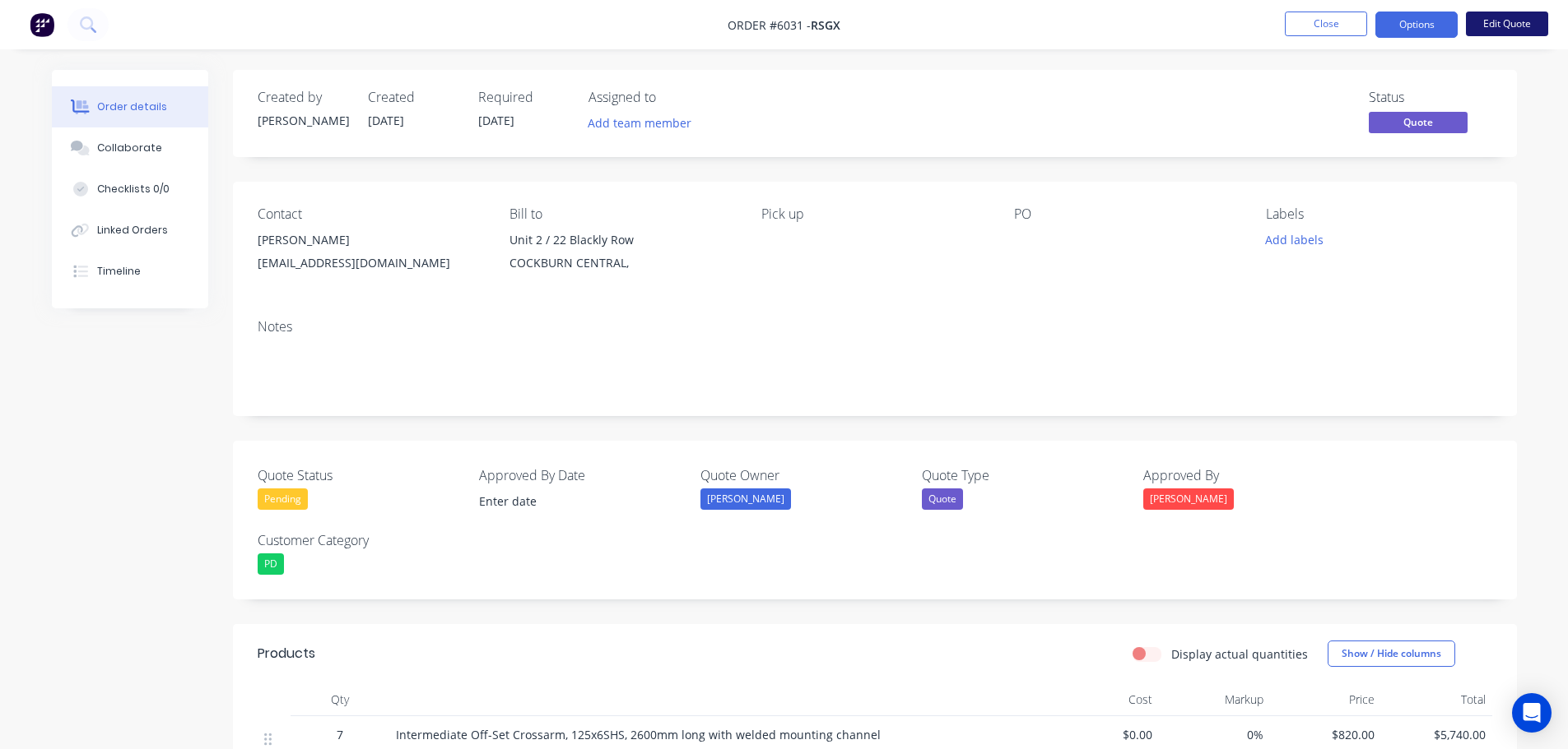
click at [1488, 22] on button "Edit Quote" at bounding box center [1507, 24] width 82 height 25
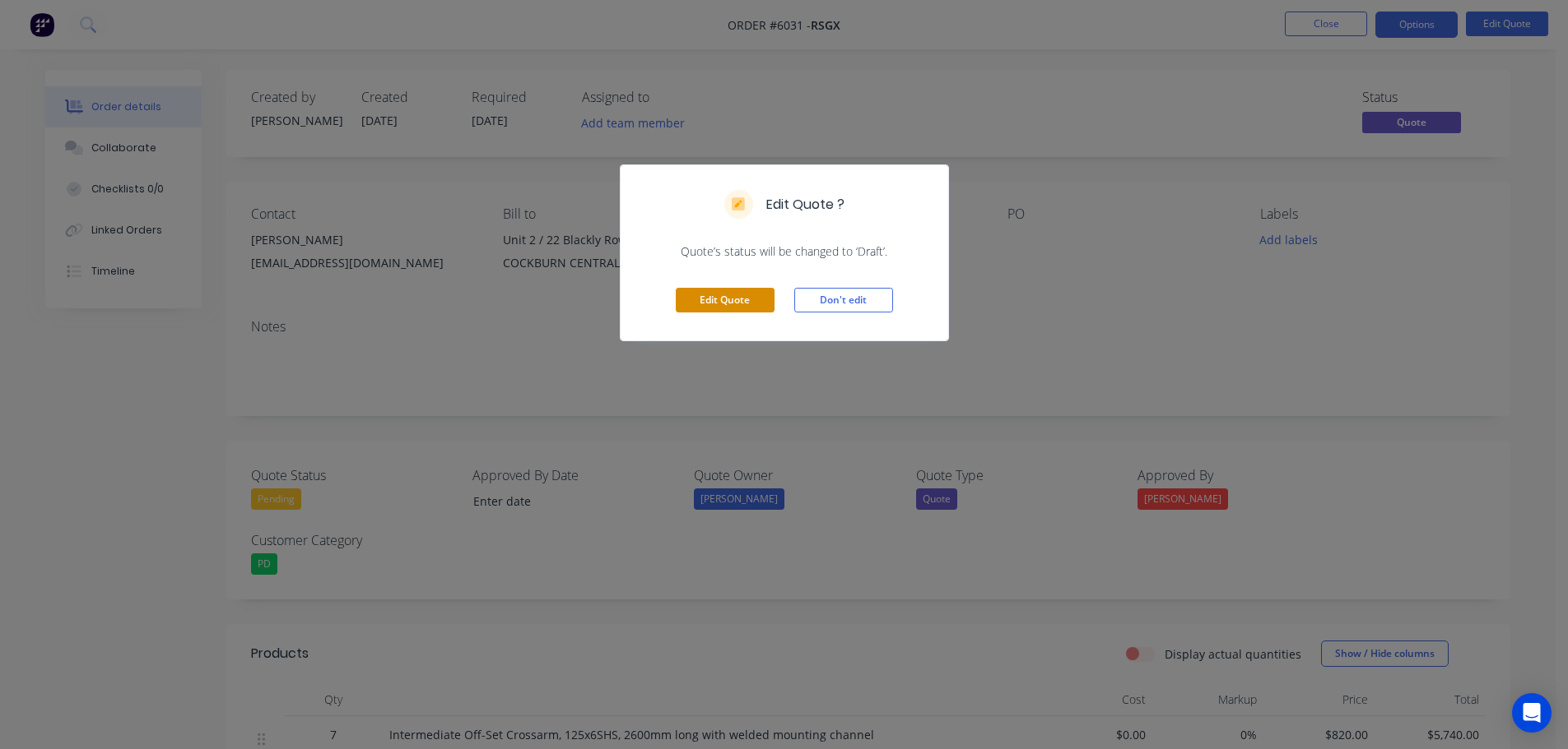
click at [729, 298] on button "Edit Quote" at bounding box center [726, 300] width 99 height 25
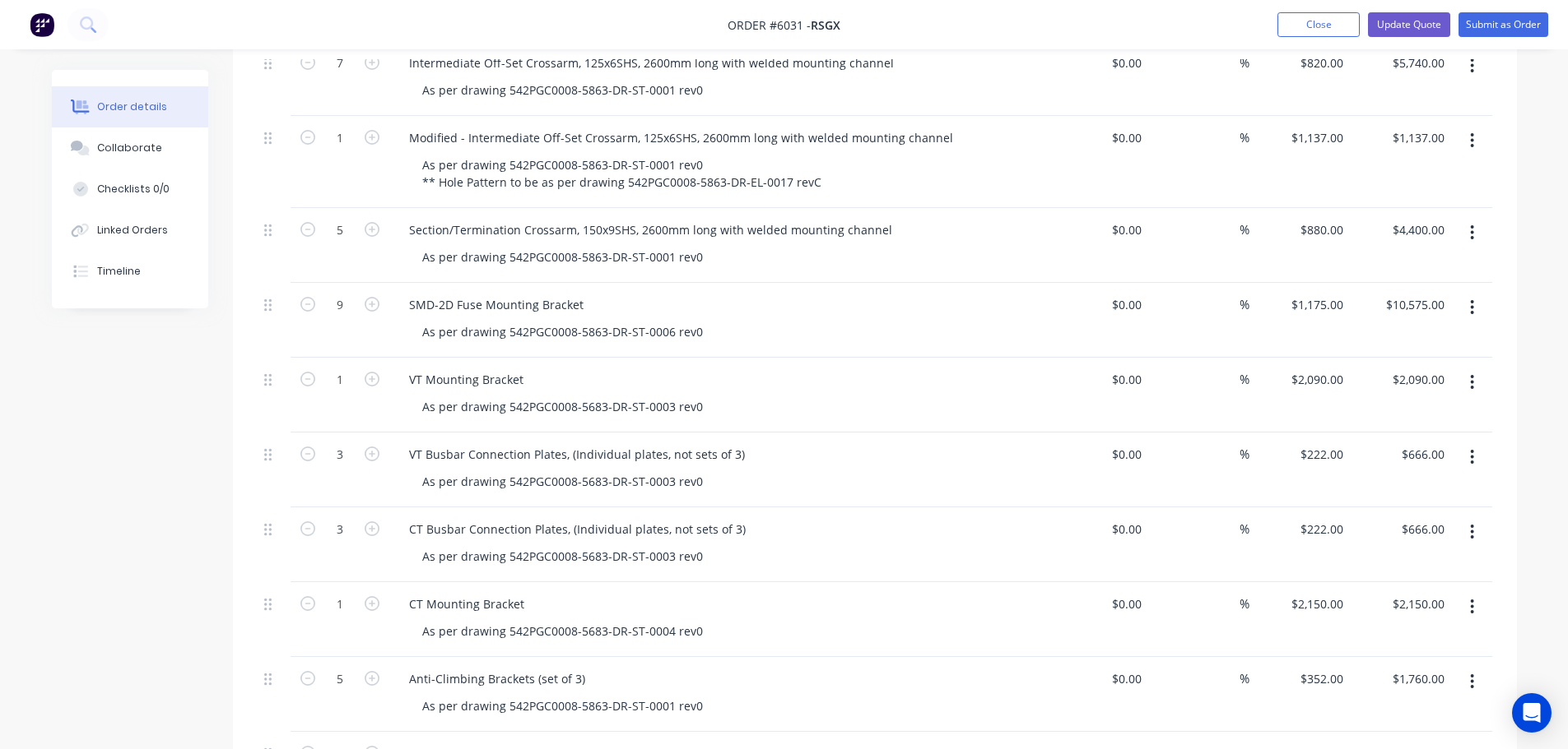
scroll to position [699, 0]
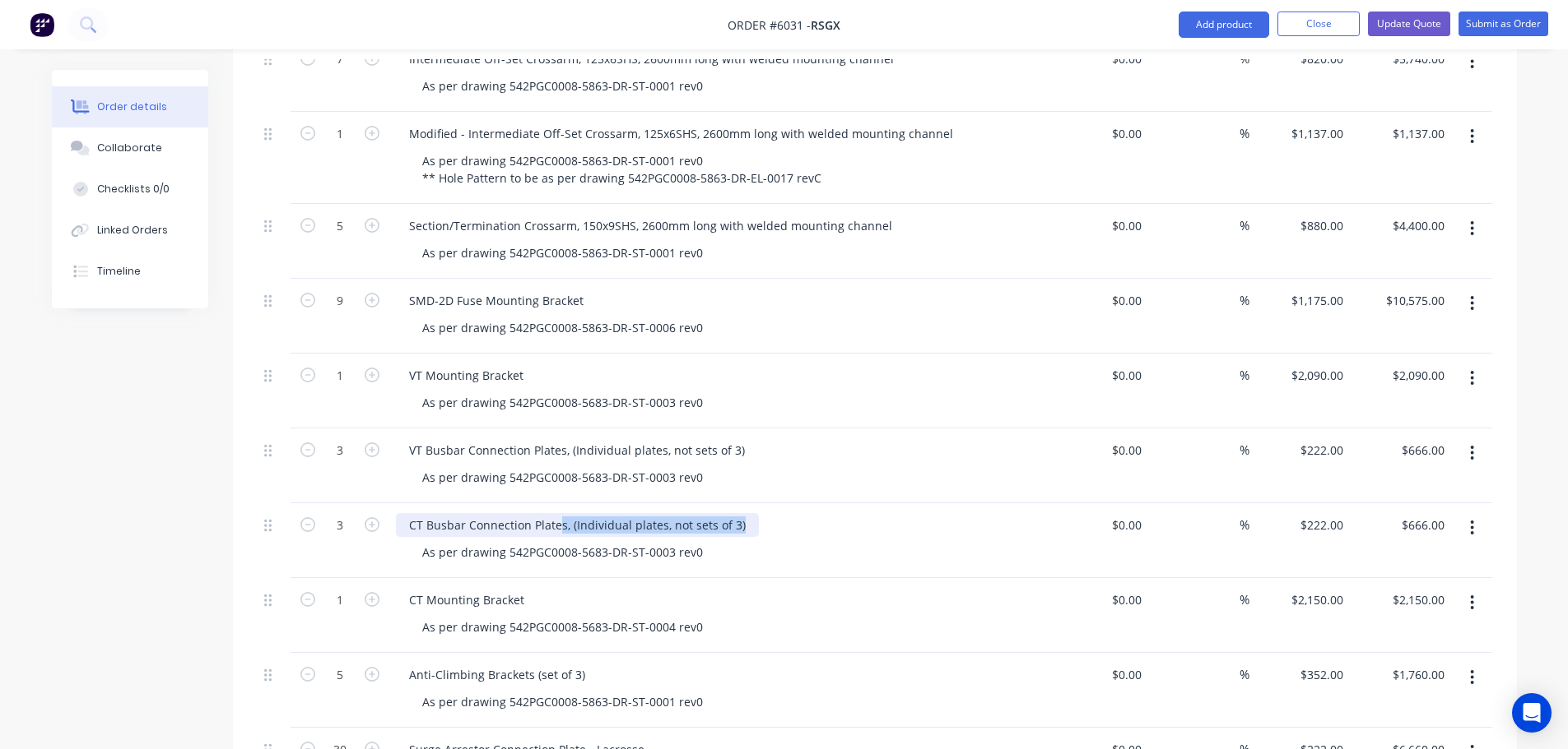
drag, startPoint x: 739, startPoint y: 507, endPoint x: 571, endPoint y: 509, distance: 168.0
click at [562, 513] on div "CT Busbar Connection Plates, (Individual plates, not sets of 3)" at bounding box center [577, 525] width 363 height 24
click at [589, 513] on div "CT Busbar Connection Plates, (Individual plates, not sets of 3)" at bounding box center [577, 525] width 363 height 24
drag, startPoint x: 560, startPoint y: 506, endPoint x: 745, endPoint y: 506, distance: 185.0
click at [745, 513] on div "CT Busbar Connection Plates, (Individual plates, not sets of 3)" at bounding box center [577, 525] width 363 height 24
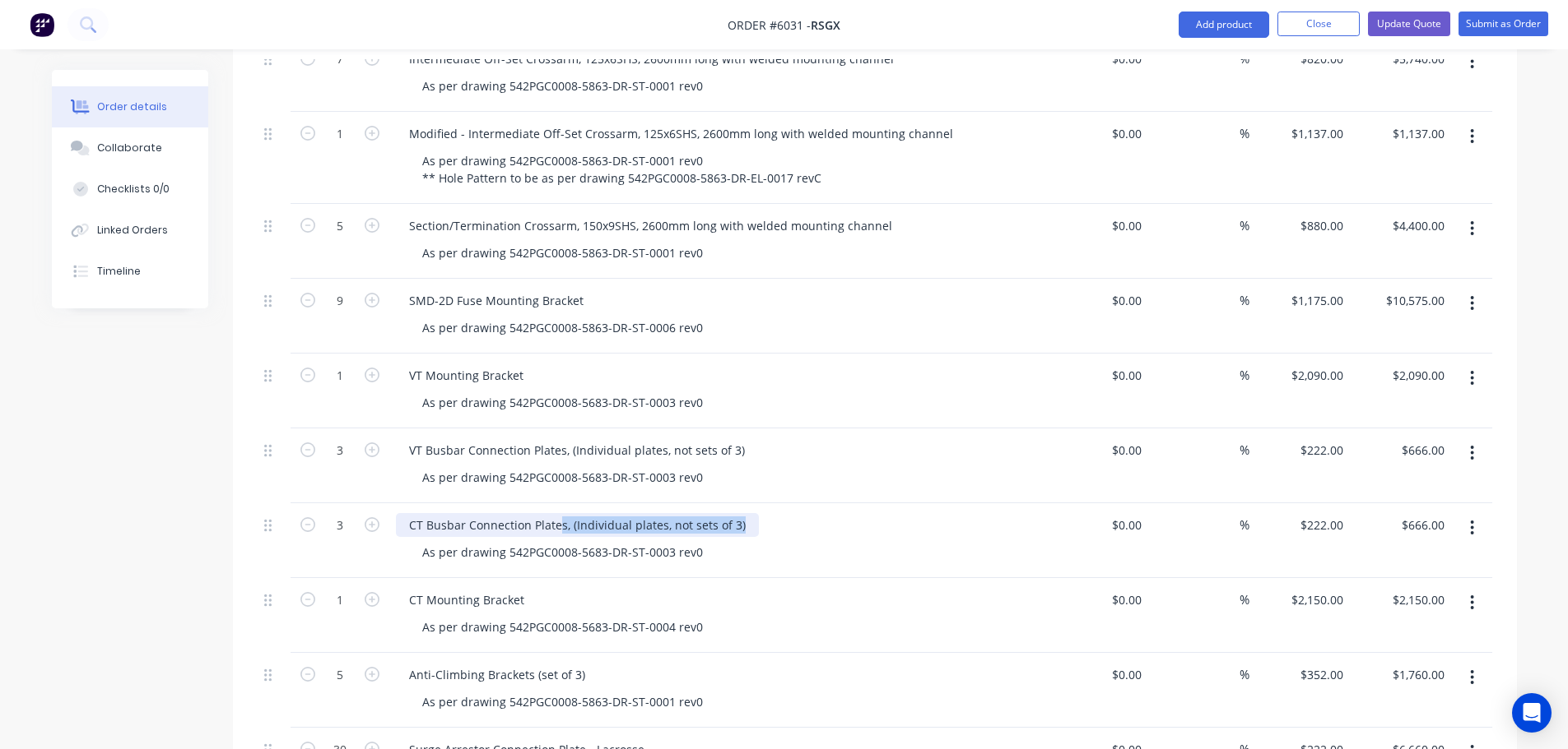
copy div "s, (Individual plates, not sets of 3)"
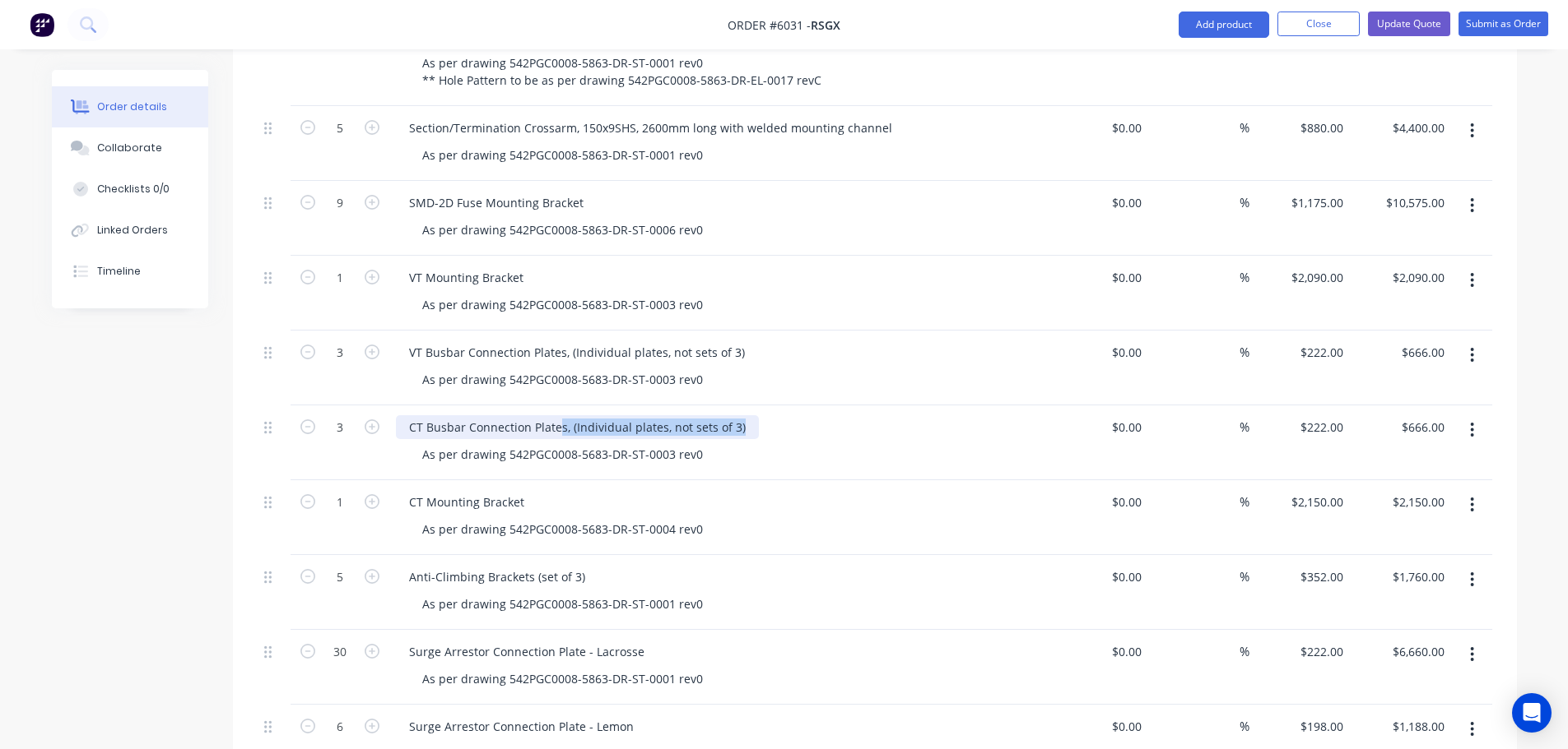
scroll to position [802, 0]
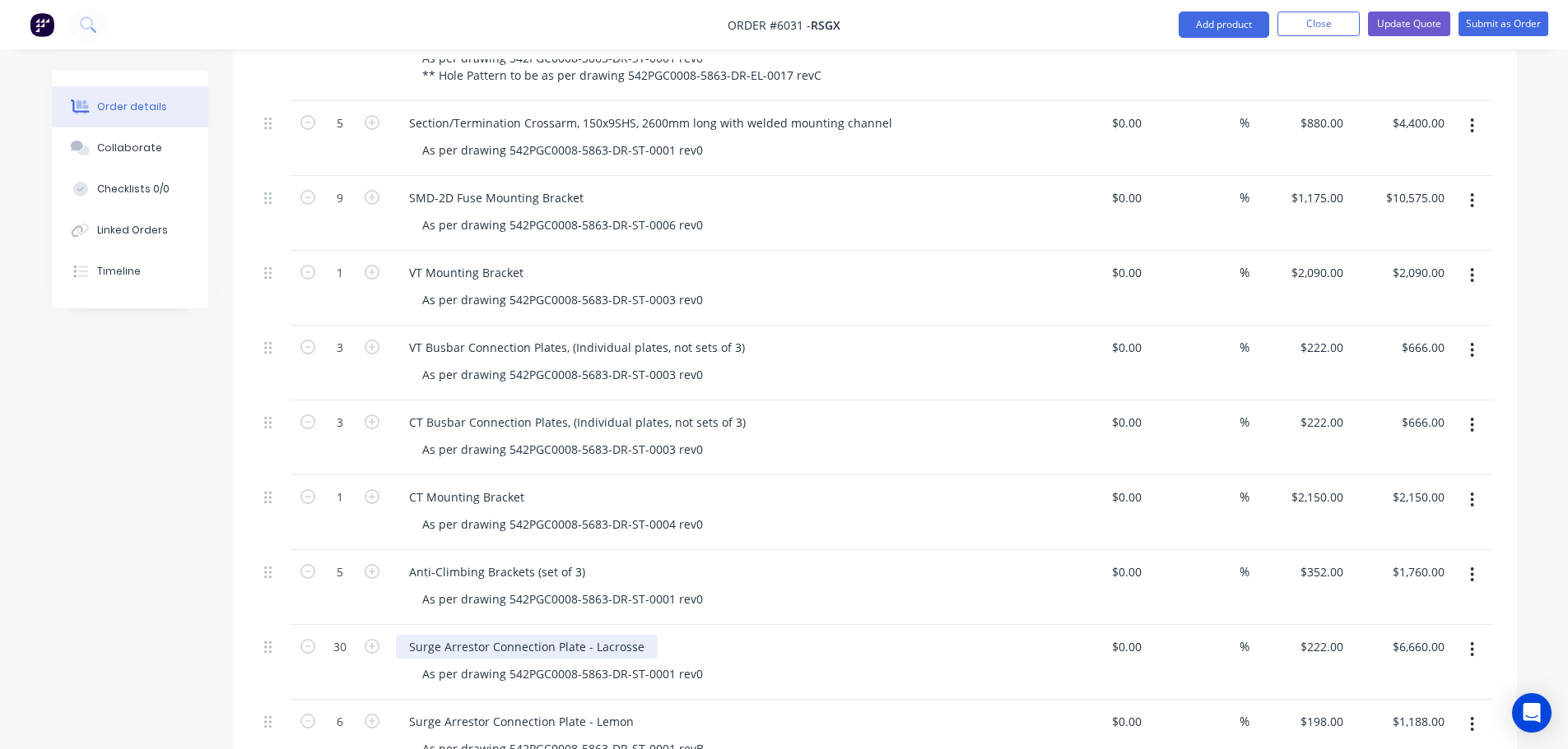
click at [579, 635] on div "Surge Arrestor Connection Plate - Lacrosse" at bounding box center [526, 647] width 262 height 24
paste div
click at [580, 709] on div "Surge Arrestor Connection Plate - Lemon" at bounding box center [520, 721] width 251 height 24
paste div
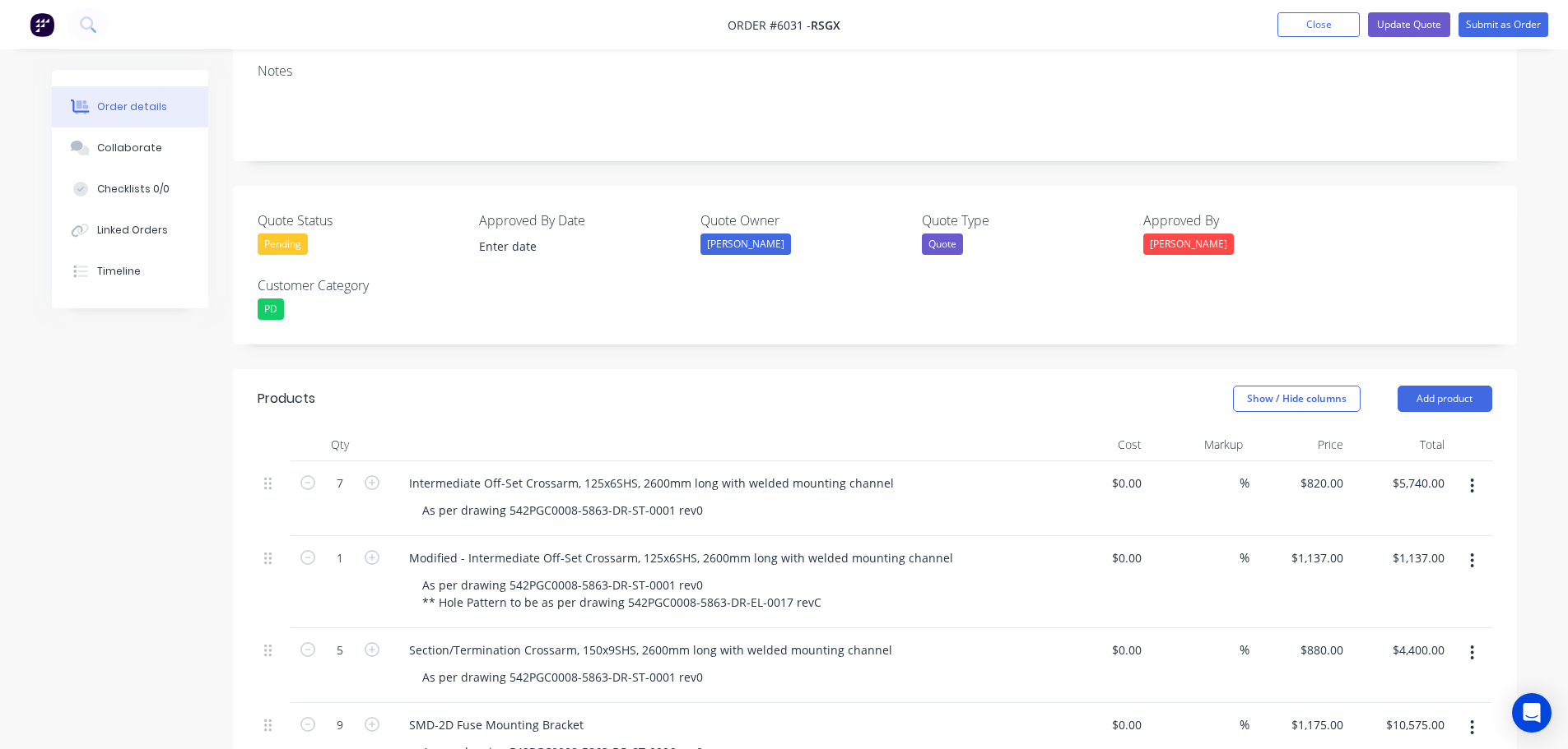
scroll to position [0, 0]
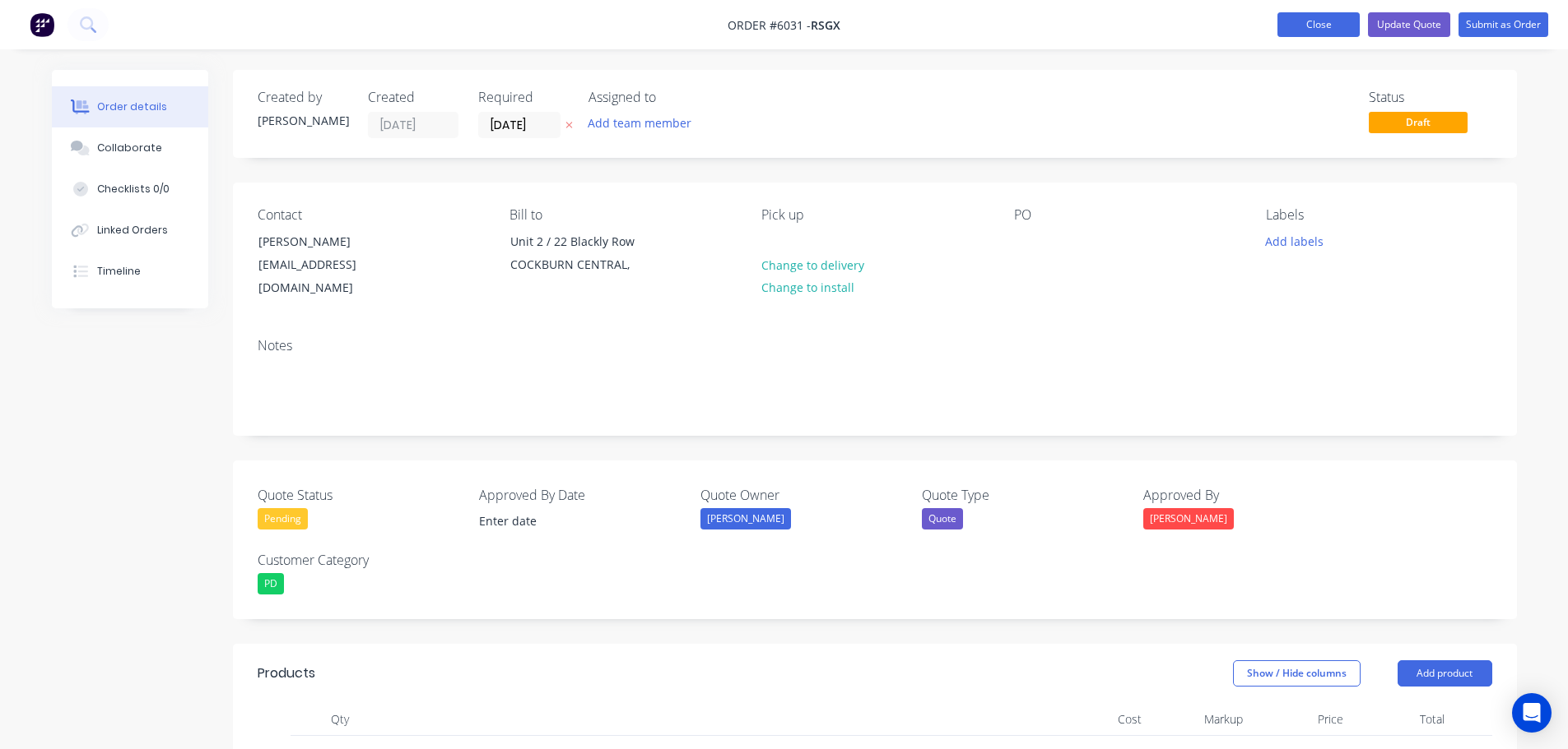
click at [1327, 20] on button "Close" at bounding box center [1318, 24] width 82 height 25
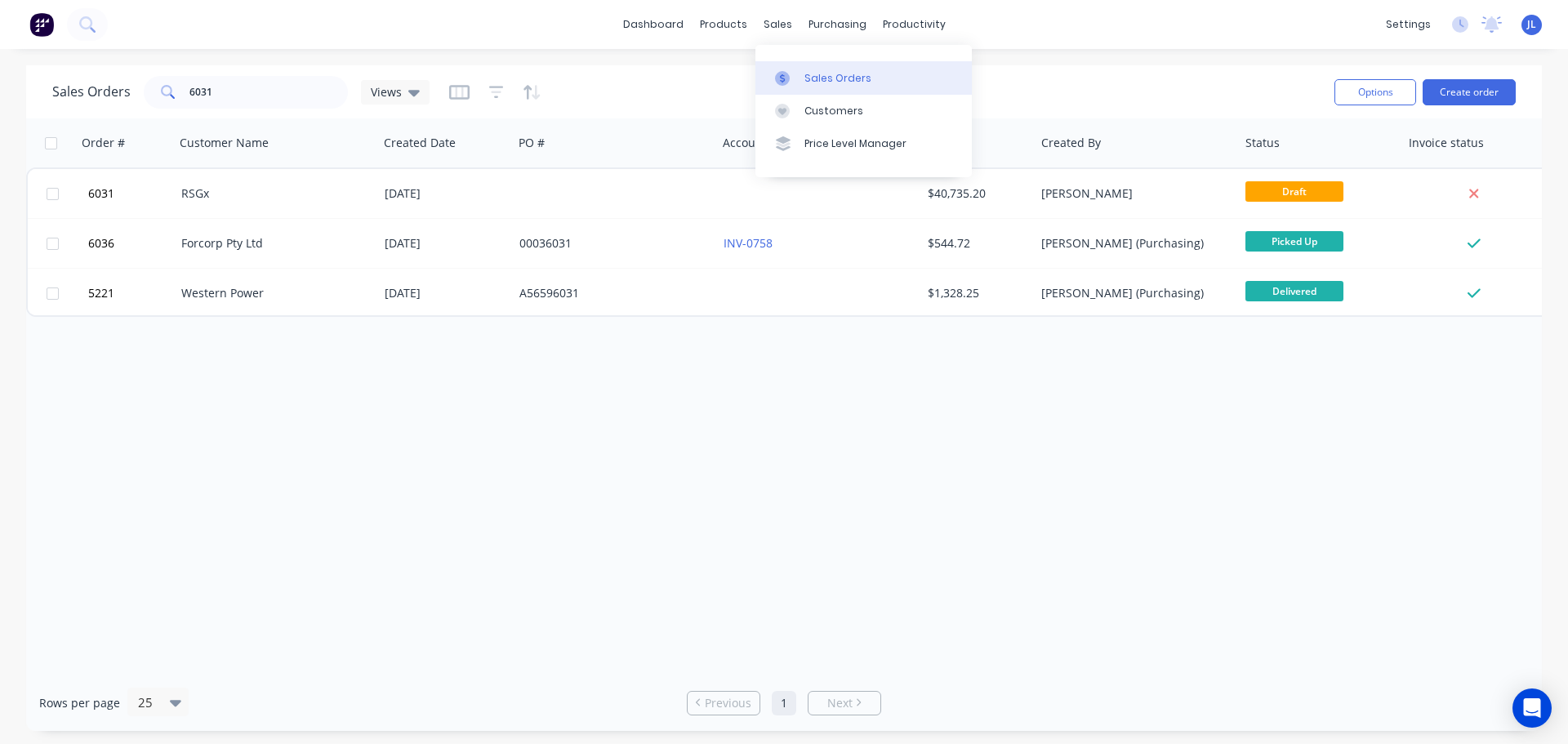
click at [805, 75] on div "Sales Orders" at bounding box center [838, 78] width 67 height 15
click at [210, 99] on input "6031" at bounding box center [270, 92] width 159 height 32
type input "6"
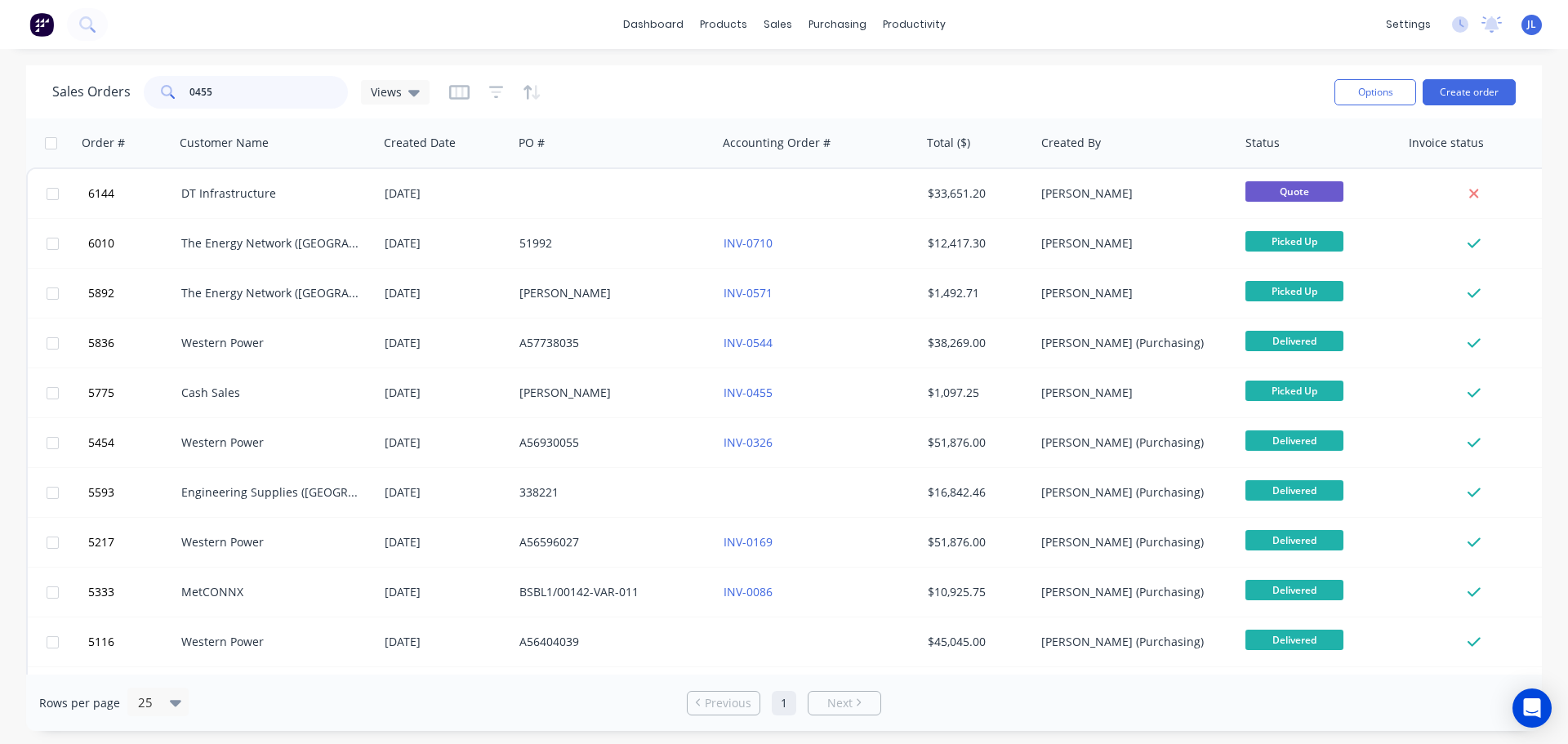
type input "0455"
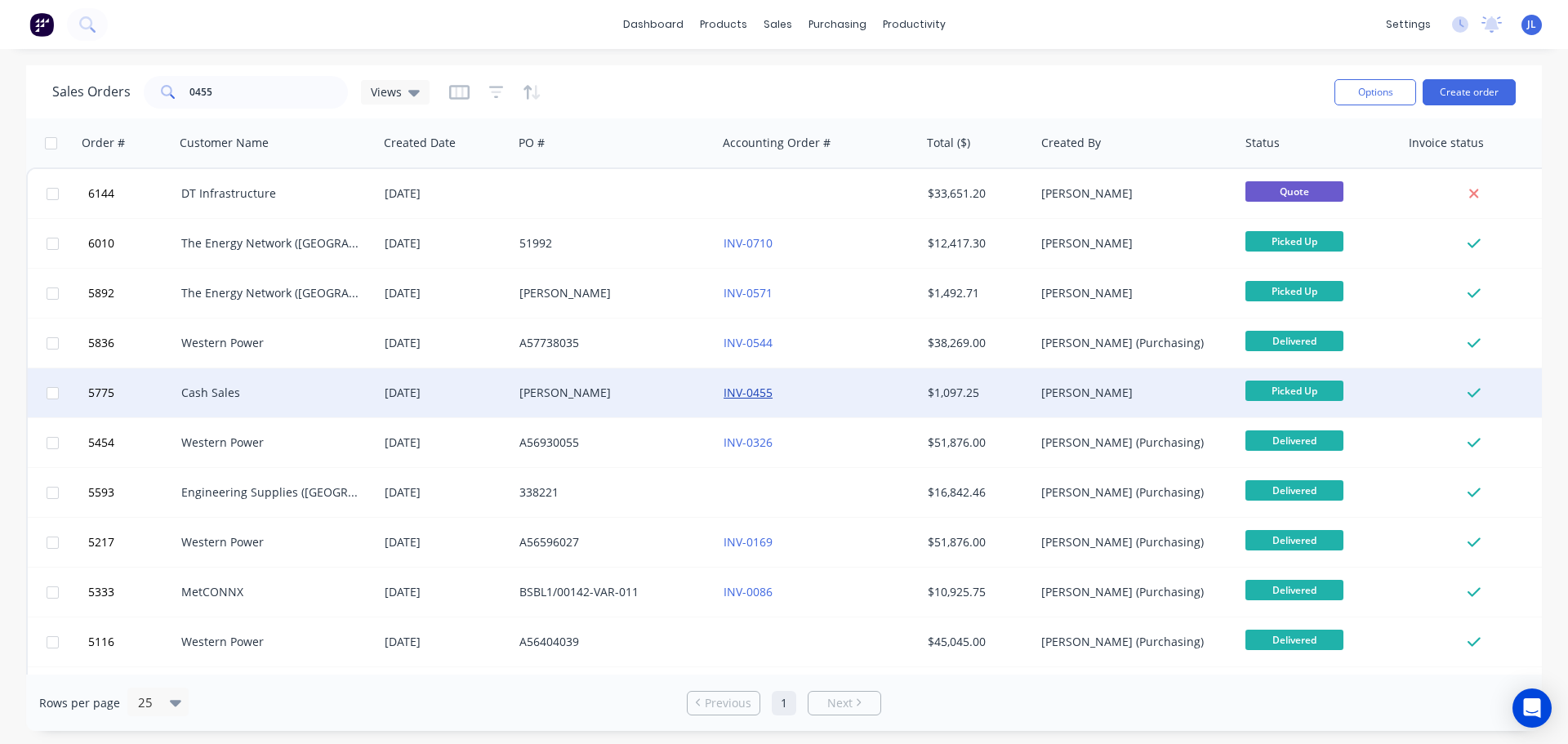
click at [753, 393] on link "INV-0455" at bounding box center [749, 393] width 49 height 16
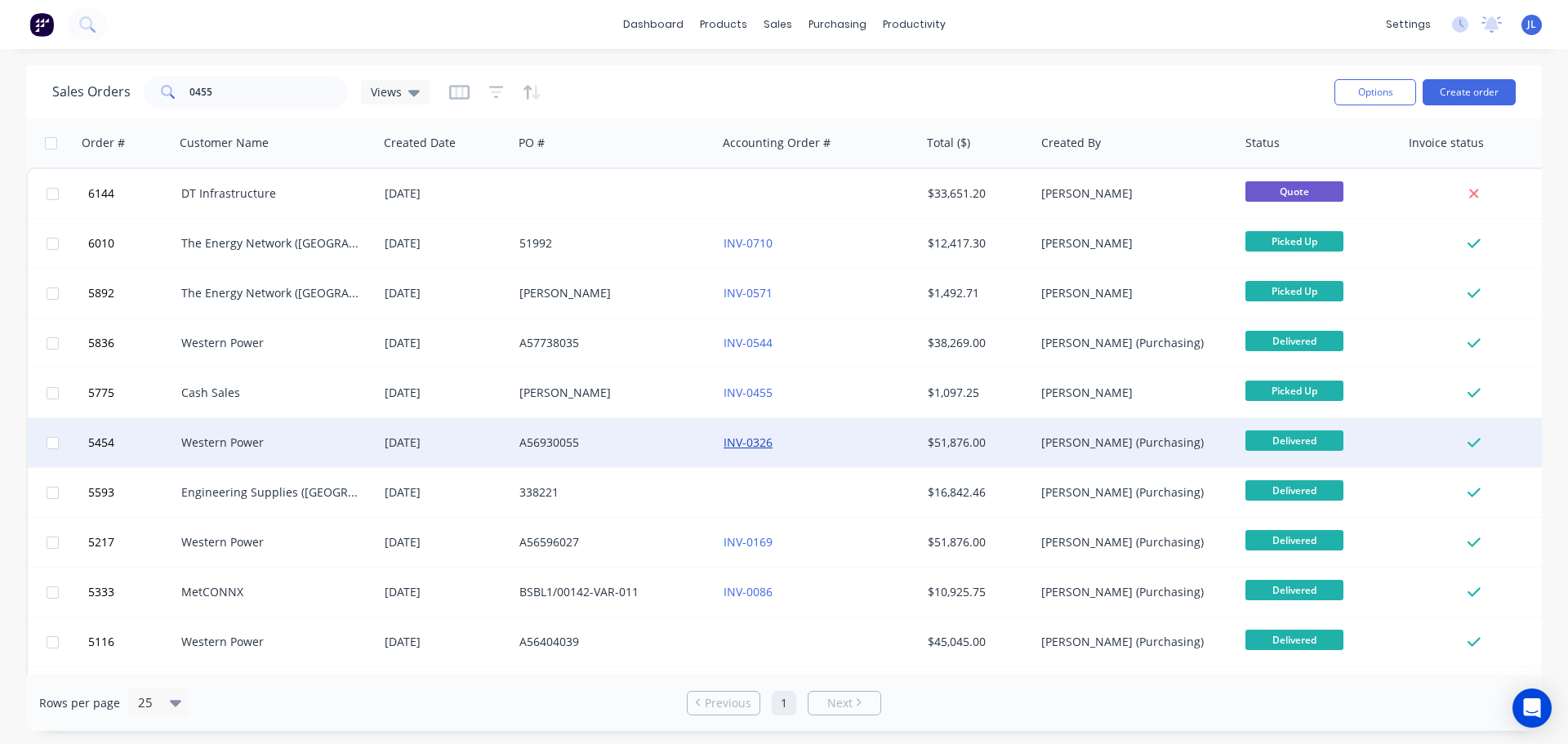
click at [754, 441] on link "INV-0326" at bounding box center [749, 443] width 49 height 16
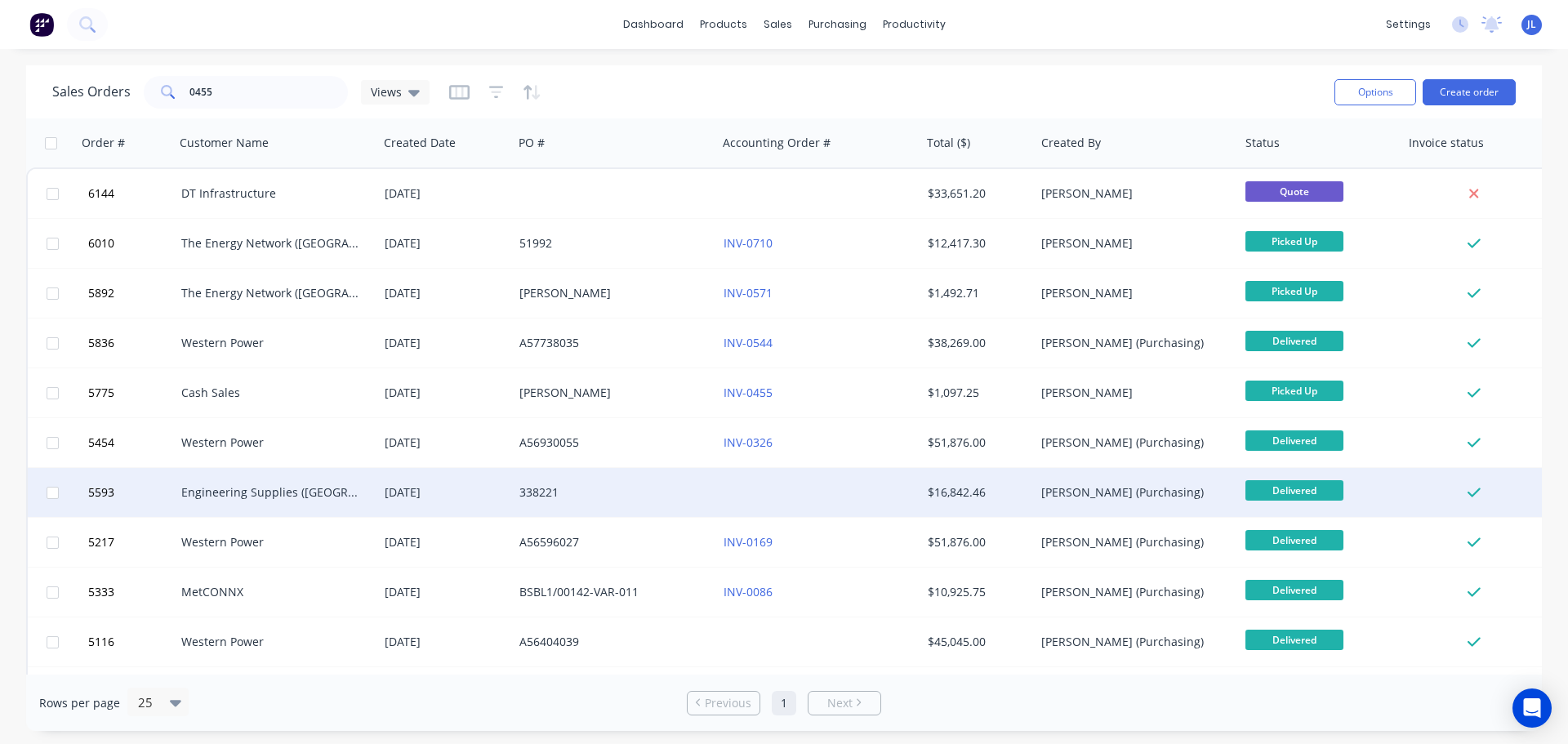
click at [303, 491] on div "Engineering Supplies ([GEOGRAPHIC_DATA]) Pty Ltd" at bounding box center [271, 492] width 181 height 17
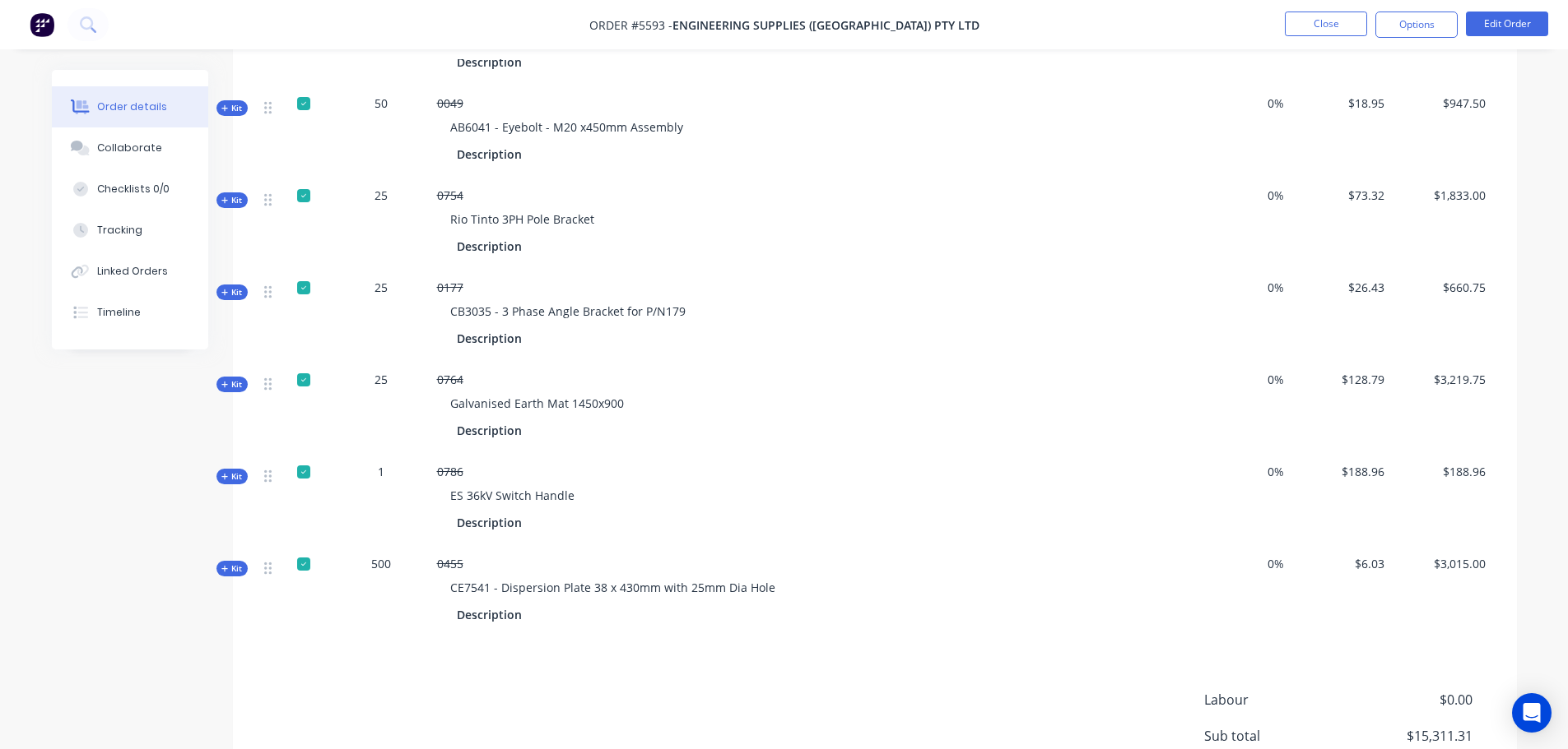
scroll to position [1151, 0]
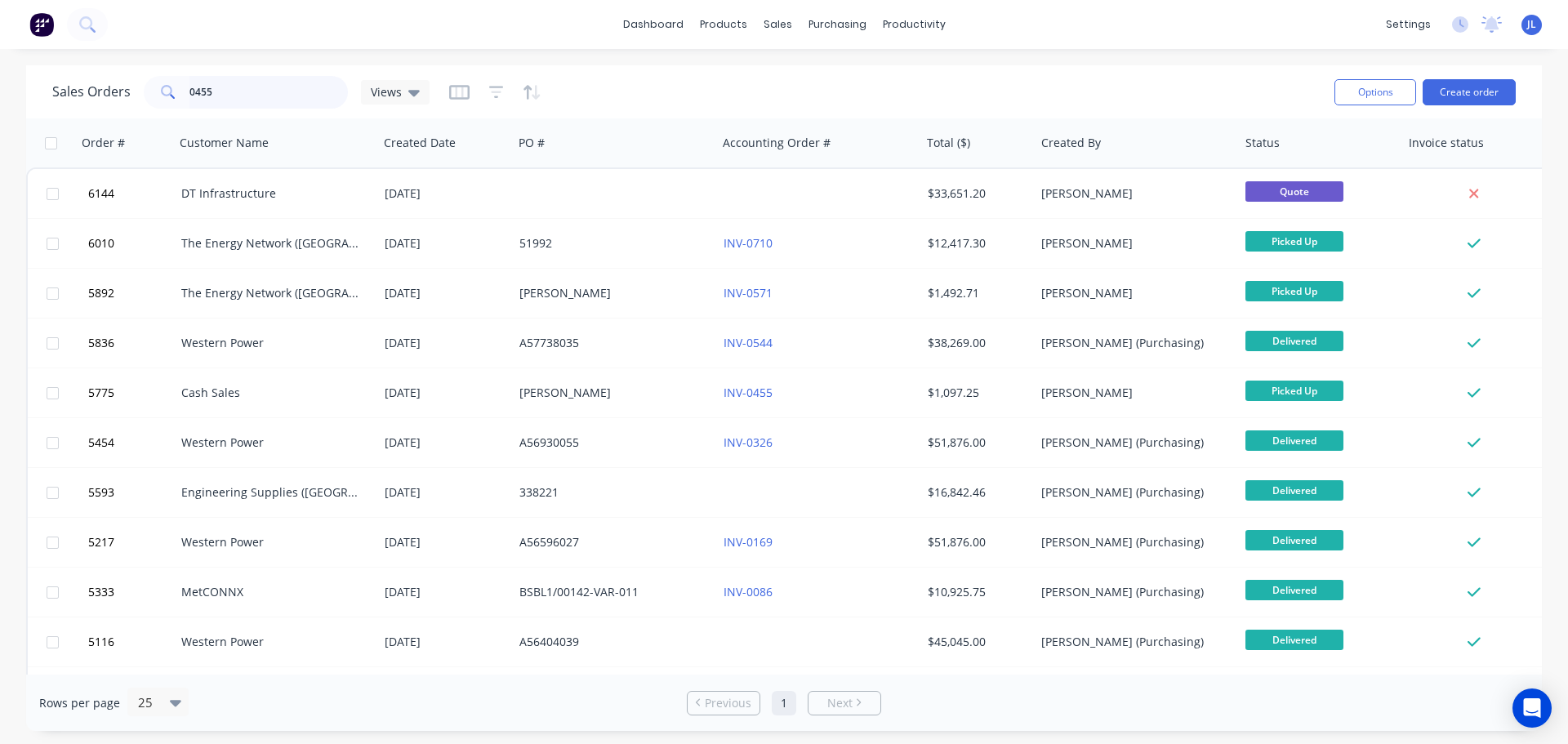
click at [190, 95] on input "0455" at bounding box center [270, 92] width 159 height 32
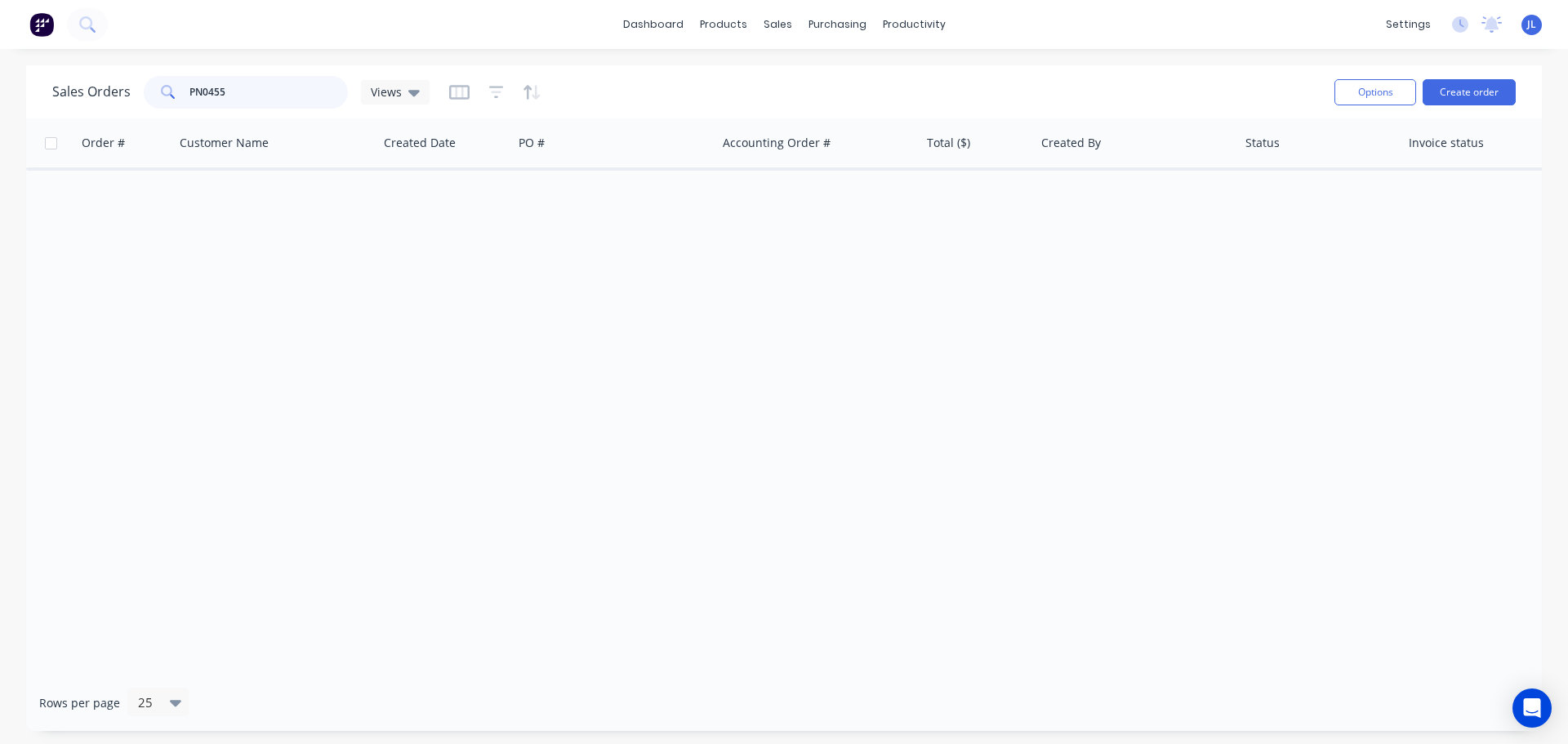
click at [253, 97] on input "PN0455" at bounding box center [270, 92] width 159 height 32
click at [232, 95] on input "PN0455" at bounding box center [270, 92] width 159 height 32
type input "P"
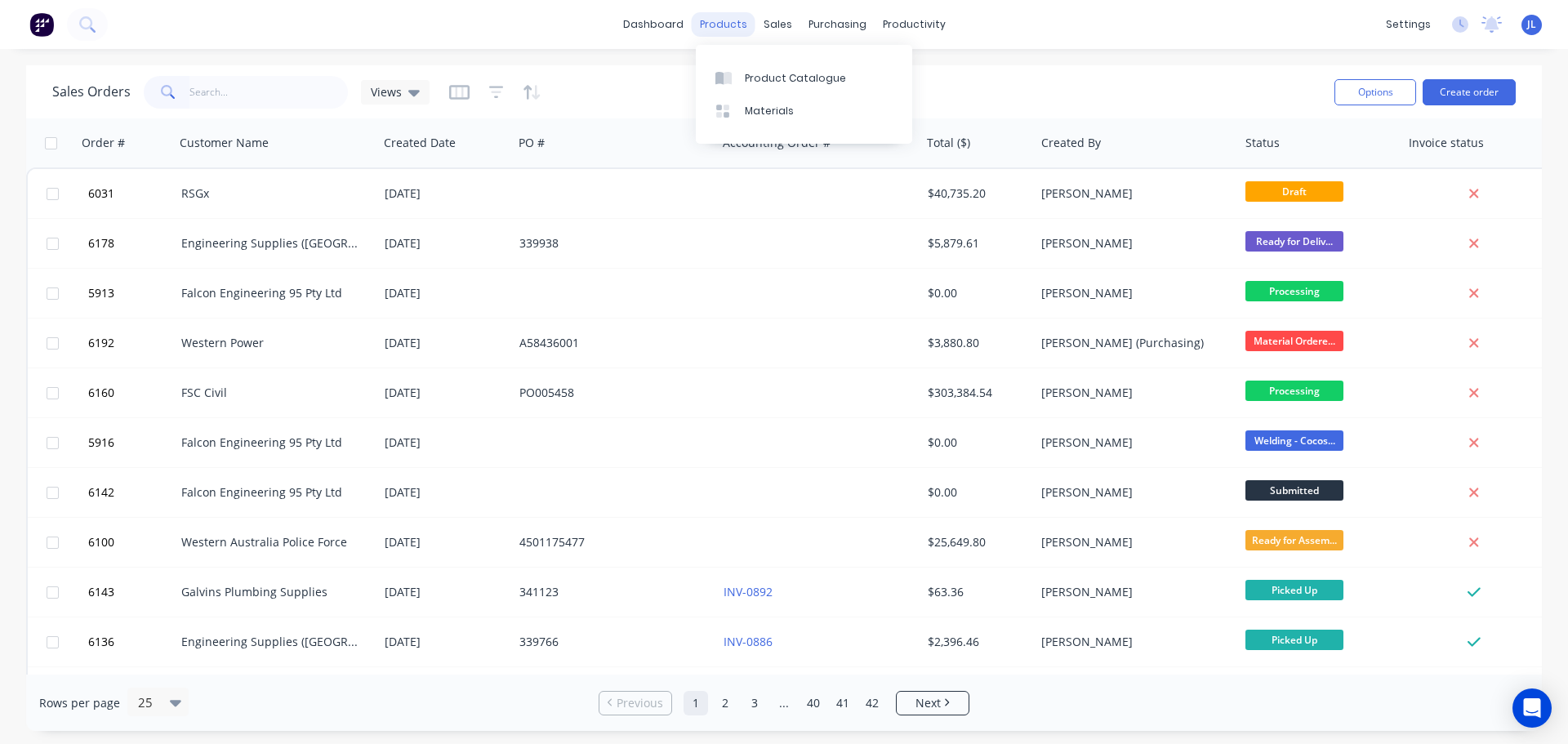
click at [724, 28] on div "products" at bounding box center [723, 24] width 64 height 25
click at [756, 81] on div "Product Catalogue" at bounding box center [795, 78] width 101 height 15
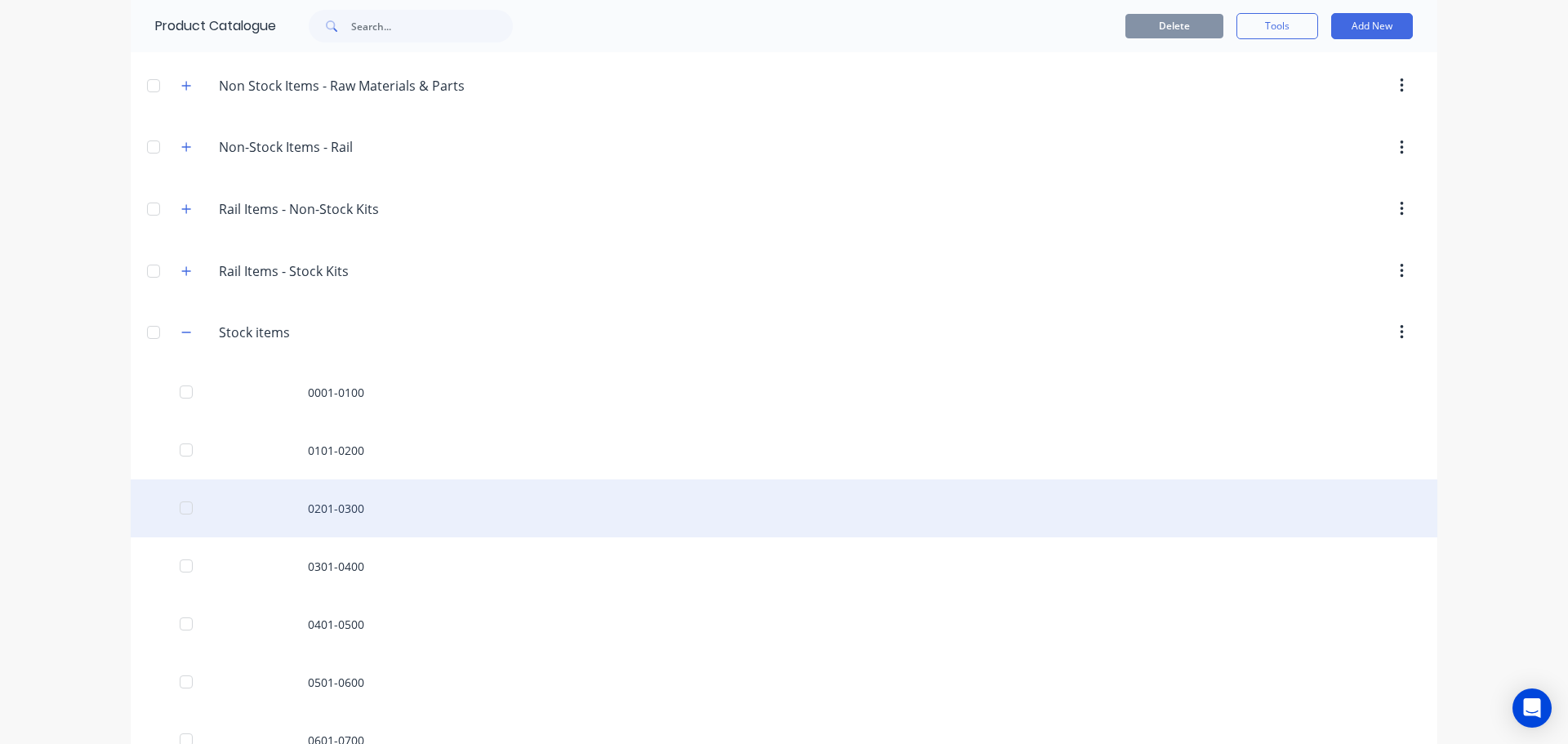
scroll to position [756, 0]
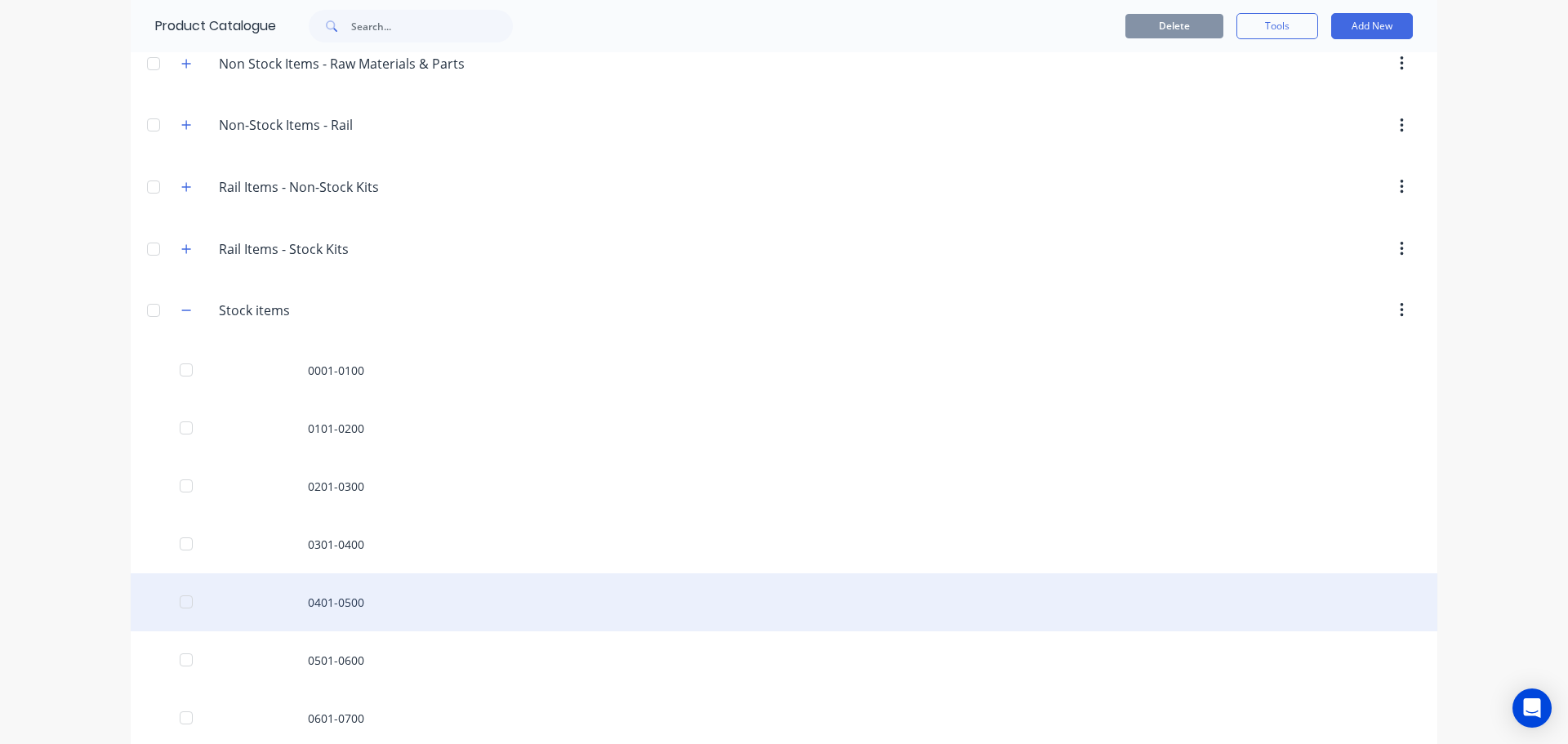
click at [330, 598] on div "0401-0500" at bounding box center [784, 602] width 1306 height 58
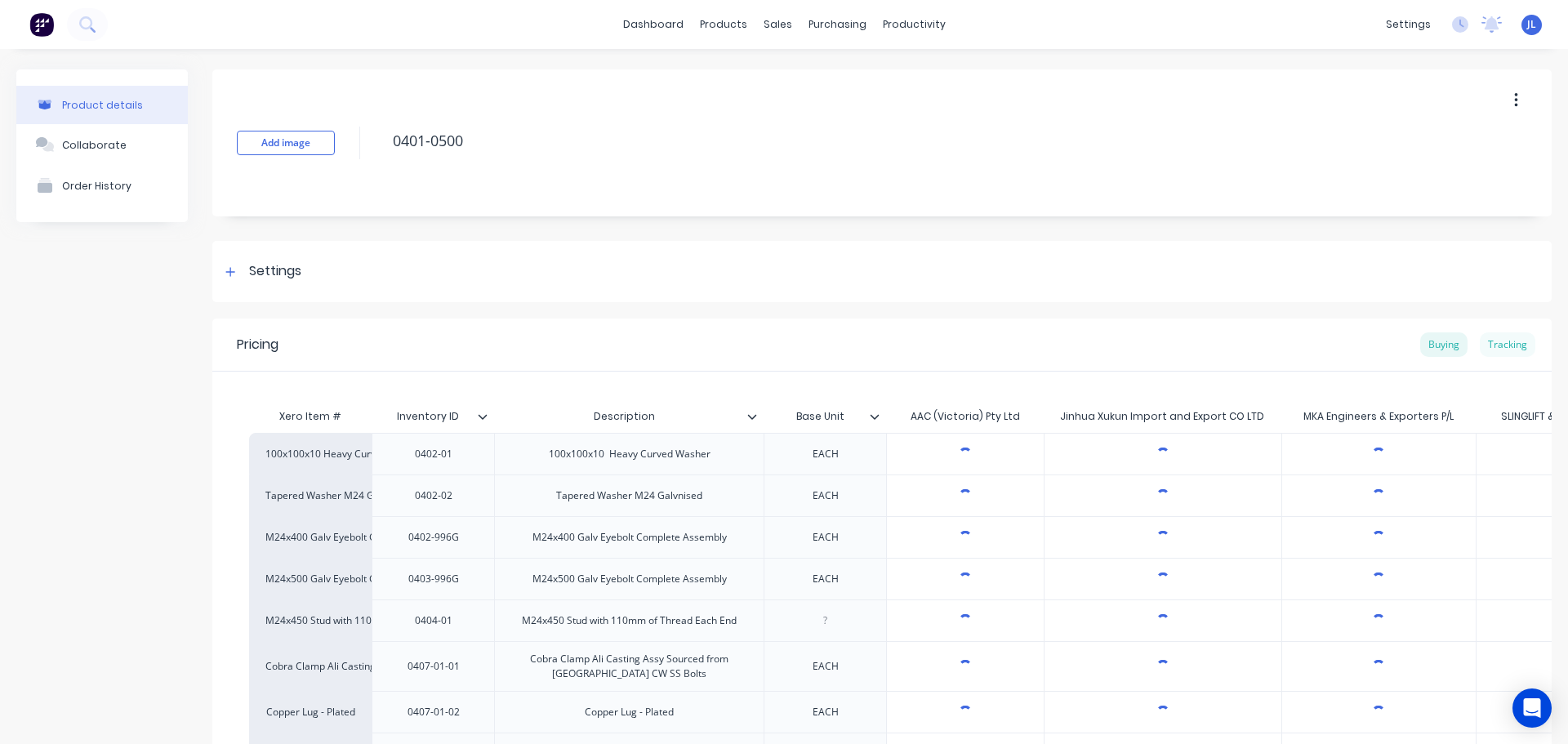
type textarea "x"
click at [1495, 342] on div "Tracking" at bounding box center [1507, 344] width 55 height 25
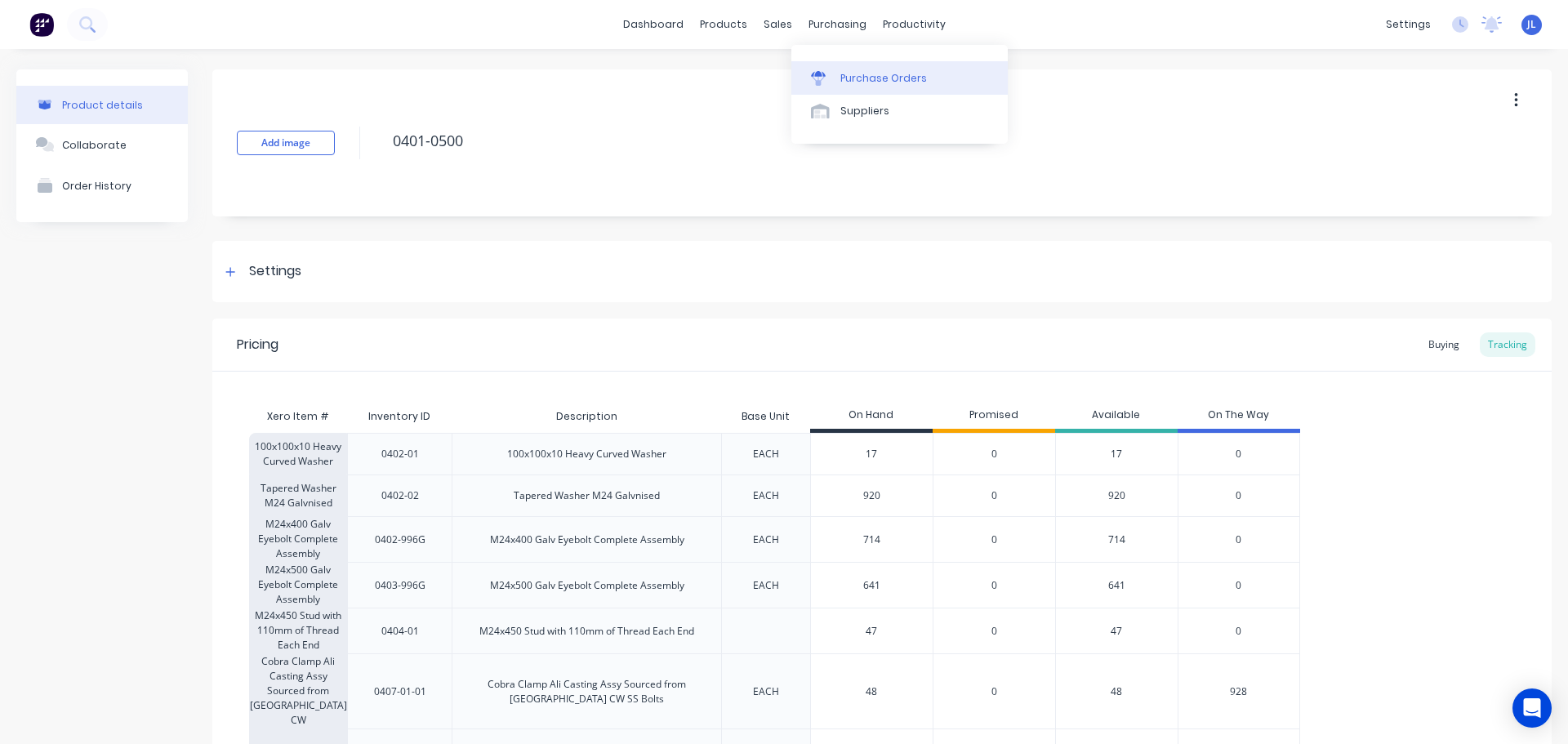
click at [862, 77] on div "Purchase Orders" at bounding box center [883, 78] width 87 height 15
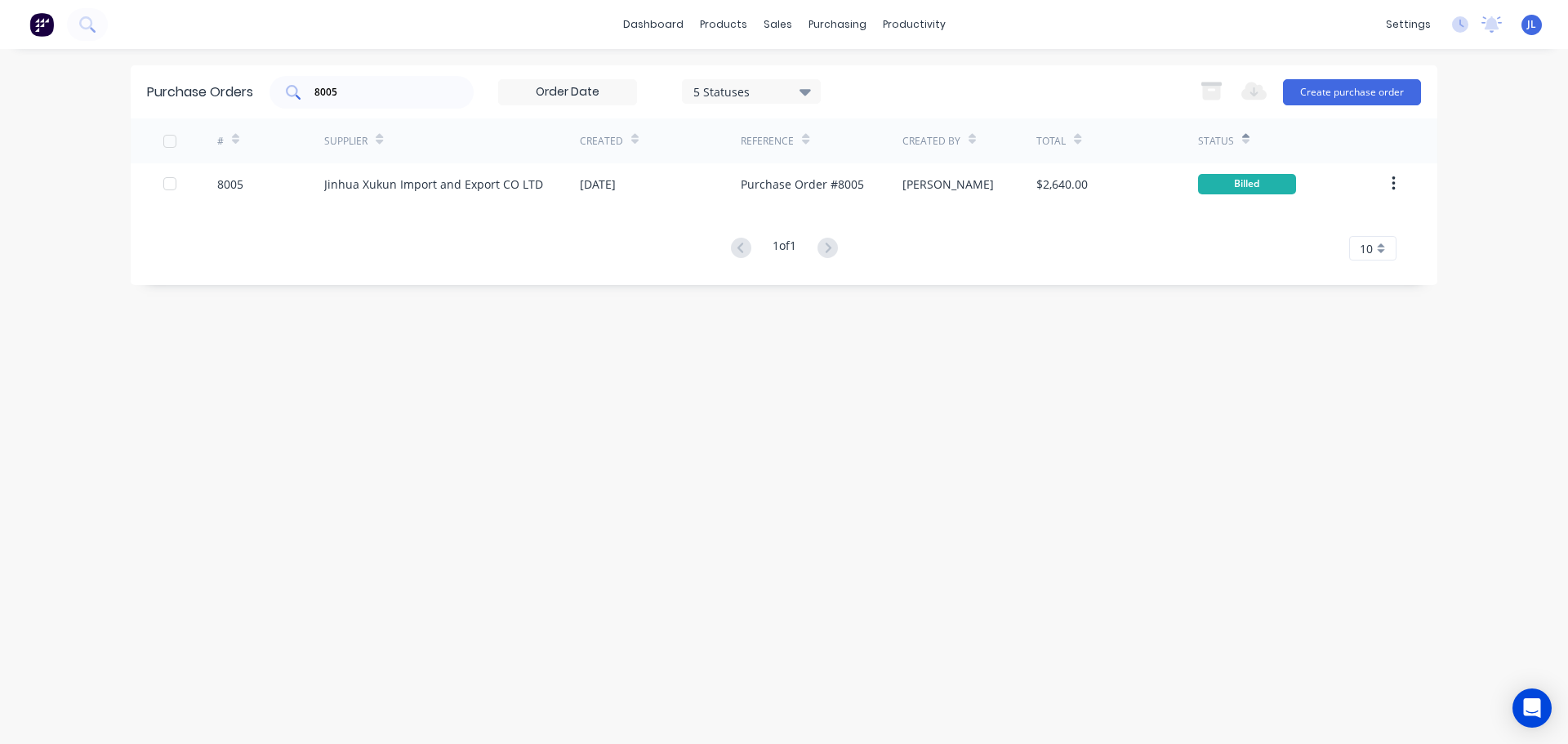
click at [354, 98] on input "8005" at bounding box center [381, 93] width 136 height 17
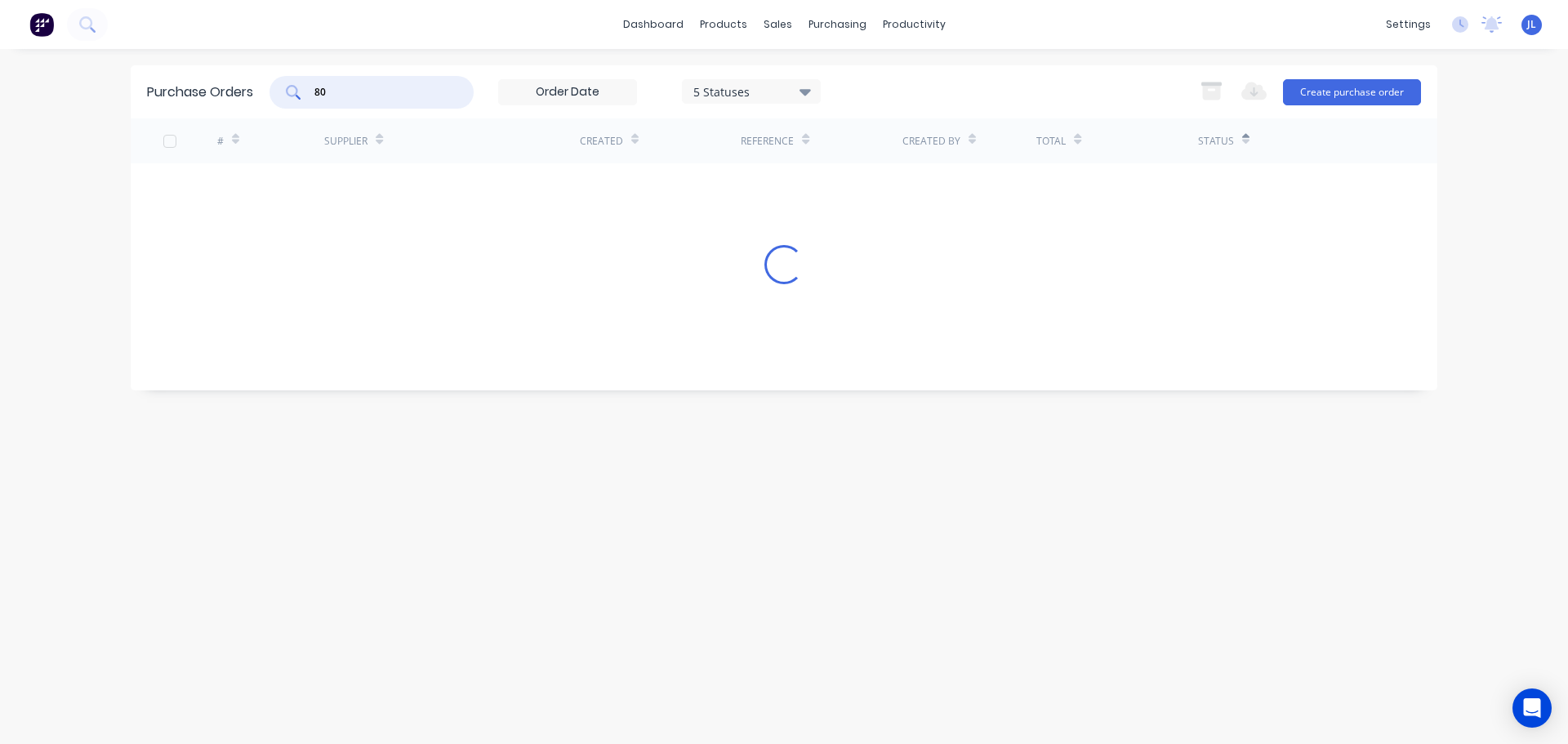
type input "8"
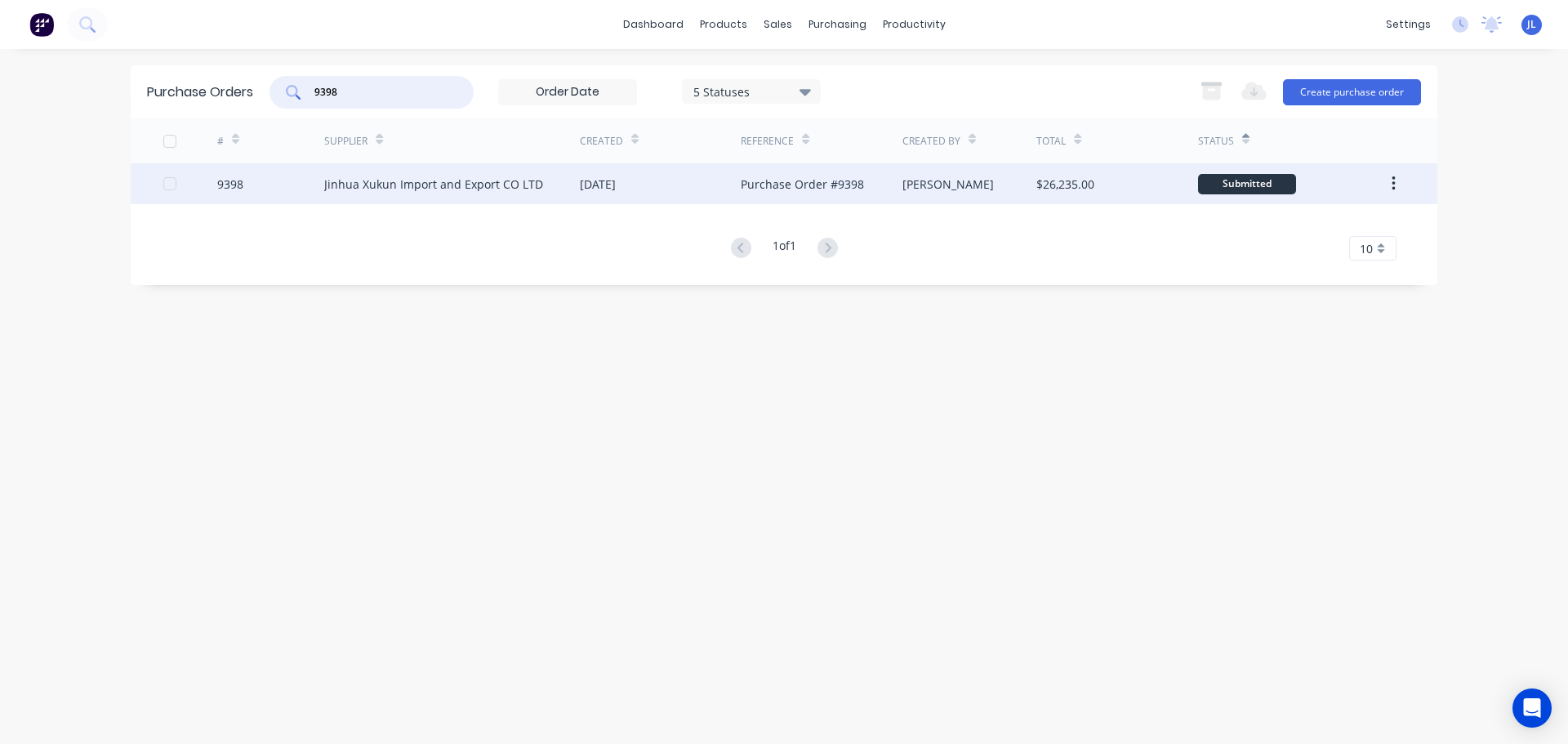
type input "9398"
click at [448, 180] on div "Jinhua Xukun Import and Export CO LTD" at bounding box center [434, 184] width 219 height 17
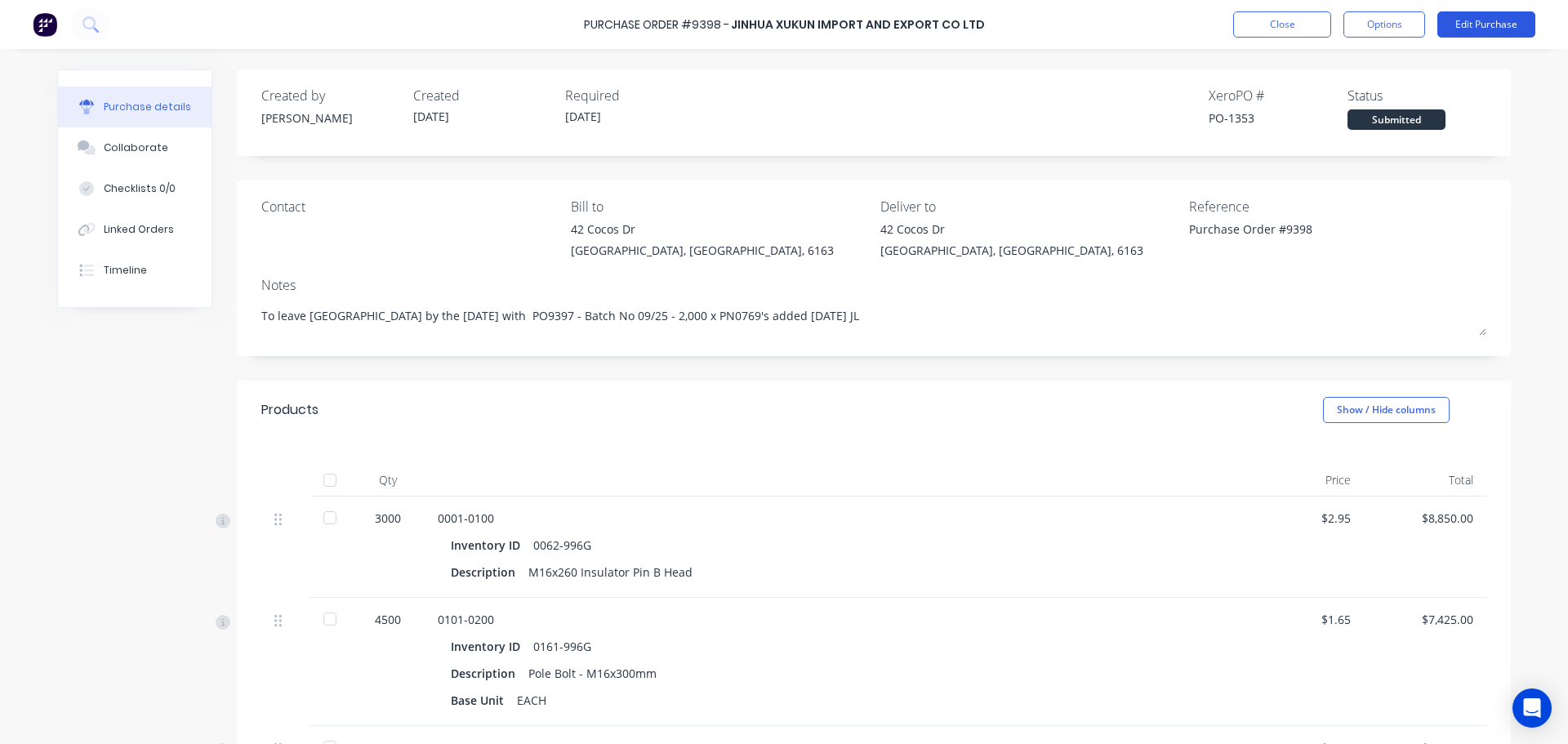
click at [1484, 25] on button "Edit Purchase" at bounding box center [1486, 25] width 98 height 27
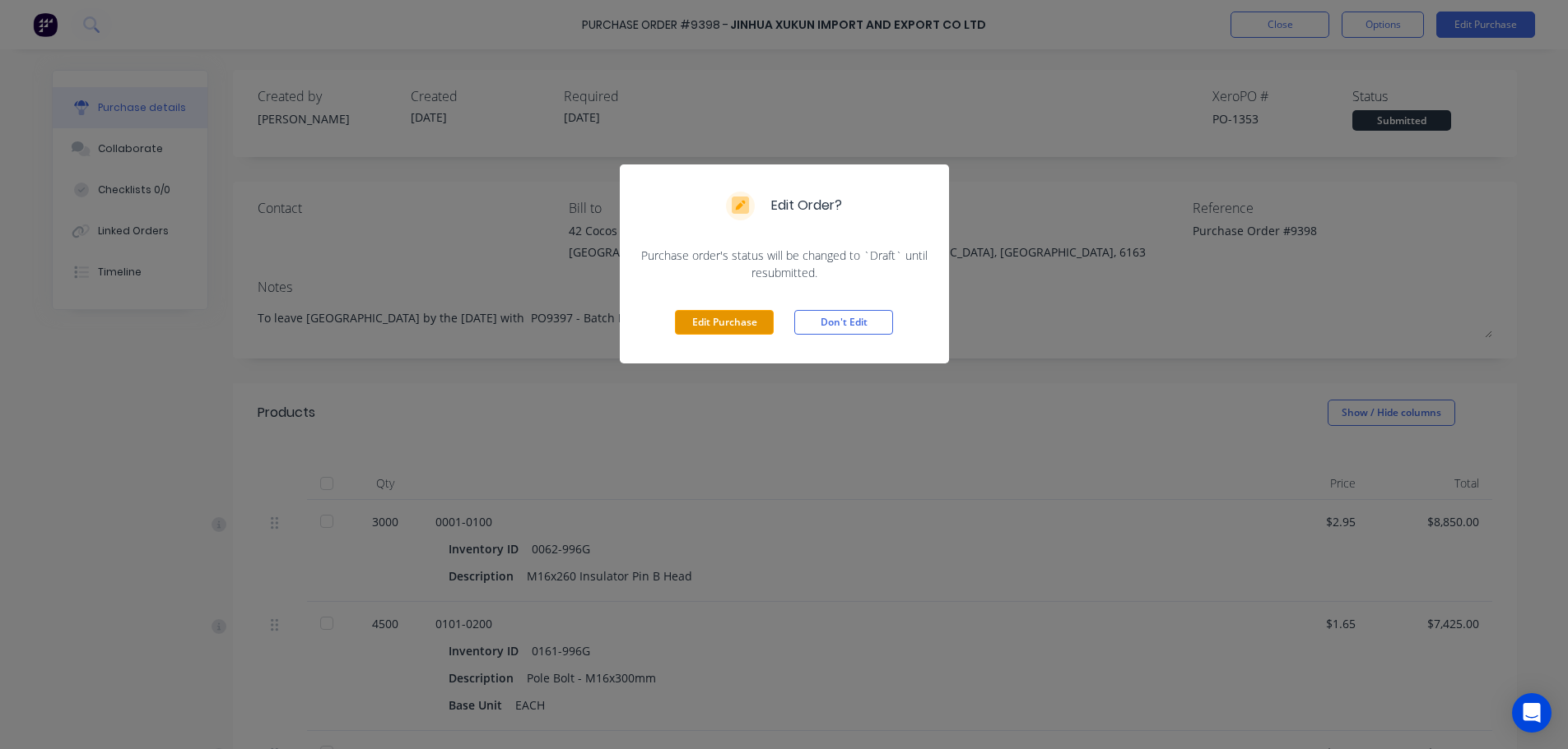
click at [715, 324] on button "Edit Purchase" at bounding box center [725, 322] width 99 height 25
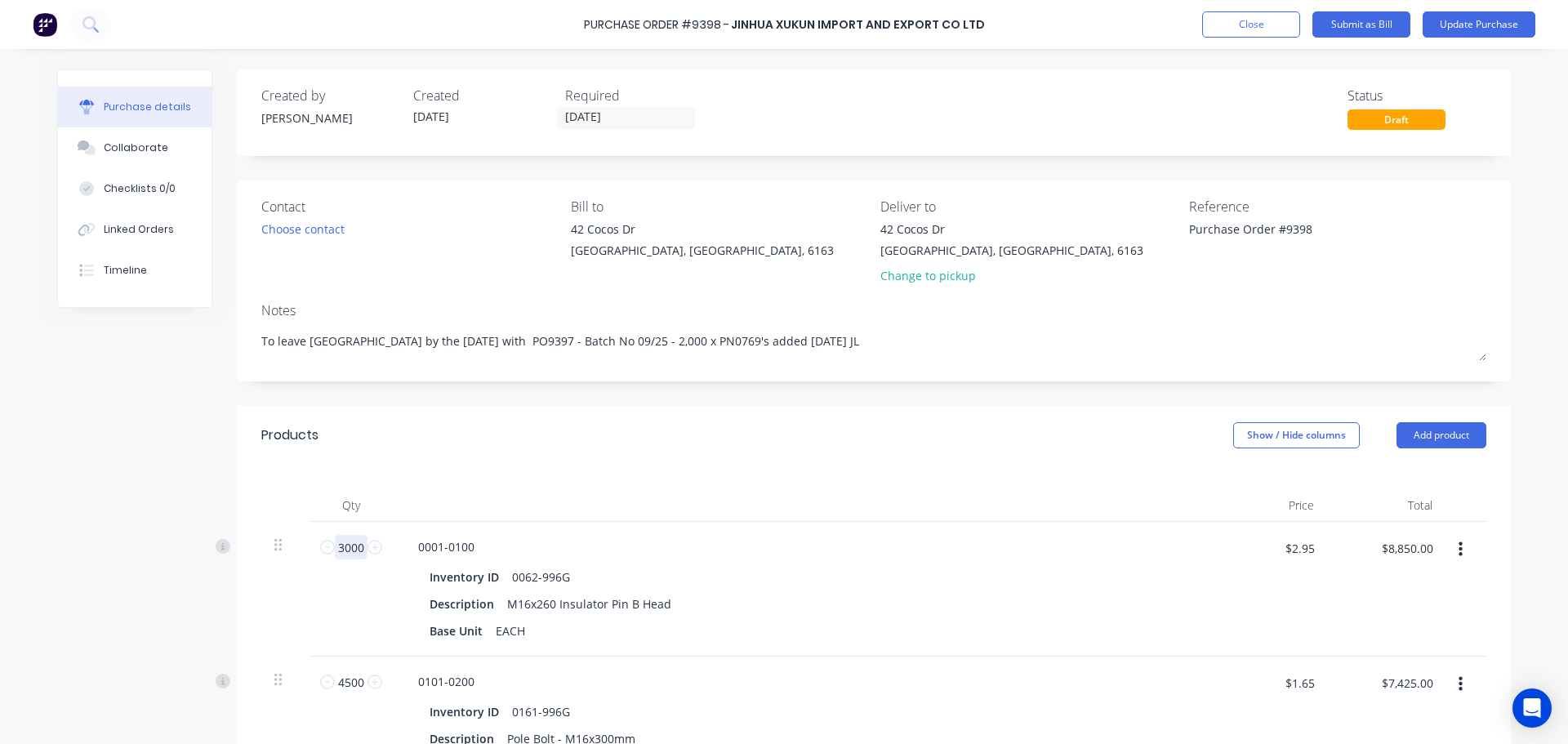
click at [358, 546] on input "3000" at bounding box center [350, 547] width 32 height 25
type textarea "x"
type input "2"
type textarea "x"
type input "$5.90"
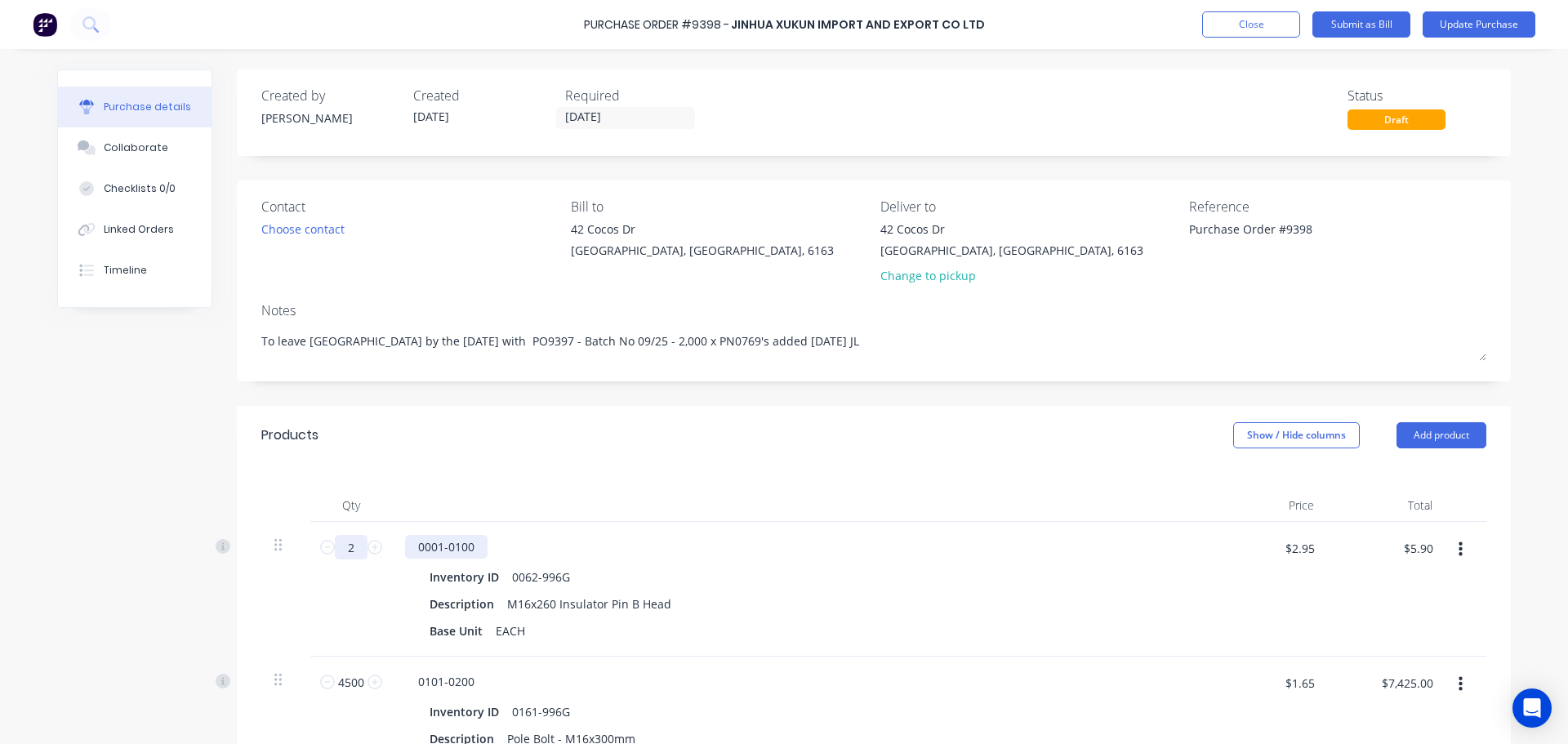
type textarea "x"
type input "29"
type textarea "x"
type input "$85.55"
type textarea "x"
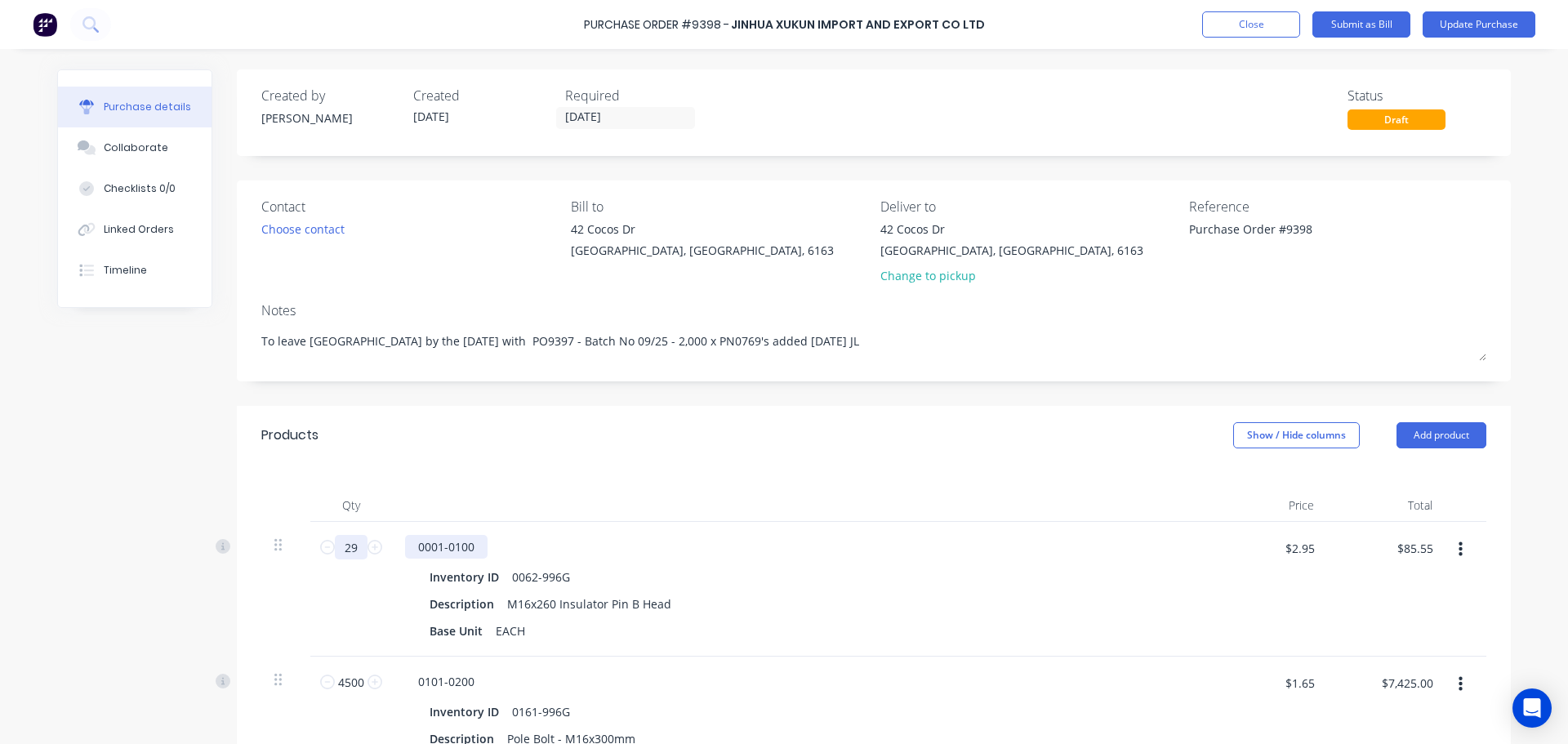
type input "297"
type textarea "x"
type input "$876.15"
type input "2970"
type textarea "x"
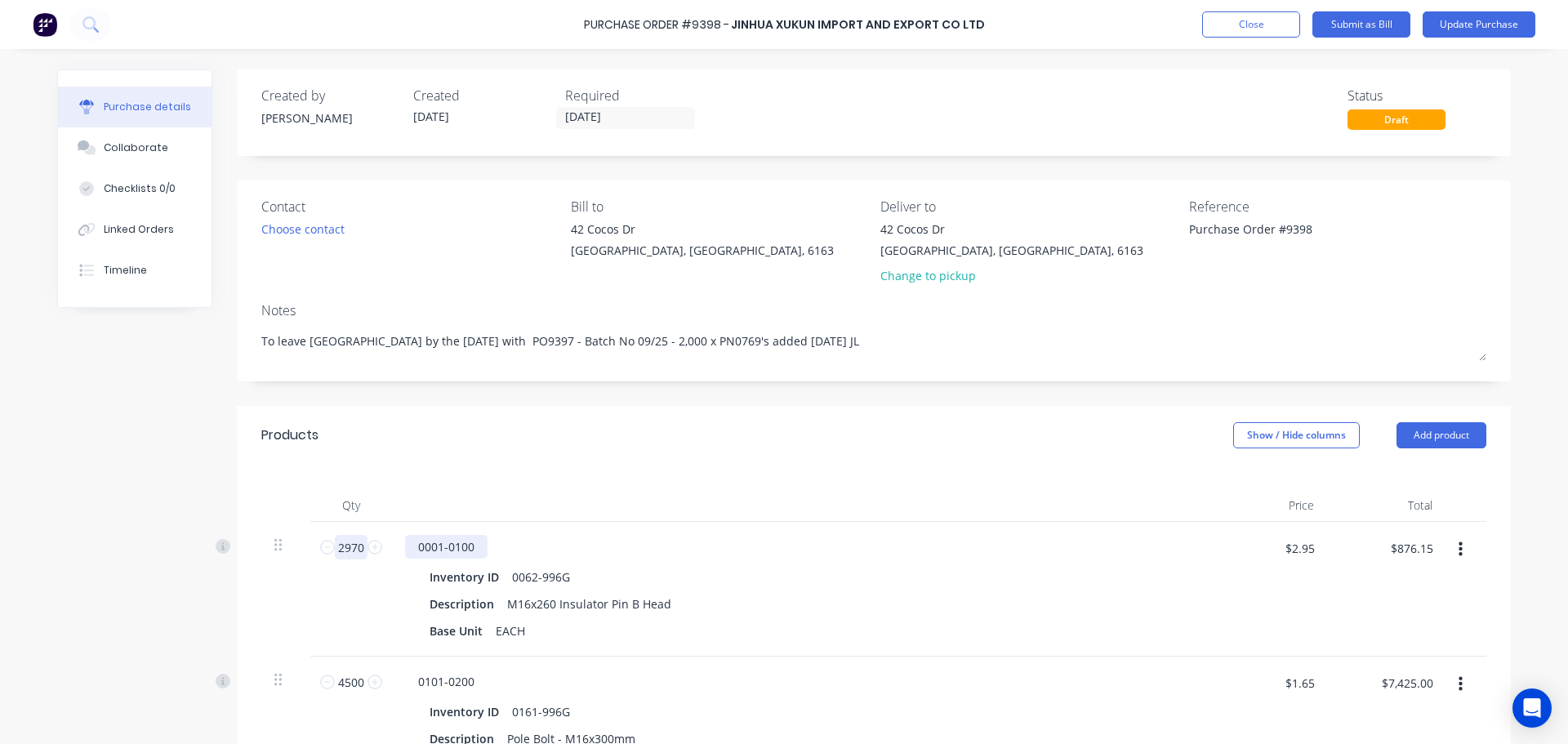
type input "29702"
type textarea "x"
type input "$87,620.90"
type textarea "x"
type input "2970"
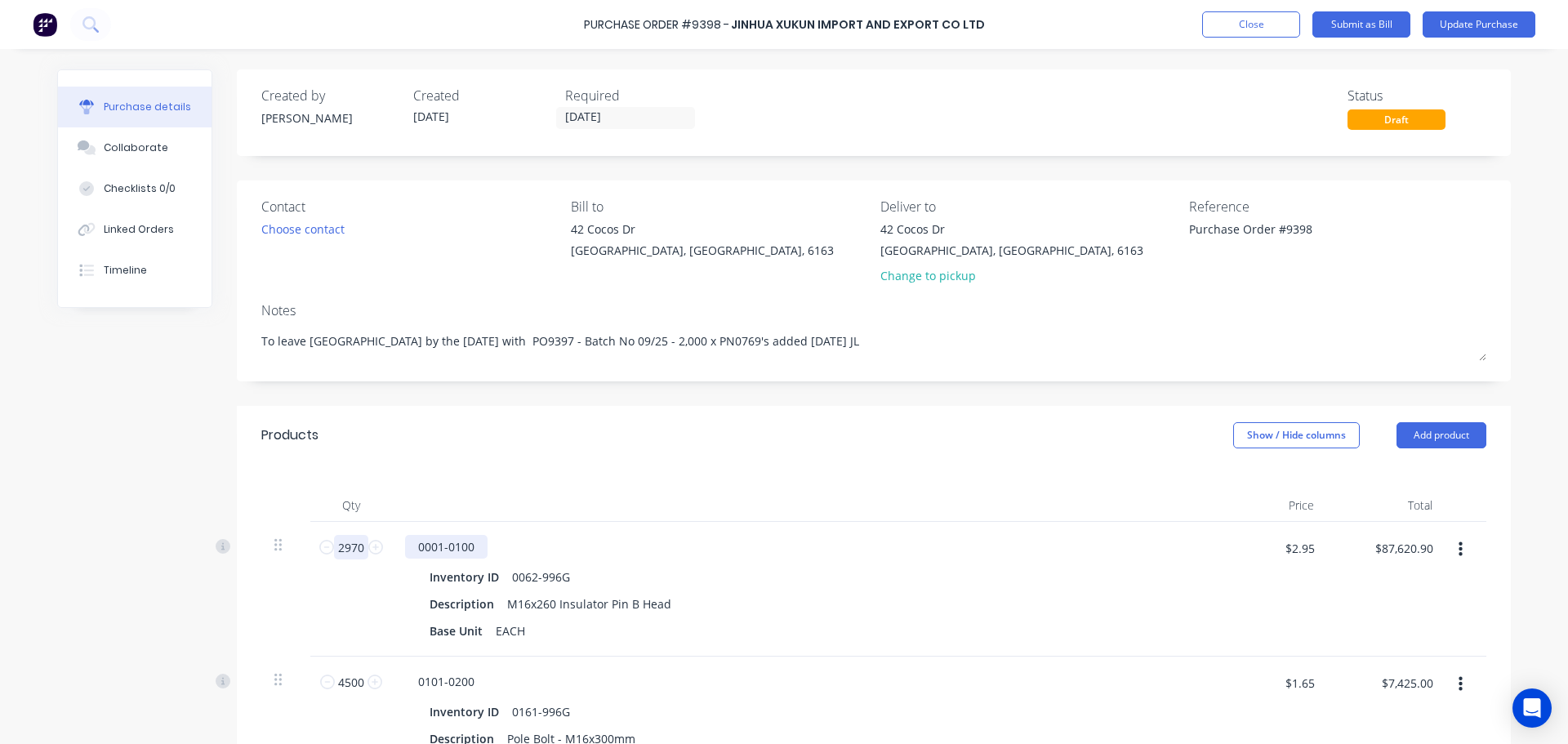
type textarea "x"
type input "$8,761.50"
type input "2970"
click at [776, 631] on div "Base Unit EACH" at bounding box center [797, 631] width 749 height 24
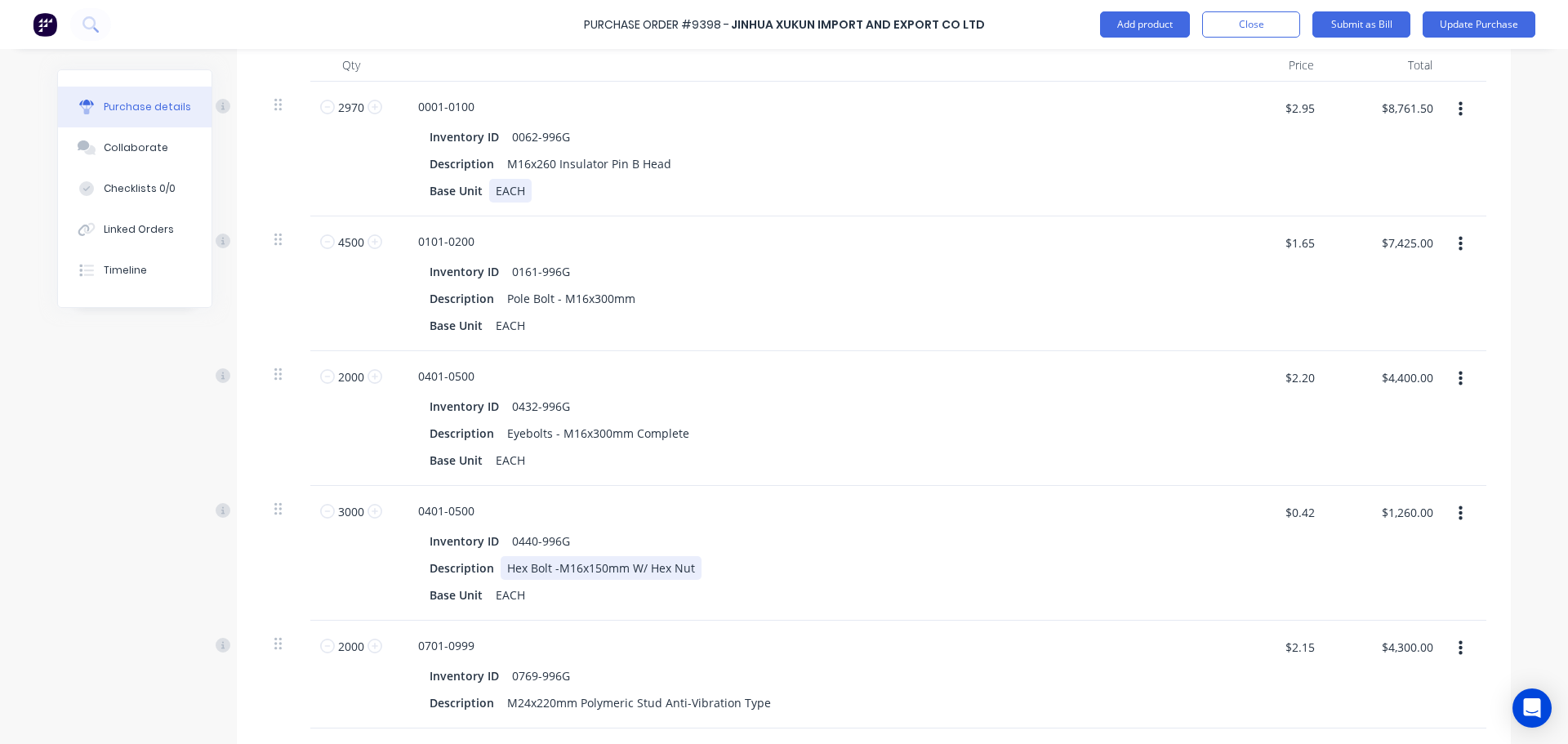
scroll to position [408, 0]
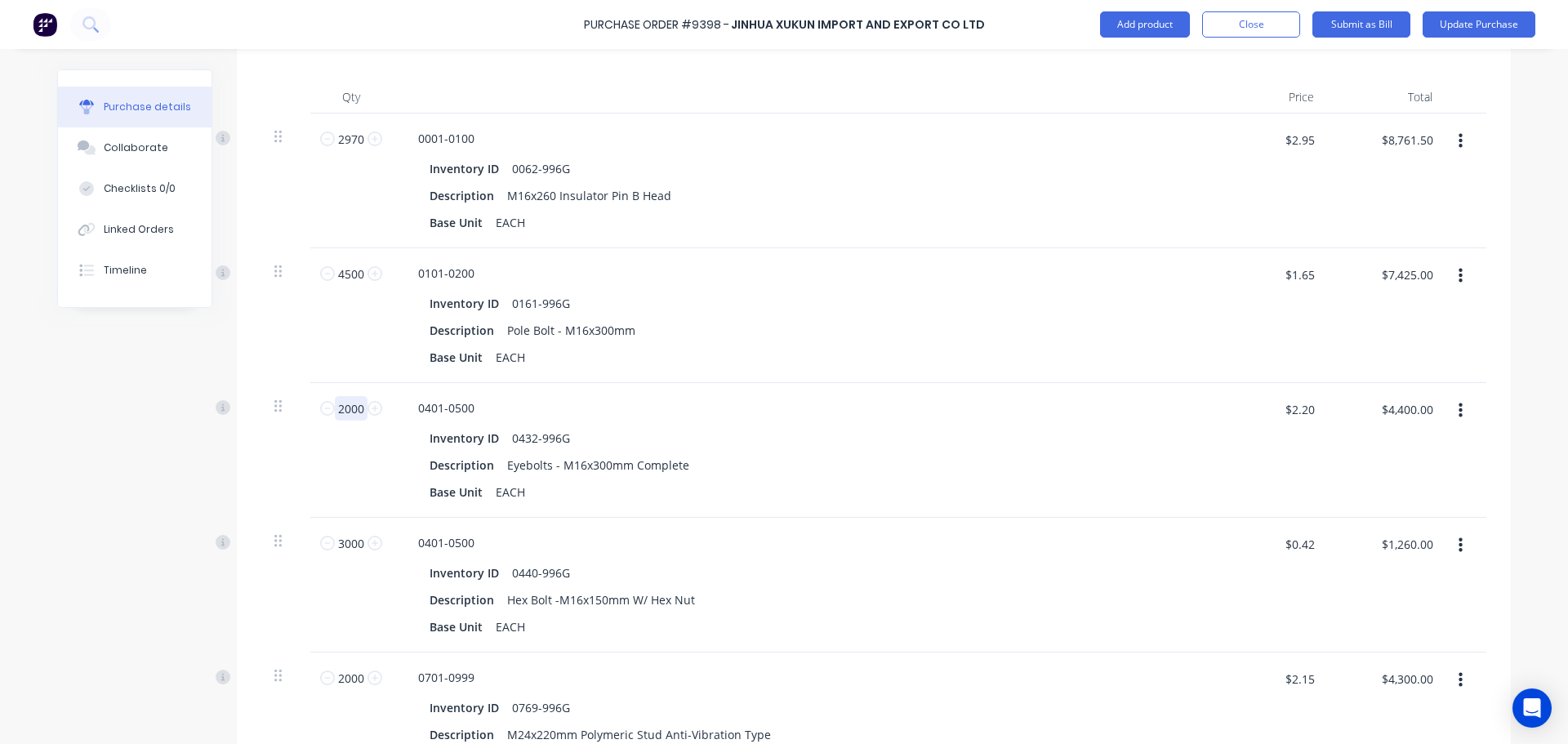
click at [355, 407] on input "2000" at bounding box center [350, 408] width 32 height 25
type textarea "x"
type input "2"
type textarea "x"
type input "$4.40"
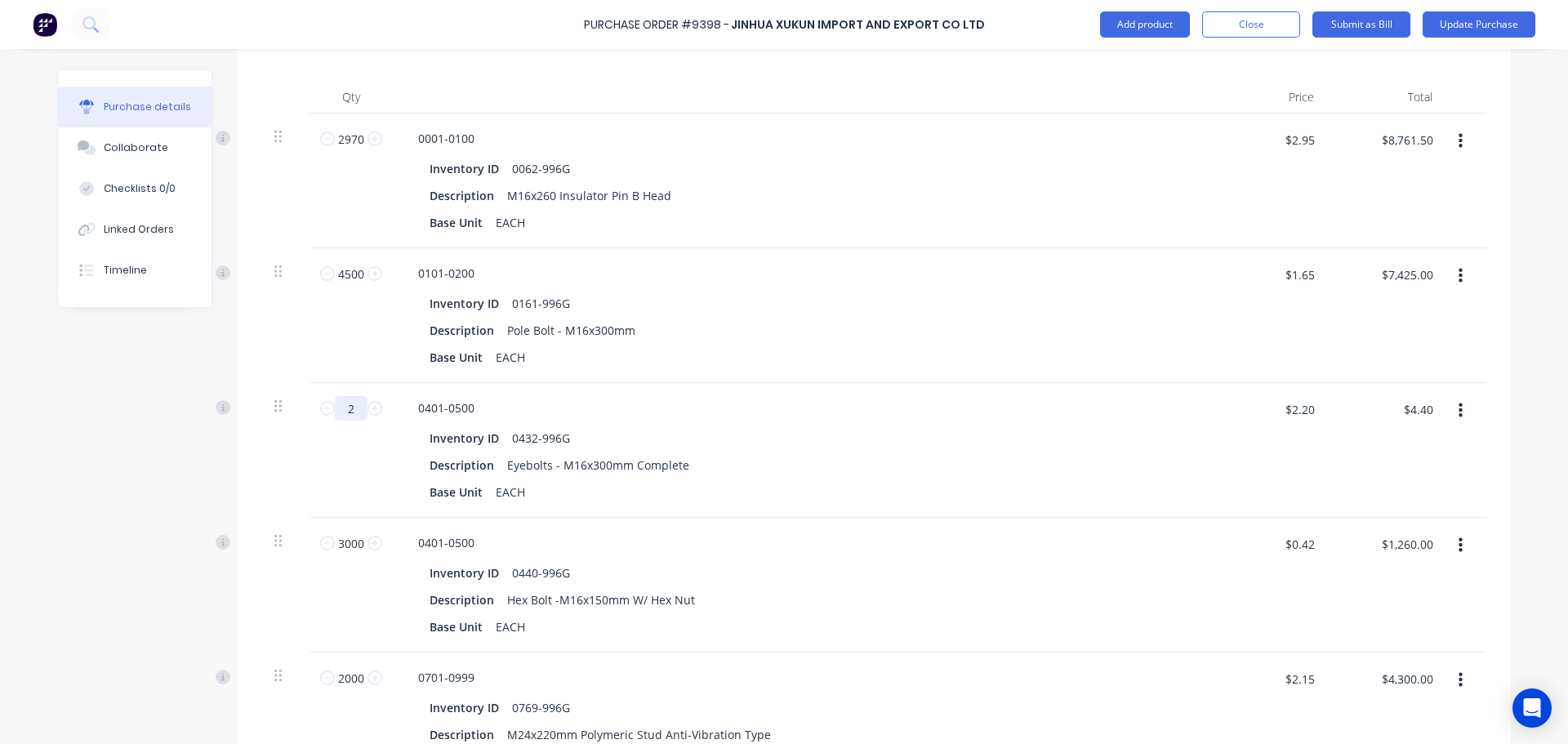
type textarea "x"
type input "20"
type textarea "x"
type input "$44.00"
type textarea "x"
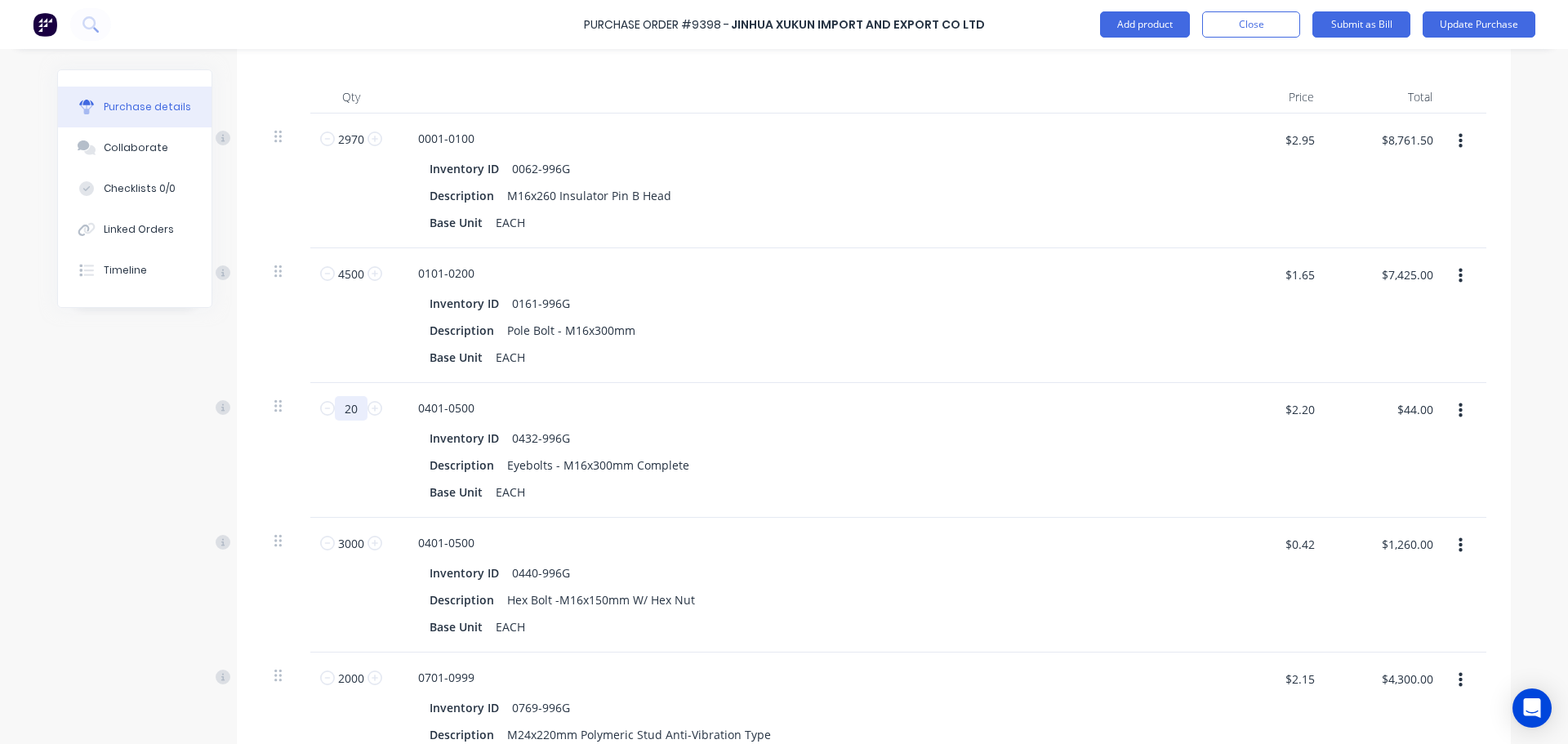
type input "201"
type textarea "x"
type input "$442.20"
type textarea "x"
type input "2010"
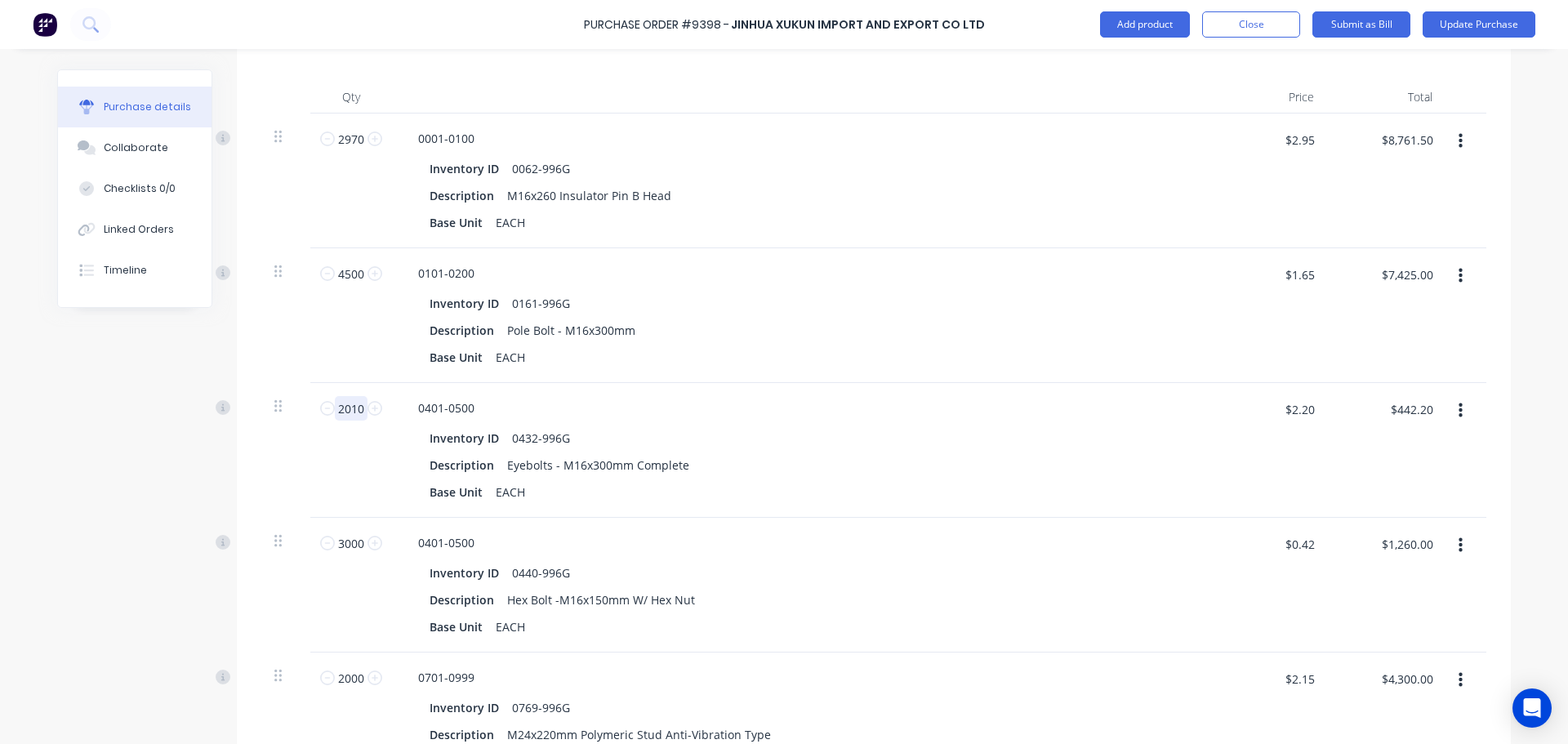
type textarea "x"
type input "$4,422.00"
type input "2010"
click at [832, 492] on div "Base Unit EACH" at bounding box center [797, 492] width 749 height 24
click at [355, 677] on input "2000" at bounding box center [350, 678] width 32 height 25
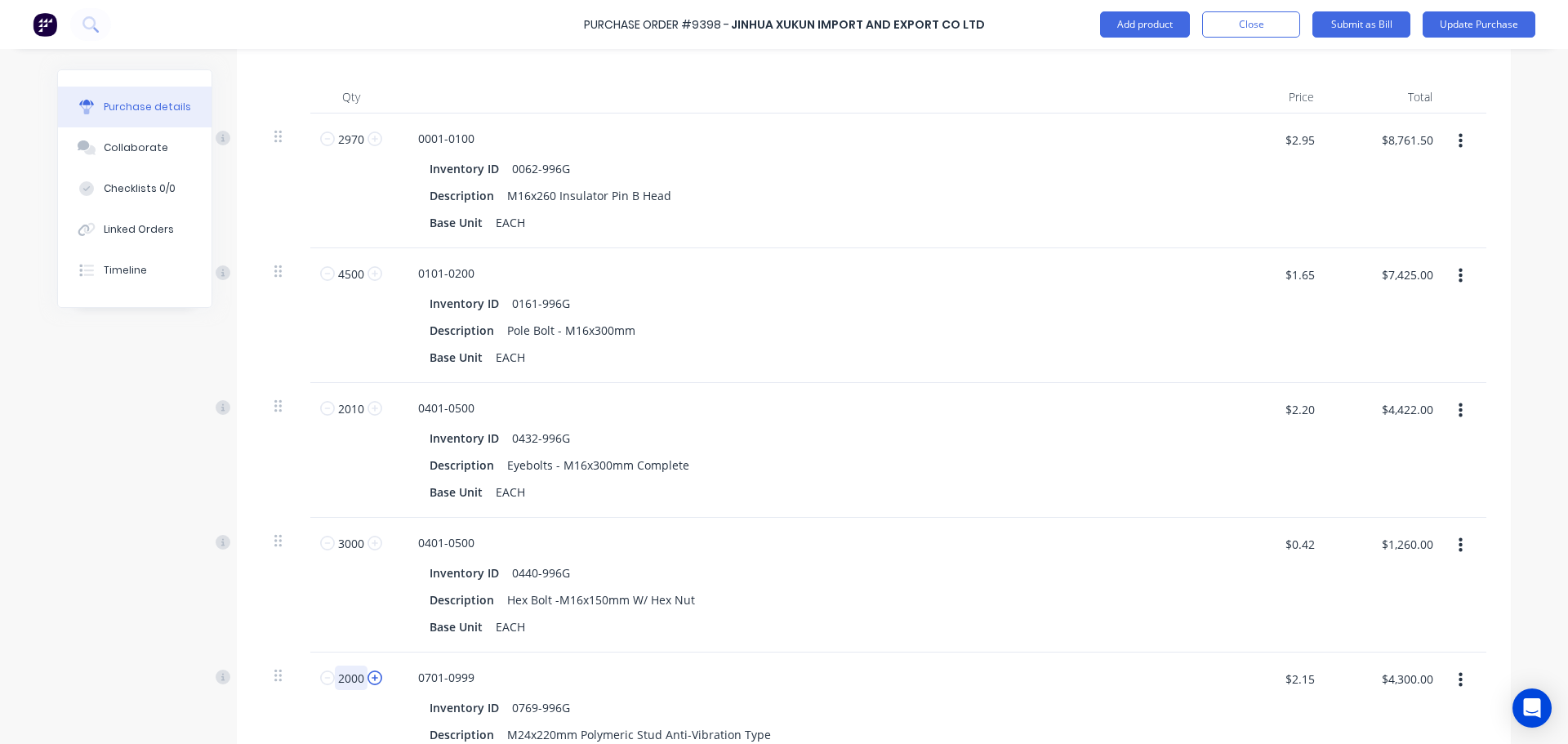
type textarea "x"
type input "2"
type textarea "x"
type input "$4.30"
type textarea "x"
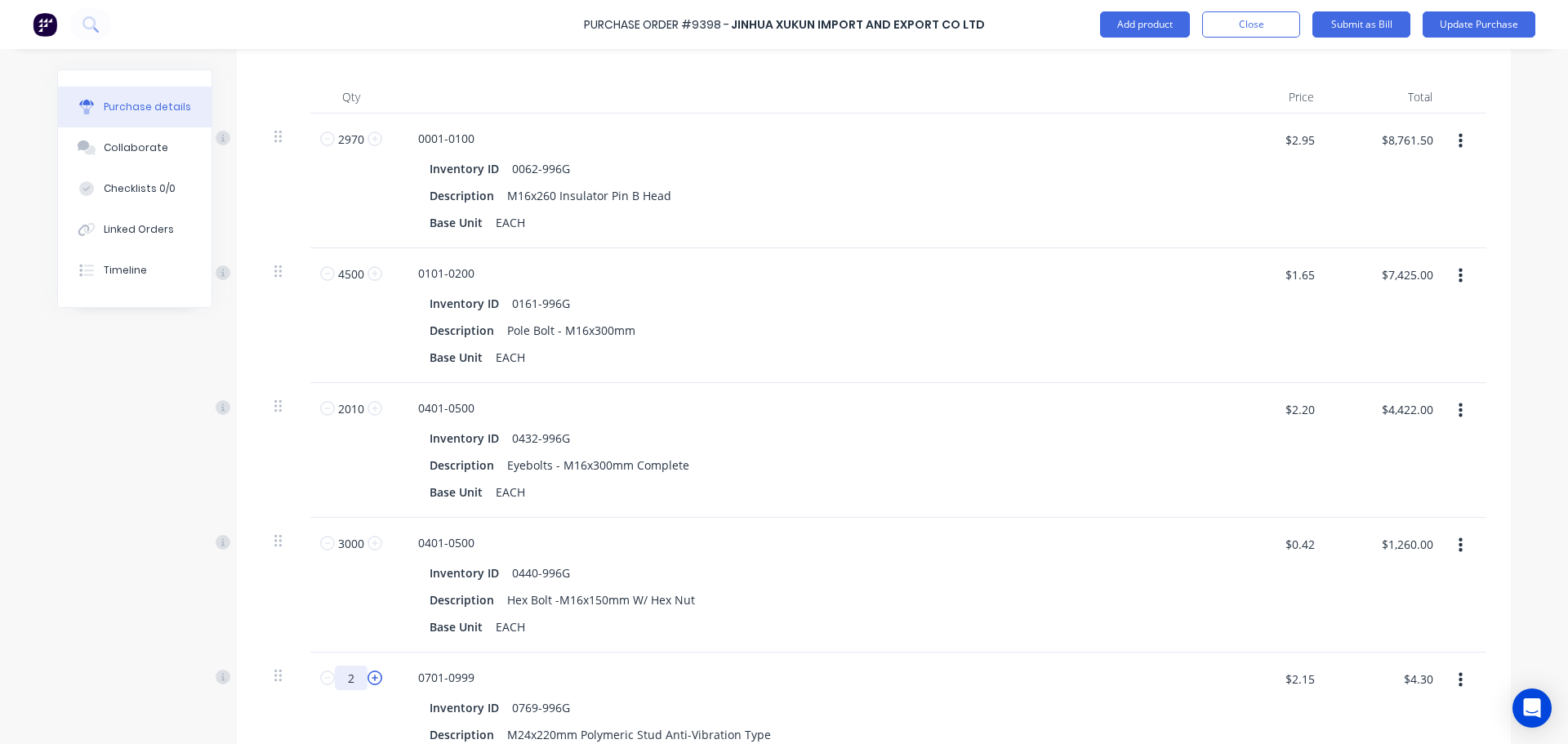
type input "20"
type textarea "x"
type input "$43.00"
type textarea "x"
type input "202"
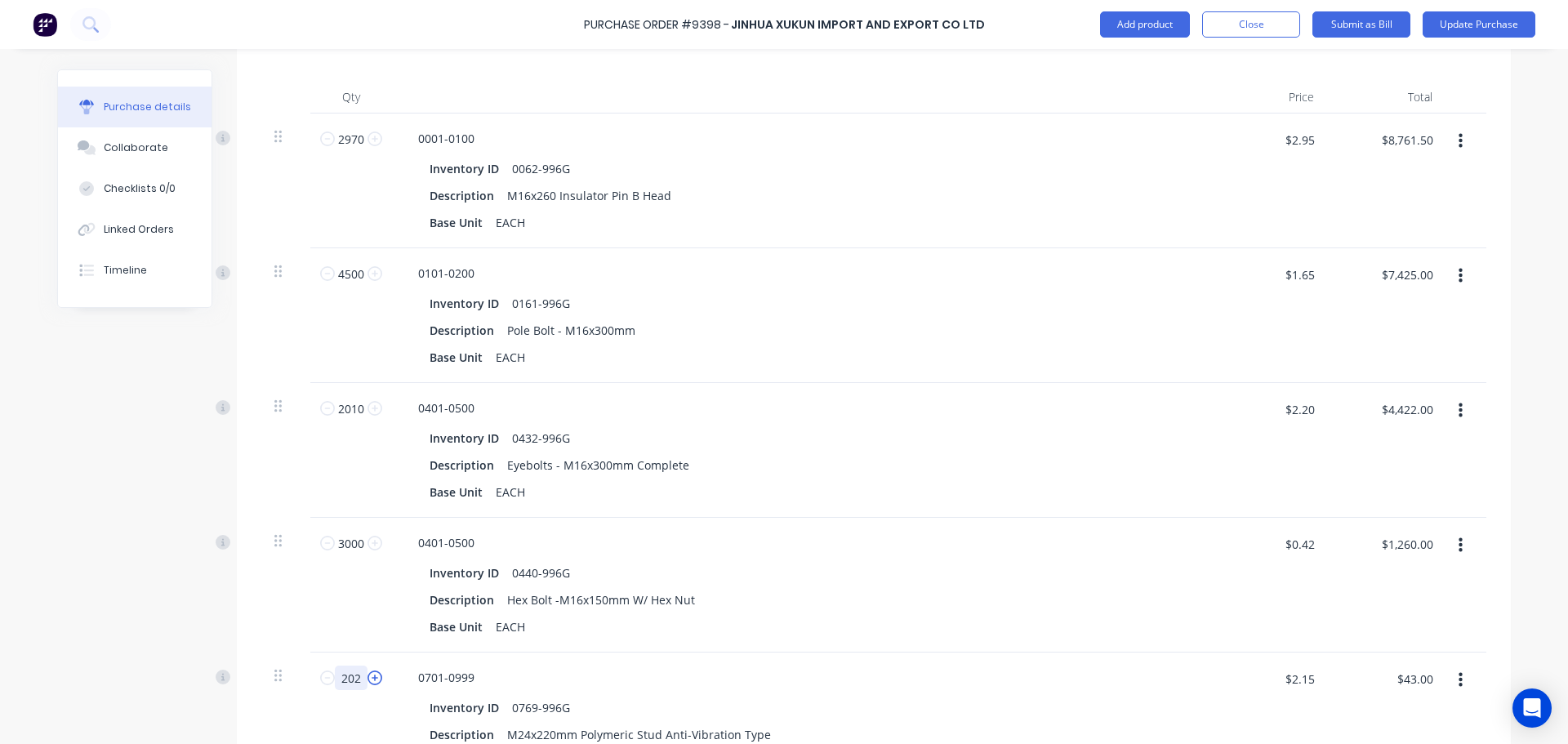
type textarea "x"
type input "$434.30"
type textarea "x"
type input "20"
type textarea "x"
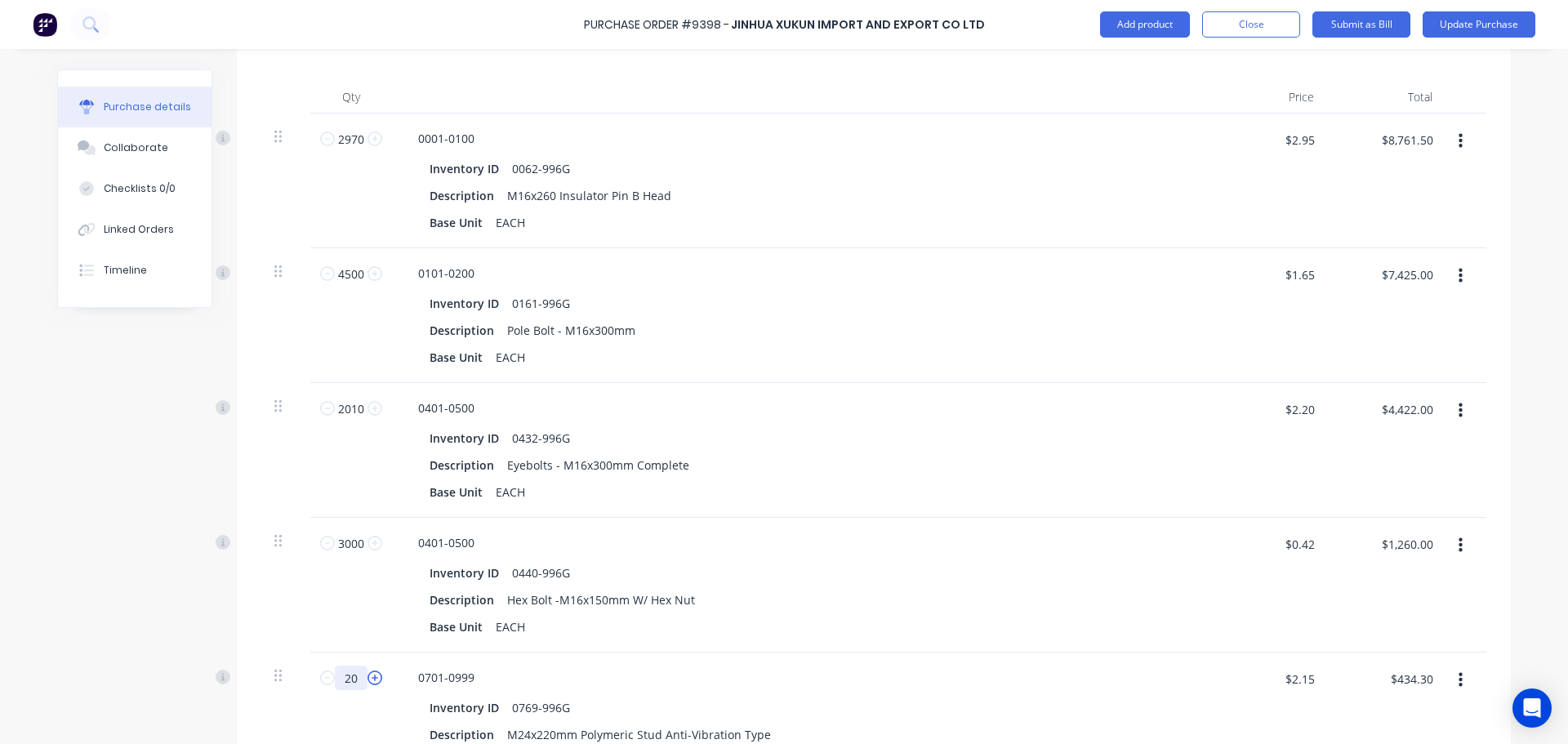
type input "$43.00"
type textarea "x"
type input "201"
type textarea "x"
type input "$432.15"
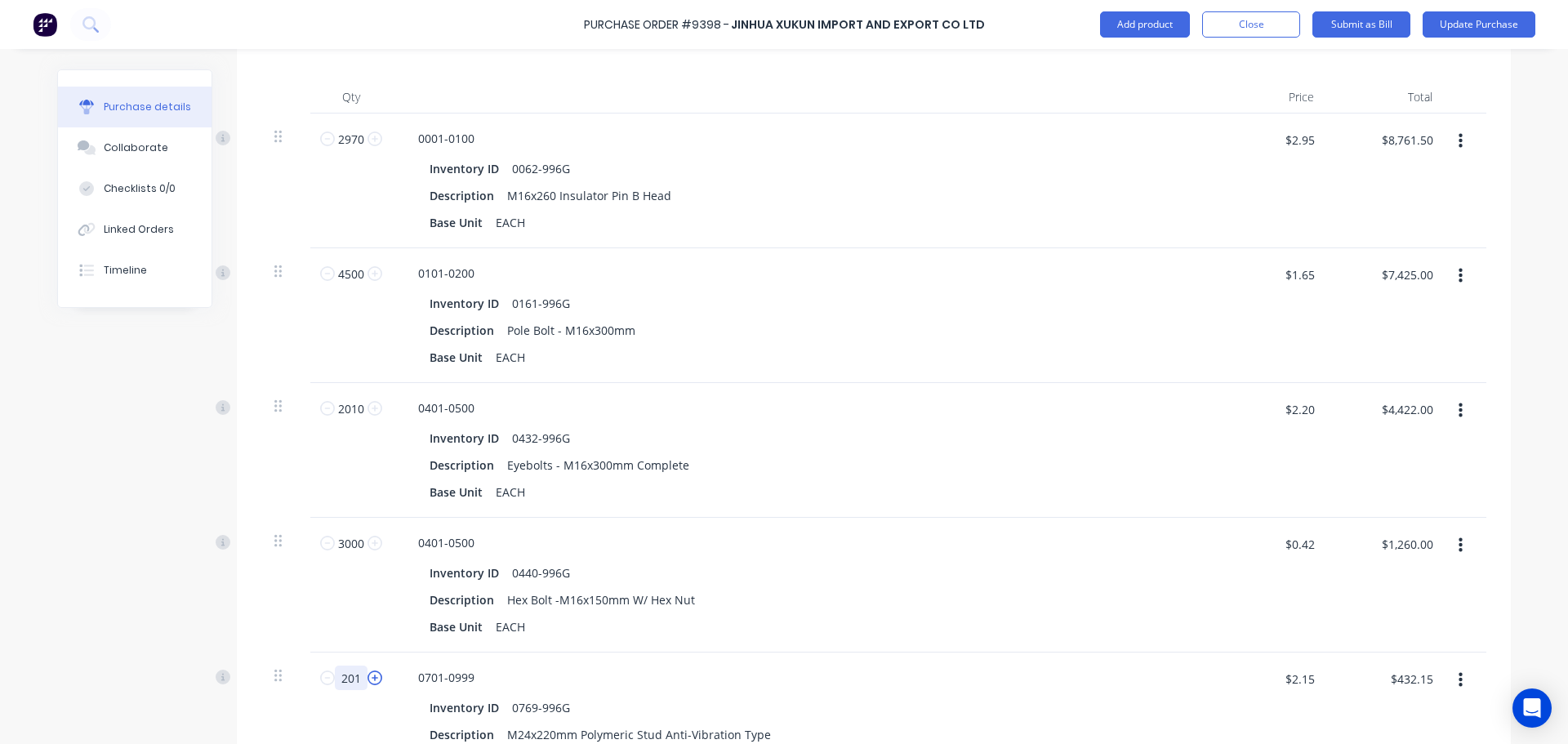
type textarea "x"
type input "2010"
type textarea "x"
type input "$4,321.50"
type input "2010"
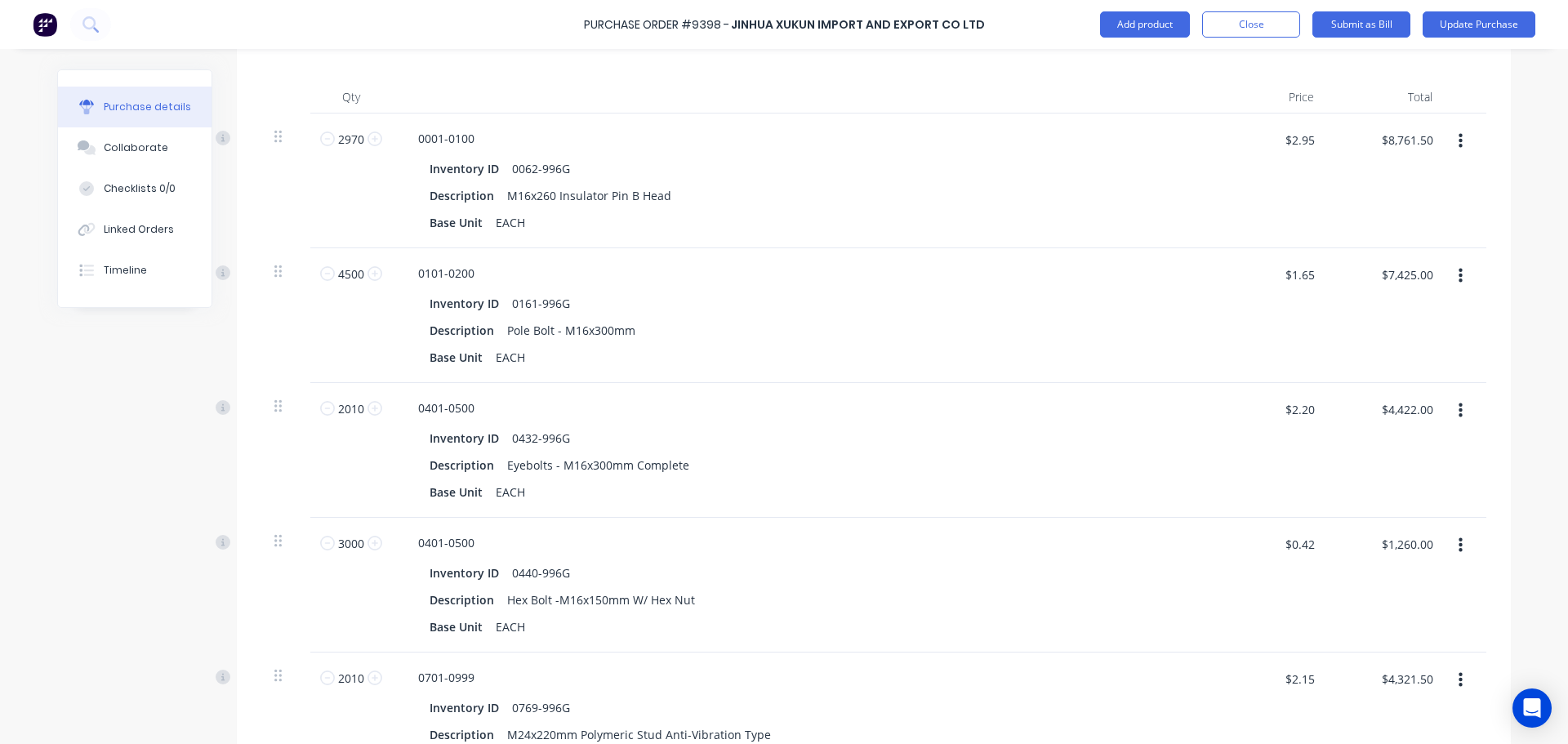
click at [869, 665] on div "0701-0999 Inventory ID 0769-996G Description M24x220mm Polymeric Stud Anti-Vibr…" at bounding box center [801, 707] width 816 height 108
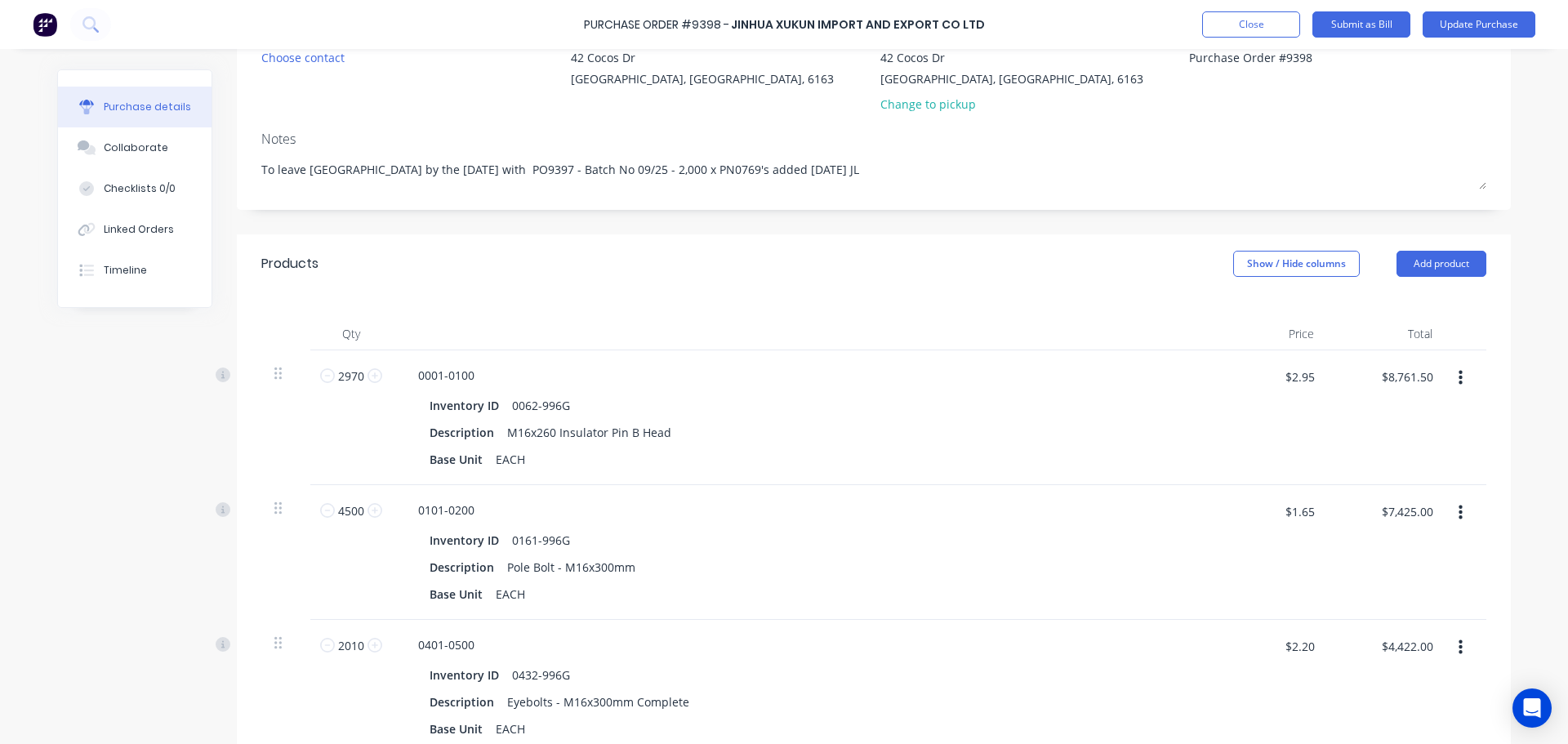
scroll to position [0, 0]
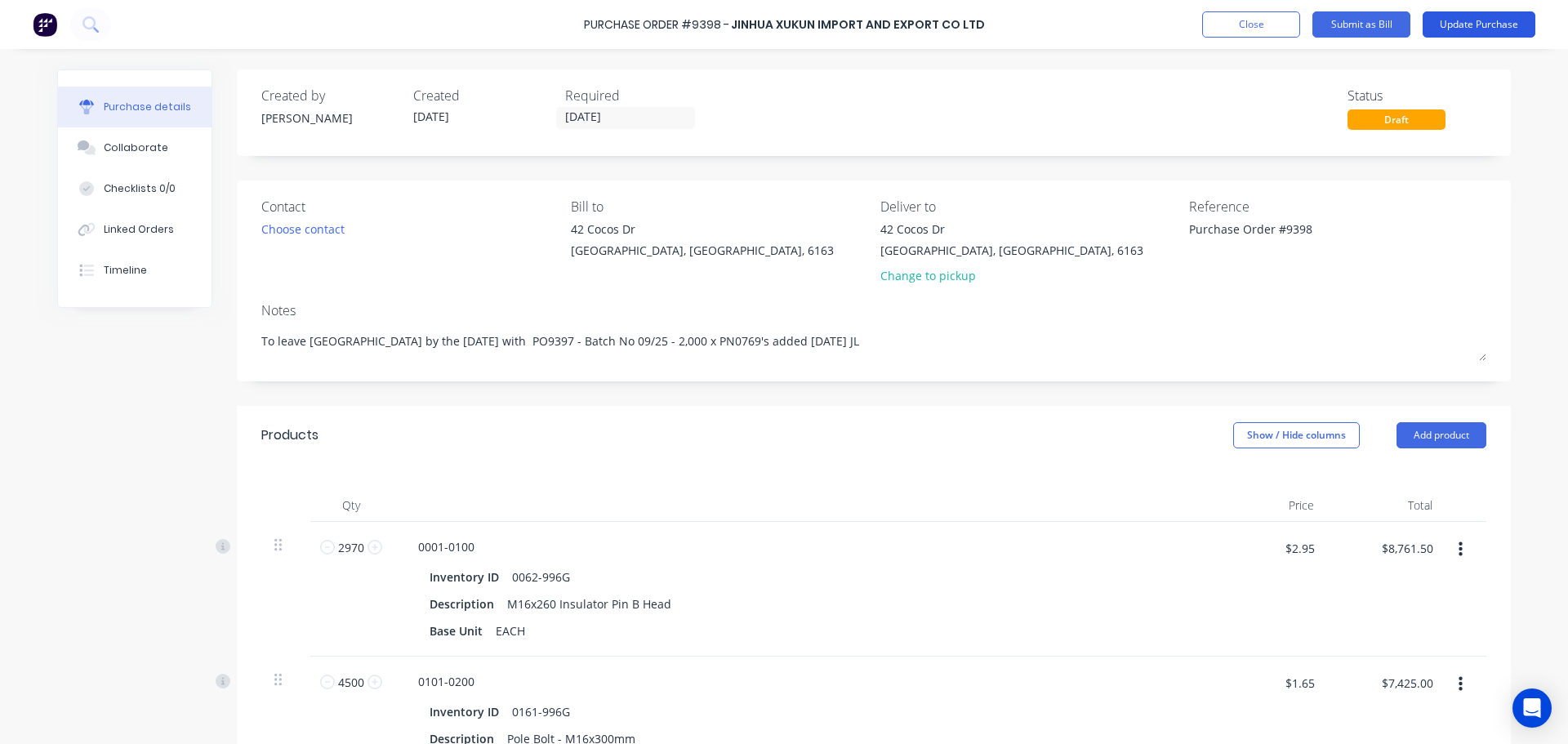
click at [1480, 27] on button "Update Purchase" at bounding box center [1478, 25] width 113 height 27
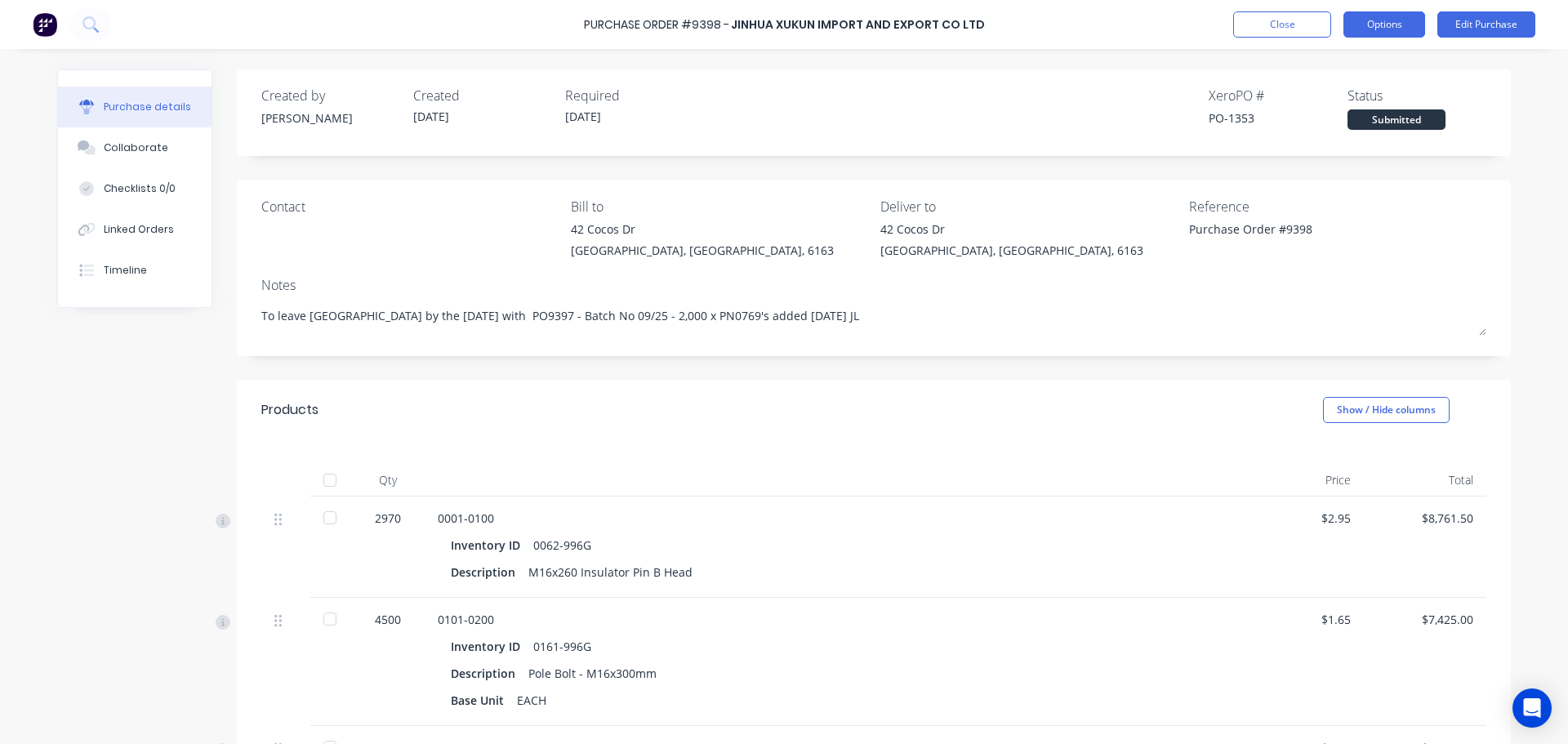
click at [1367, 17] on button "Options" at bounding box center [1384, 25] width 82 height 27
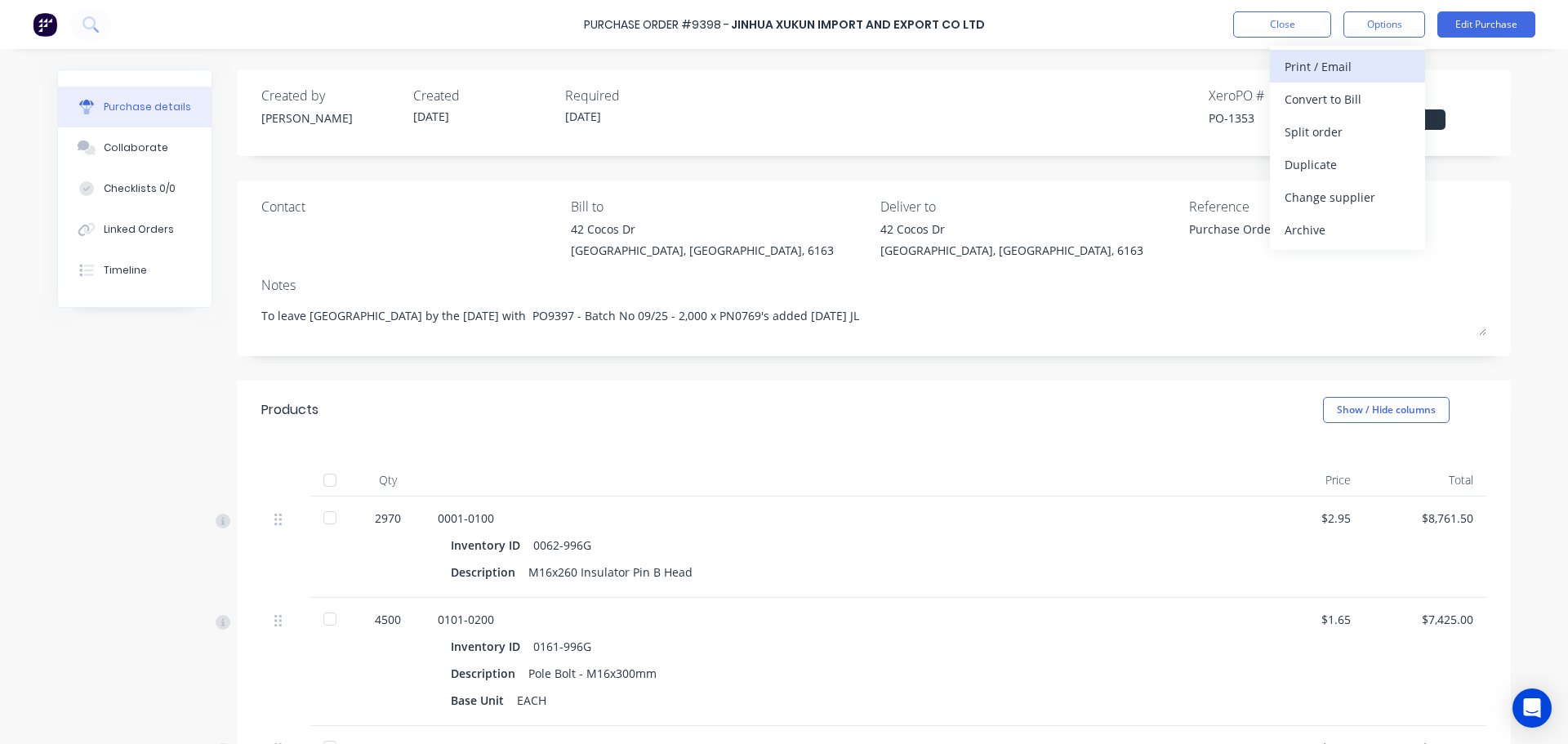
click at [1293, 70] on div "Print / Email" at bounding box center [1348, 67] width 126 height 24
click at [1300, 103] on div "With pricing" at bounding box center [1348, 99] width 126 height 24
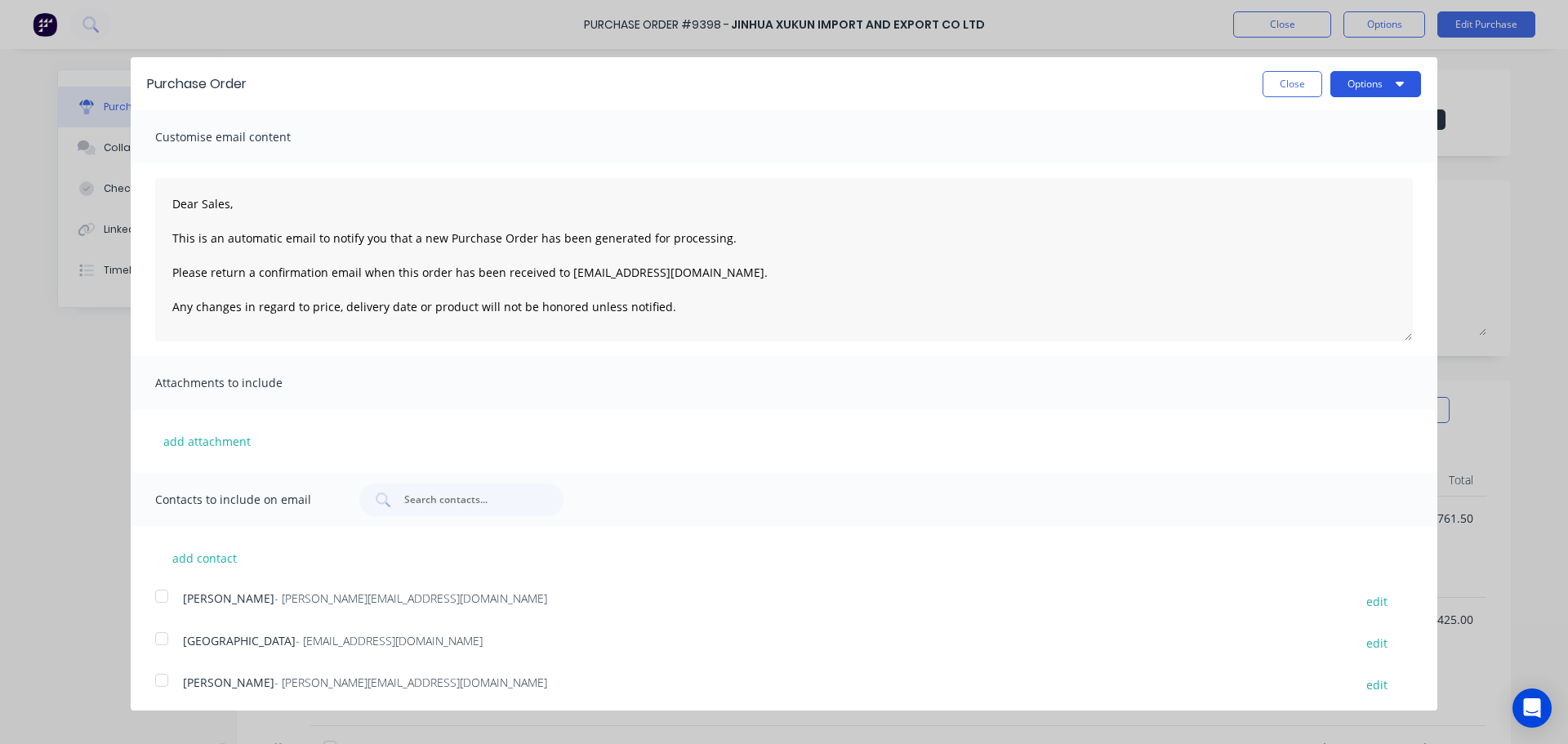
click at [1372, 78] on button "Options" at bounding box center [1375, 84] width 90 height 27
click at [1303, 127] on div "Print" at bounding box center [1344, 125] width 126 height 24
click at [1284, 80] on button "Close" at bounding box center [1293, 84] width 60 height 27
type textarea "x"
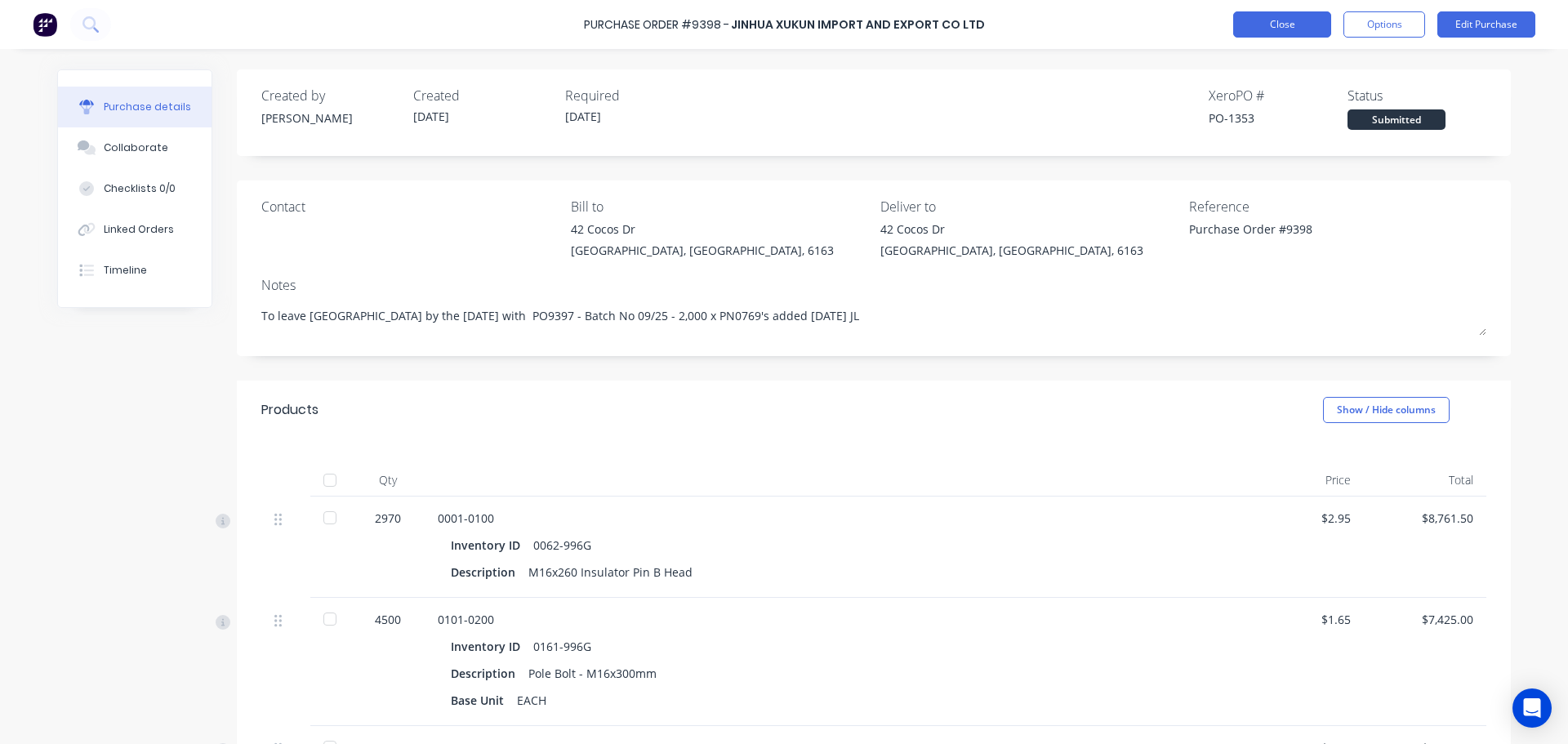
click at [1289, 16] on button "Close" at bounding box center [1283, 25] width 98 height 27
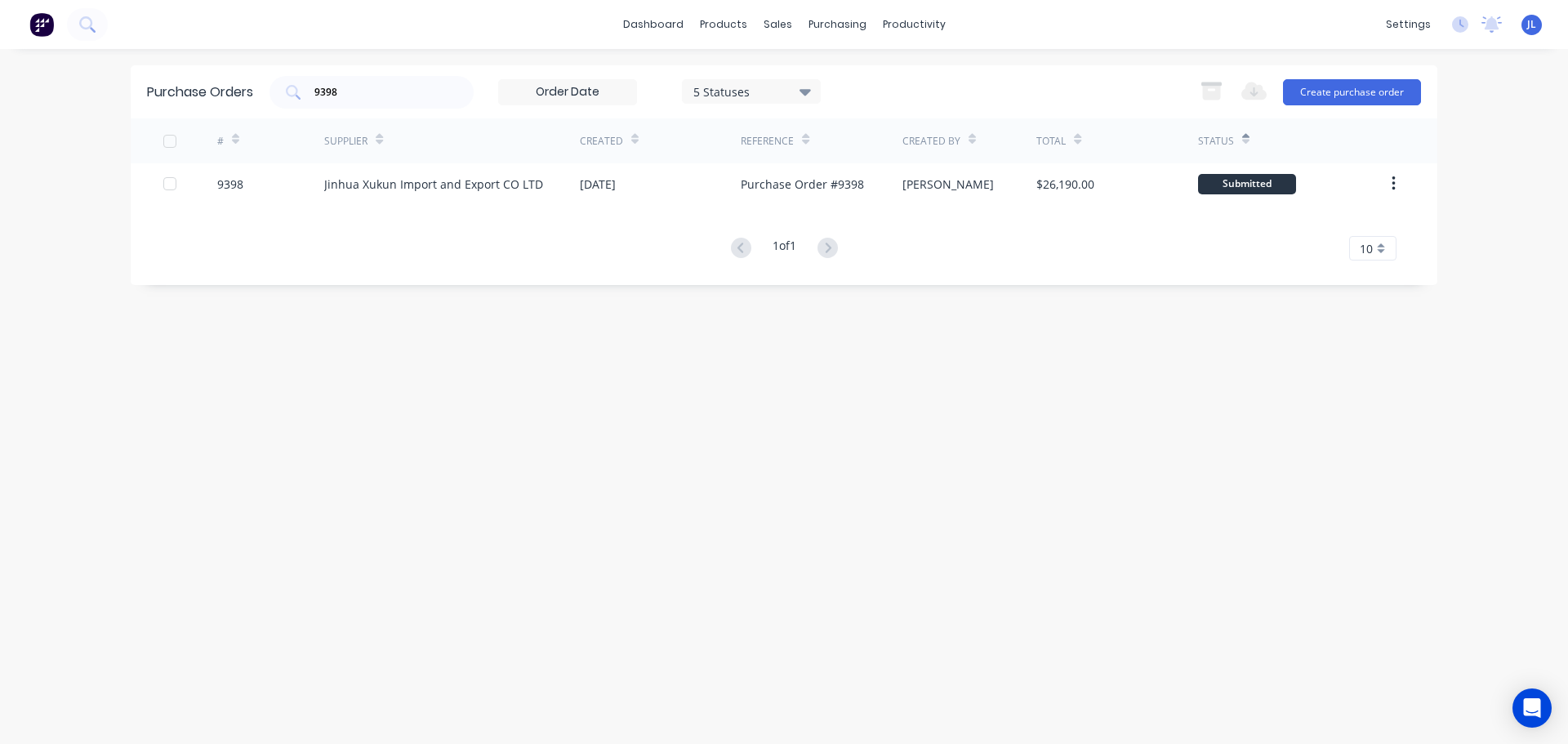
click at [1530, 27] on span "JL" at bounding box center [1532, 24] width 9 height 15
click at [1379, 203] on div "Sign out" at bounding box center [1390, 205] width 44 height 15
